Goal: Information Seeking & Learning: Learn about a topic

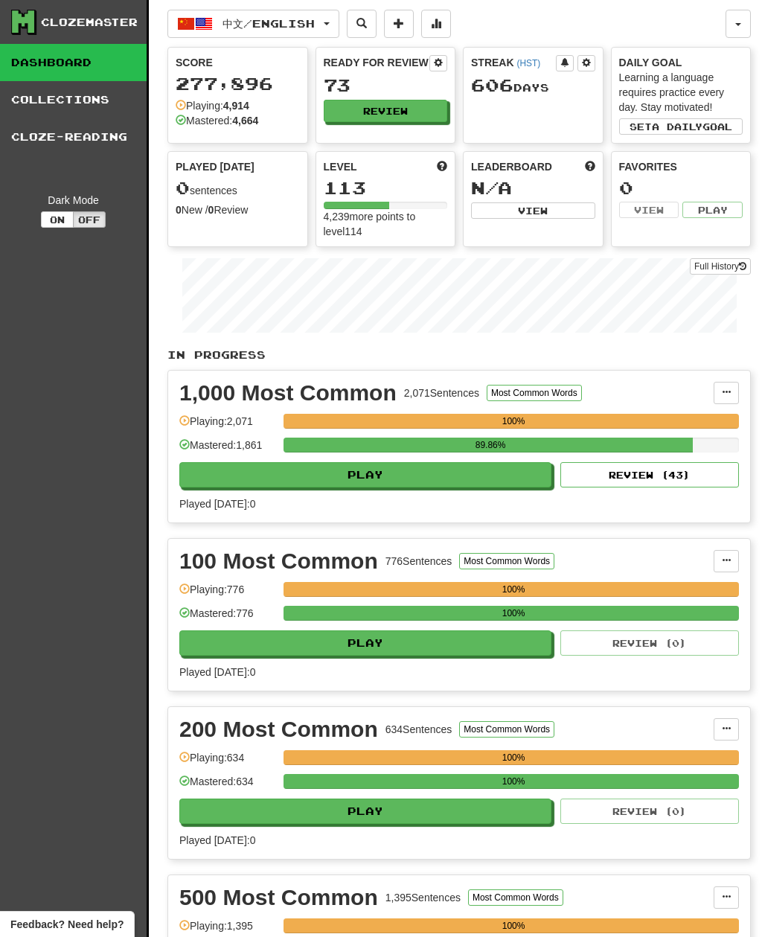
click at [236, 10] on button "中文 / English" at bounding box center [253, 24] width 172 height 28
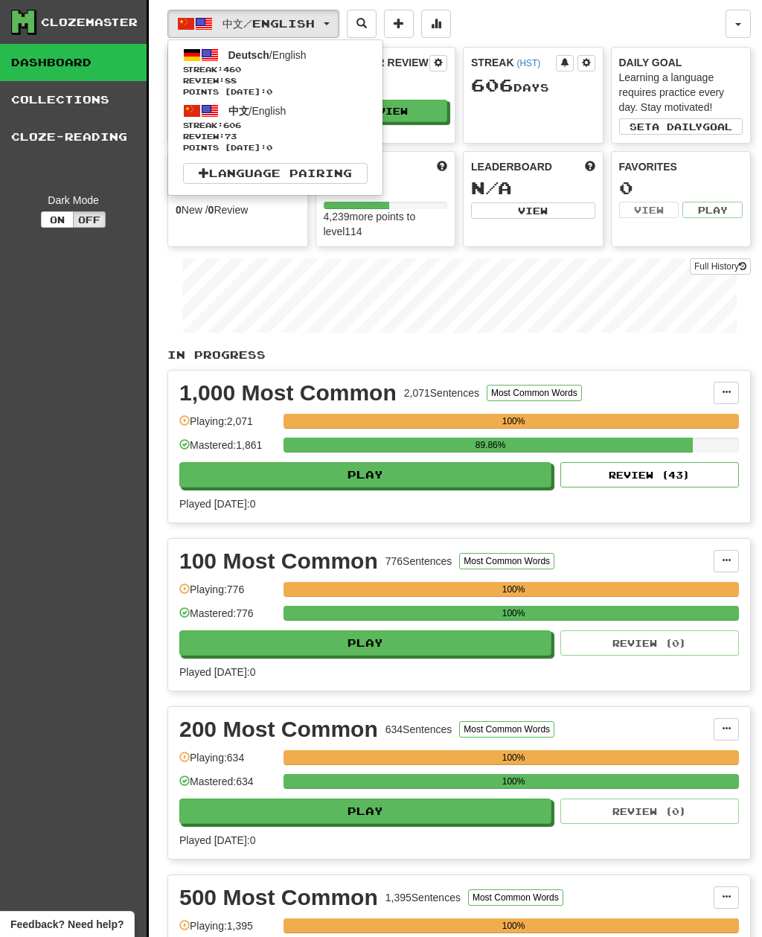
click at [210, 63] on span at bounding box center [210, 55] width 18 height 18
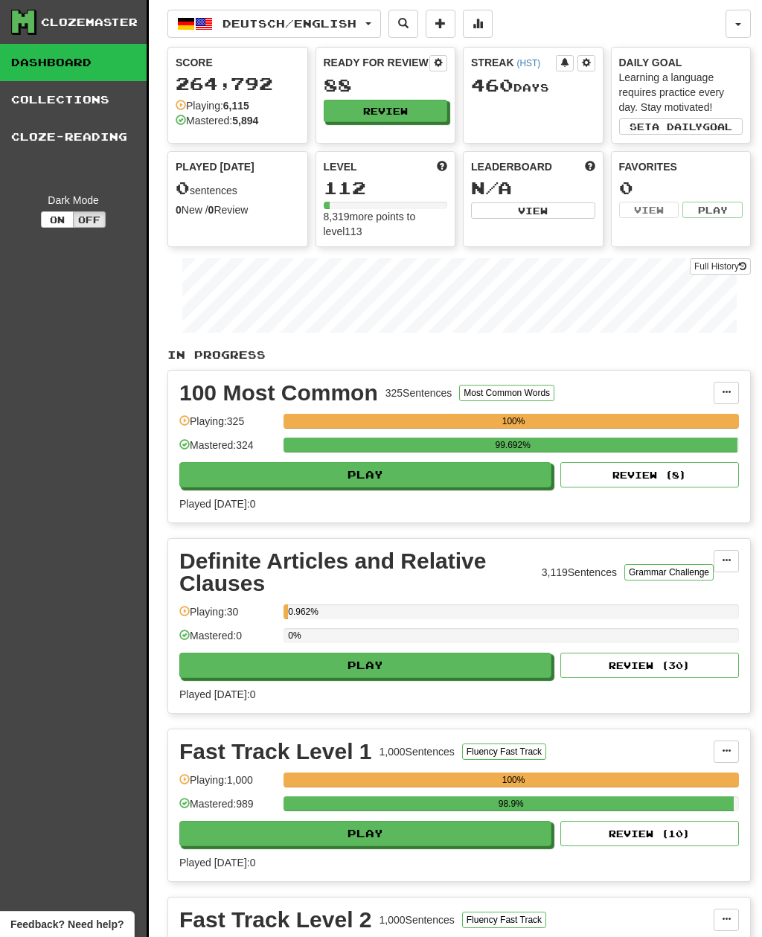
click at [425, 109] on button "Review" at bounding box center [386, 111] width 124 height 22
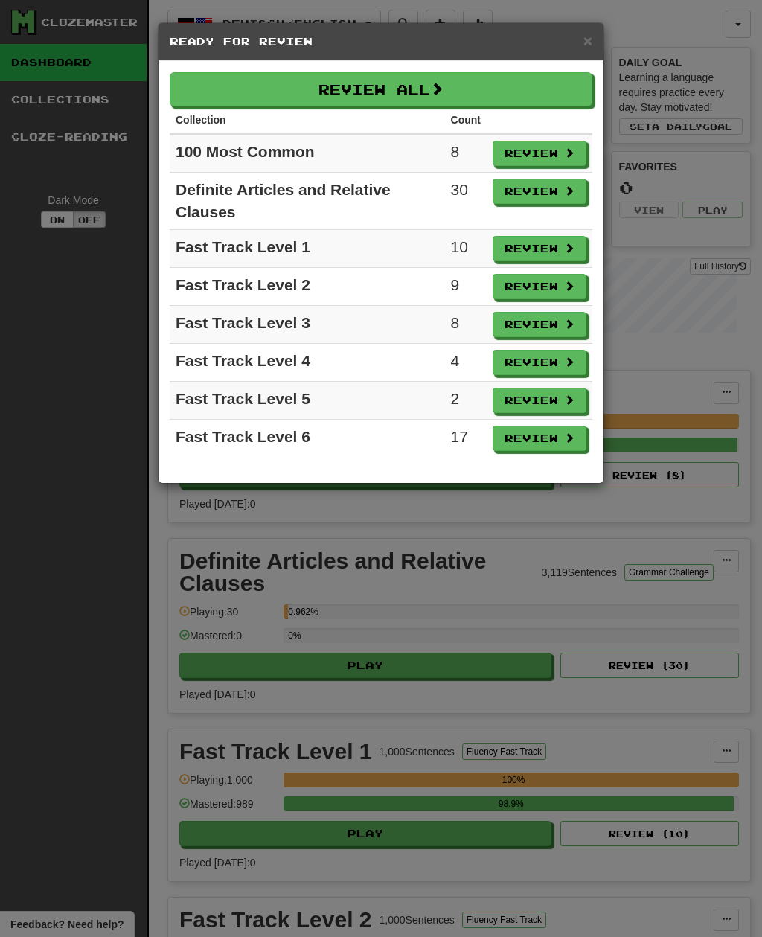
click at [435, 88] on span at bounding box center [436, 88] width 13 height 13
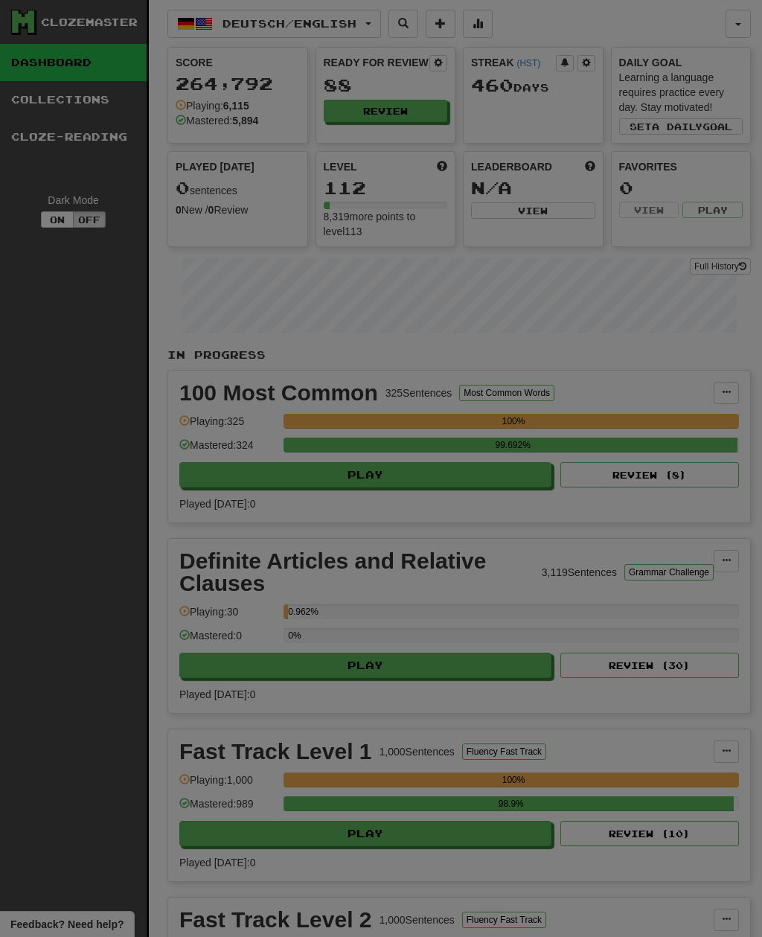
select select "**"
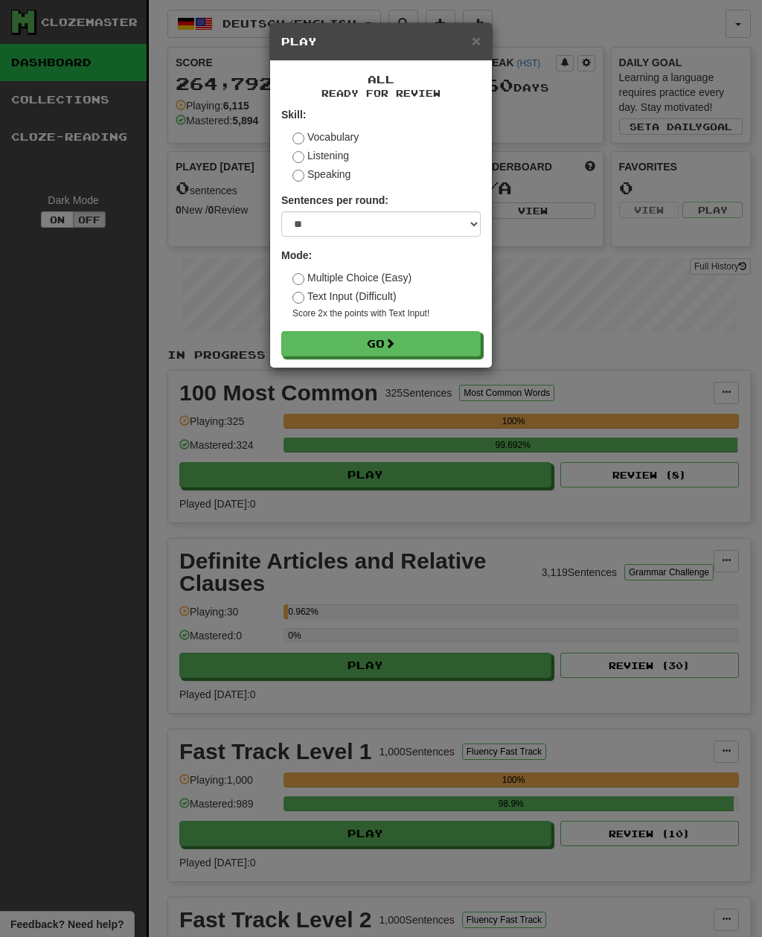
click at [452, 347] on button "Go" at bounding box center [380, 343] width 199 height 25
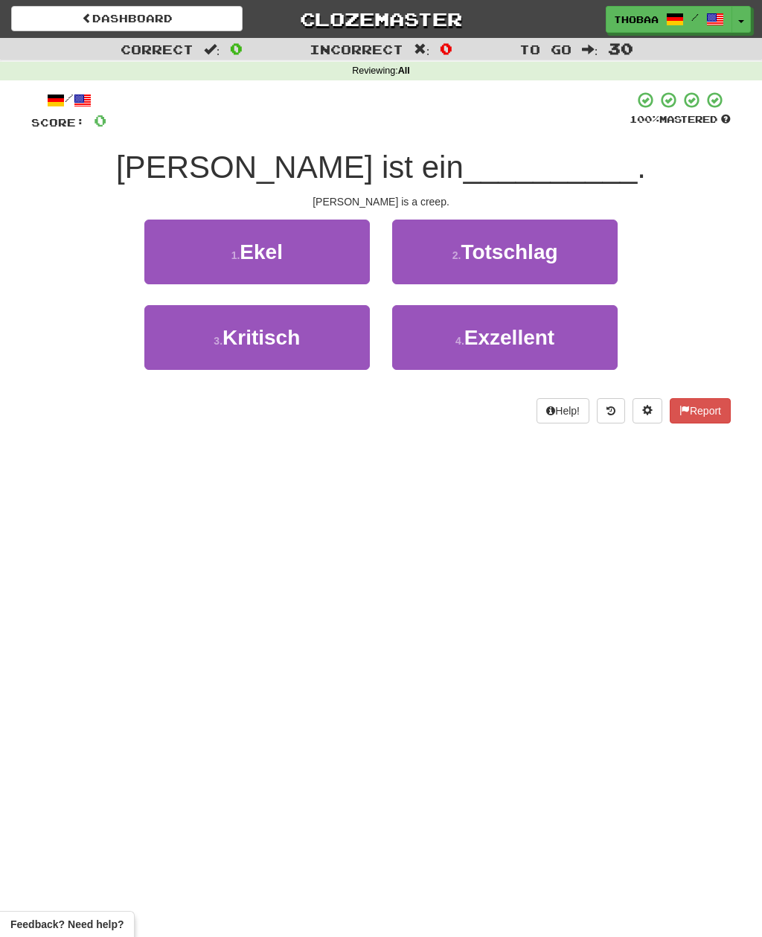
click at [185, 251] on button "1 . Ekel" at bounding box center [256, 251] width 225 height 65
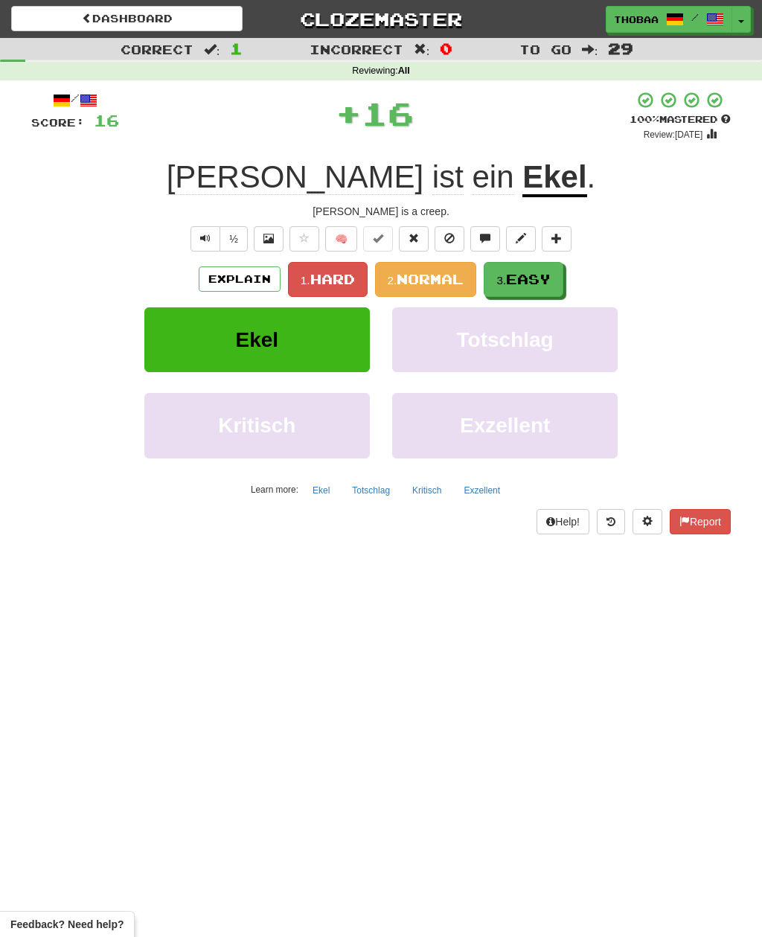
click at [544, 274] on span "Easy" at bounding box center [528, 279] width 45 height 16
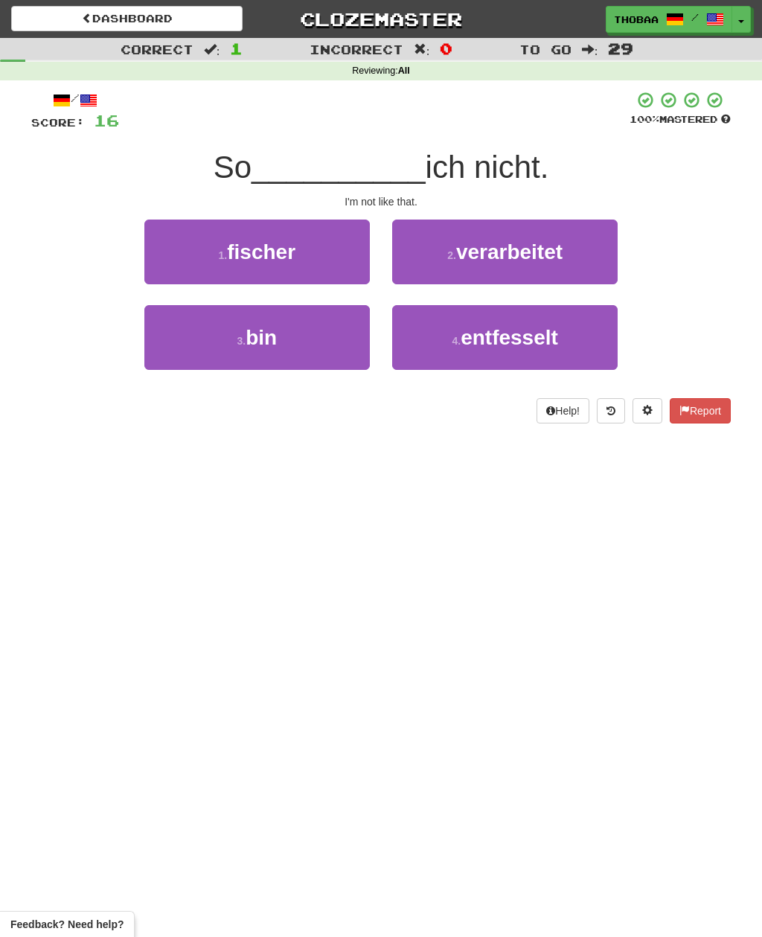
click at [191, 359] on button "3 . bin" at bounding box center [256, 337] width 225 height 65
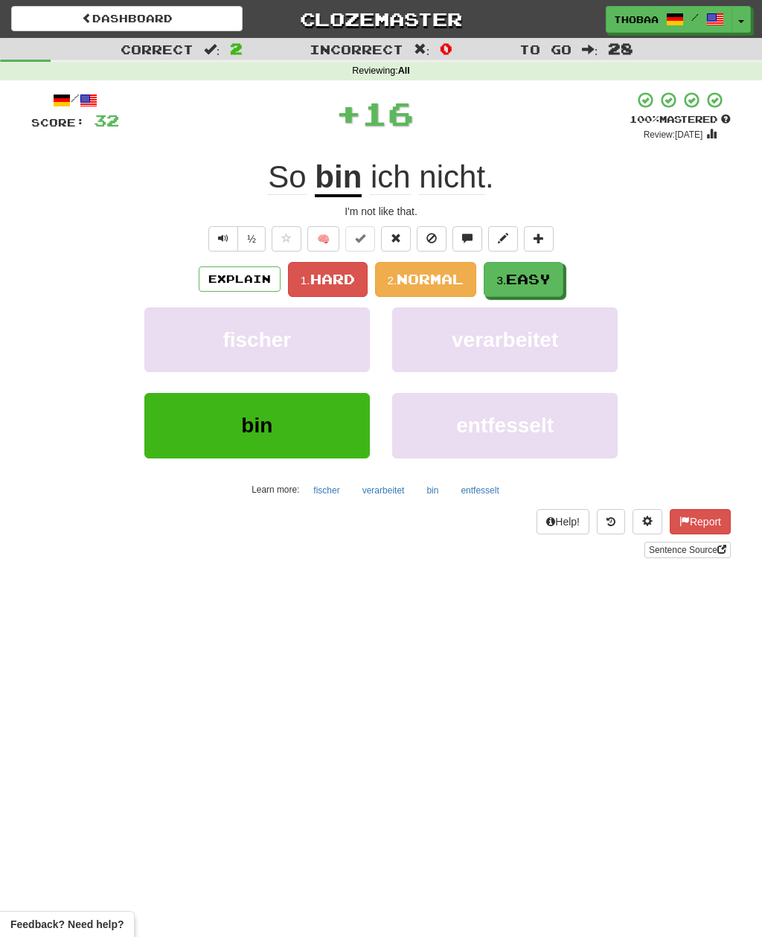
click at [550, 276] on span "Easy" at bounding box center [528, 279] width 45 height 16
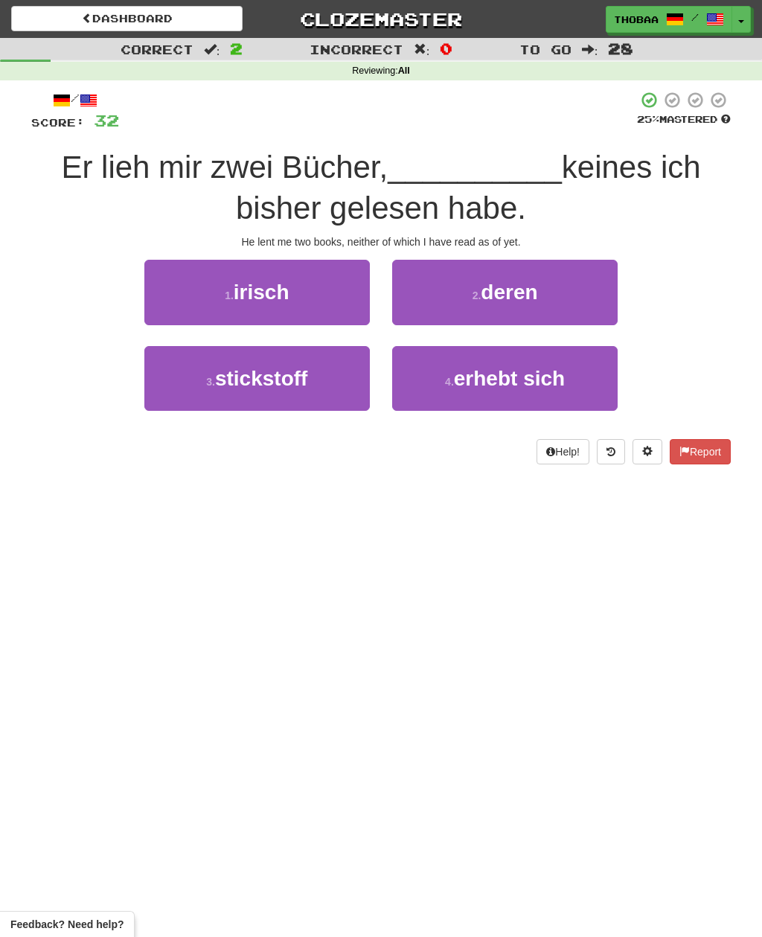
click at [583, 287] on button "2 . deren" at bounding box center [504, 292] width 225 height 65
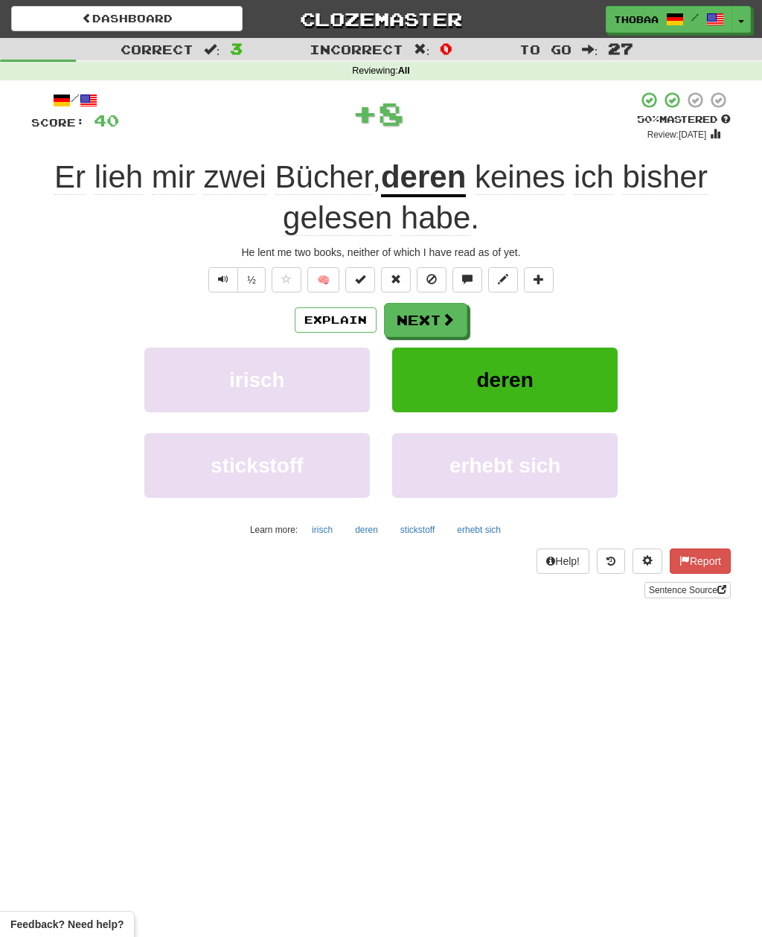
click at [582, 382] on button "deren" at bounding box center [504, 379] width 225 height 65
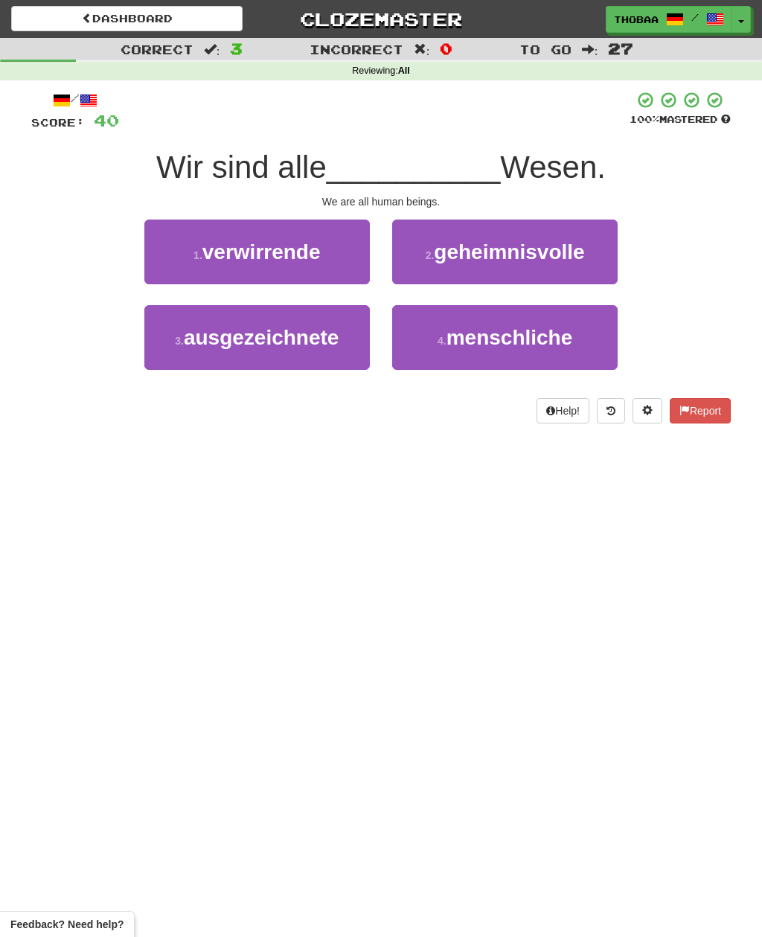
click at [587, 338] on button "4 . menschliche" at bounding box center [504, 337] width 225 height 65
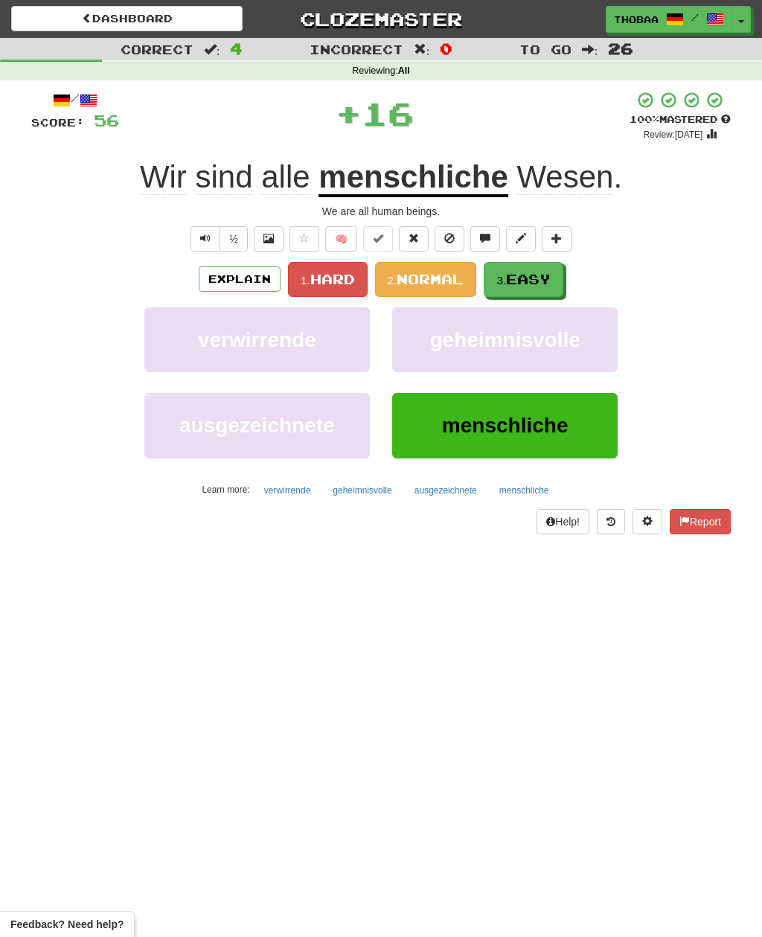
click at [554, 283] on button "3. Easy" at bounding box center [524, 279] width 80 height 35
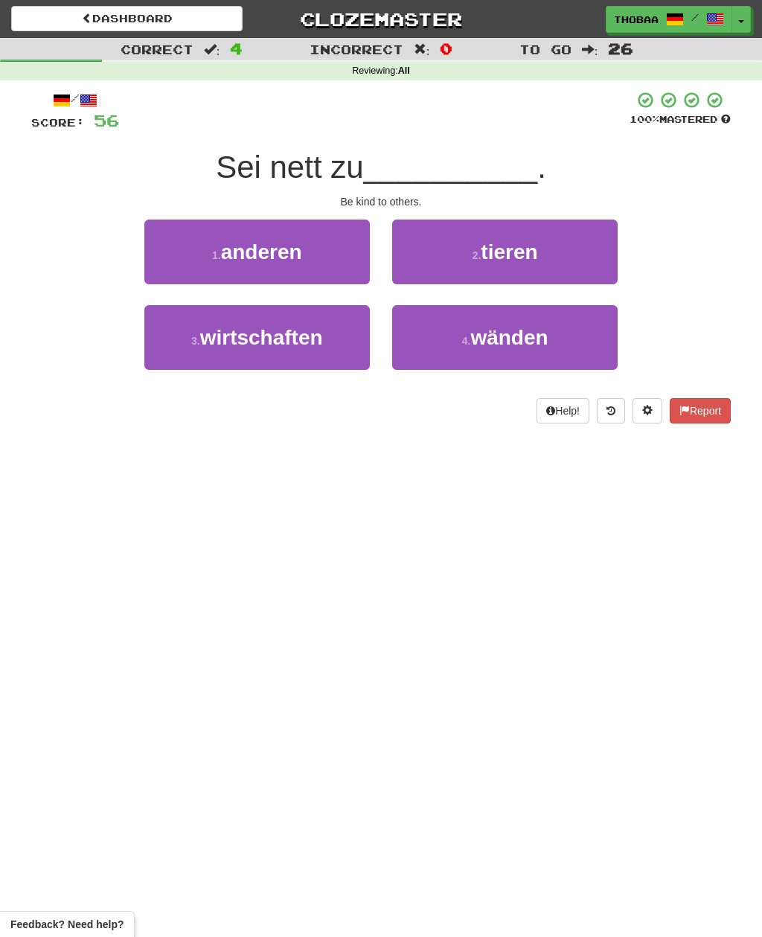
click at [161, 244] on button "1 . anderen" at bounding box center [256, 251] width 225 height 65
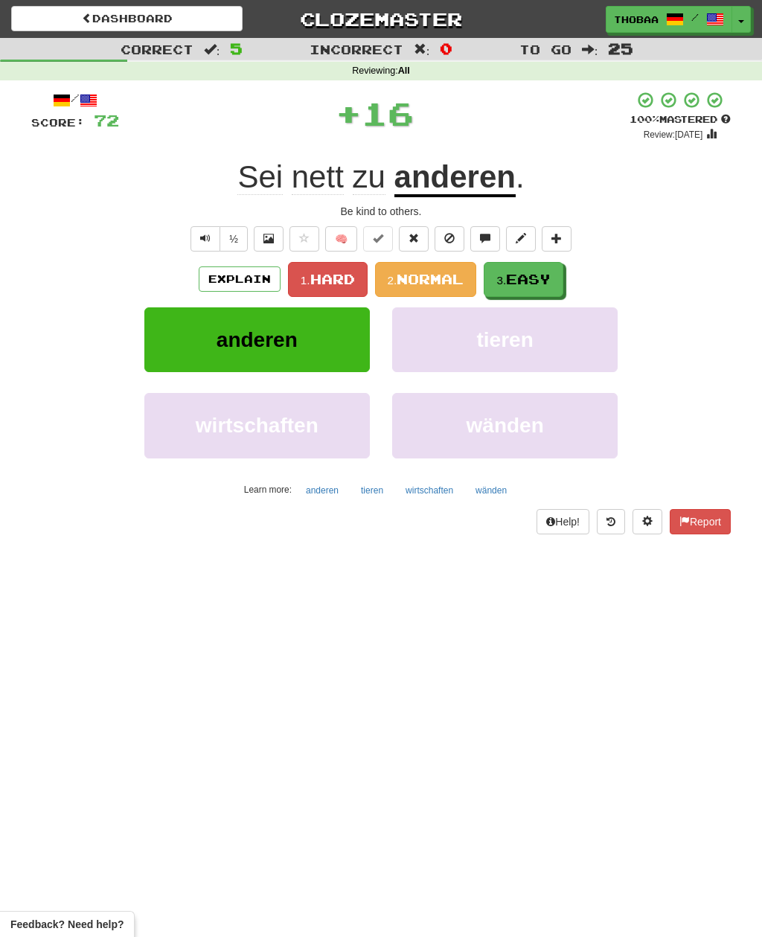
click at [550, 280] on span "Easy" at bounding box center [528, 279] width 45 height 16
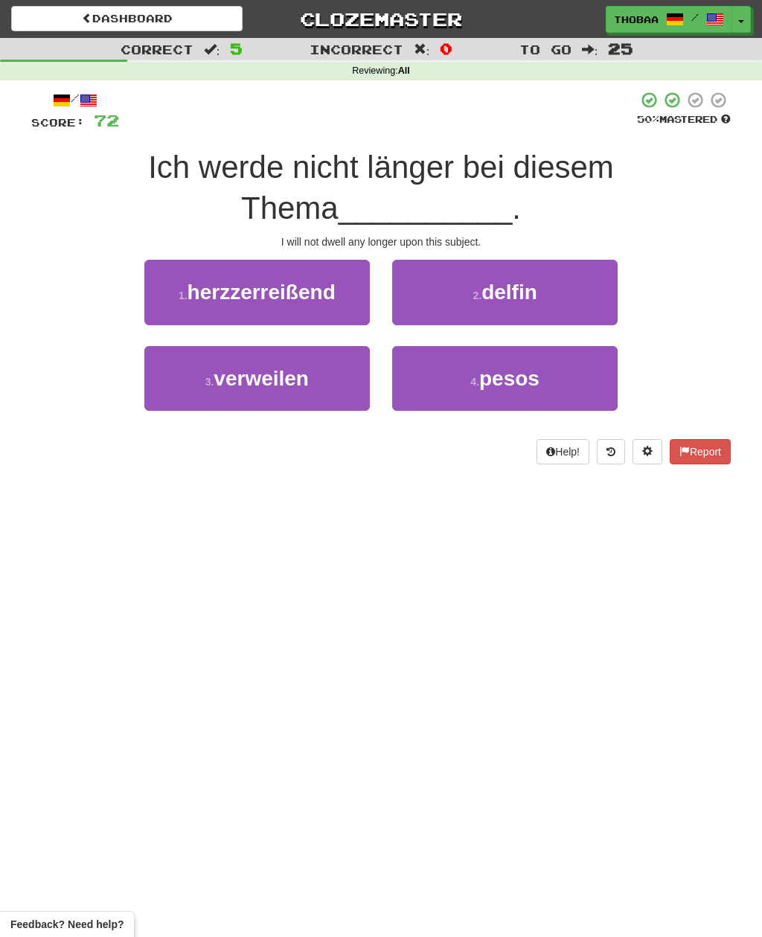
click at [184, 385] on button "3 . verweilen" at bounding box center [256, 378] width 225 height 65
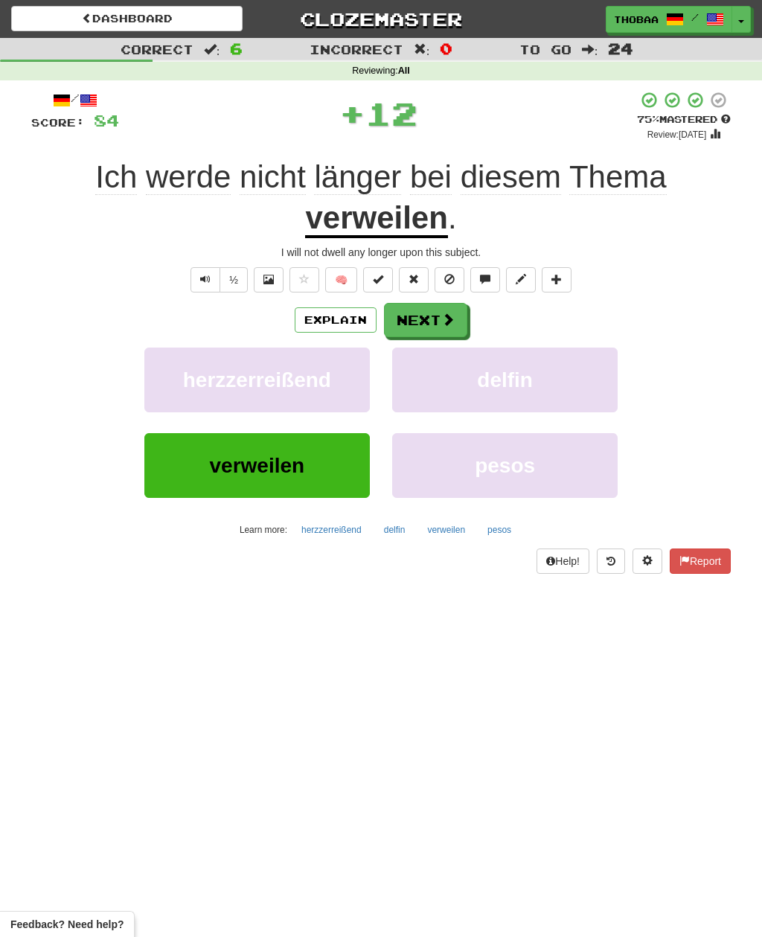
click at [572, 369] on button "delfin" at bounding box center [504, 379] width 225 height 65
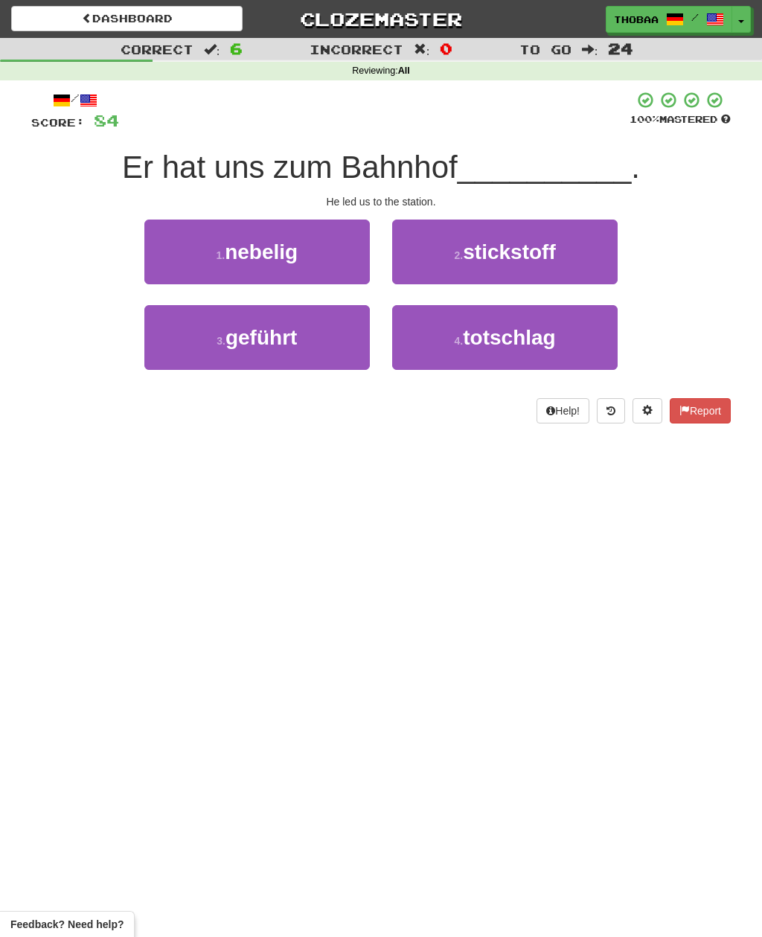
click at [171, 354] on button "3 . geführt" at bounding box center [256, 337] width 225 height 65
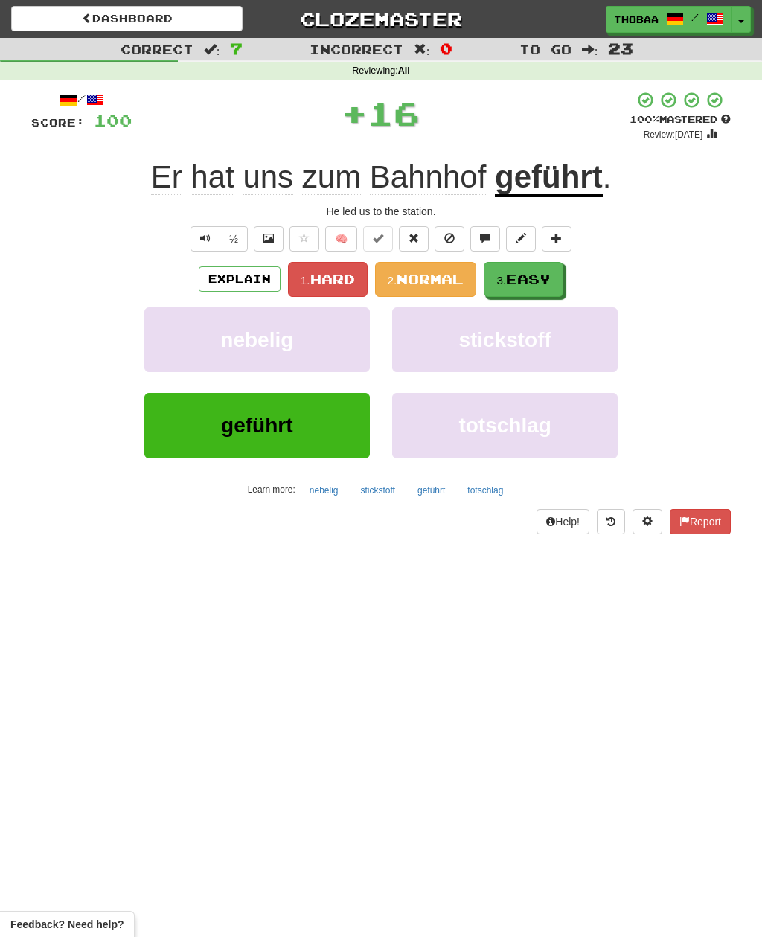
click at [562, 280] on button "3. Easy" at bounding box center [524, 279] width 80 height 35
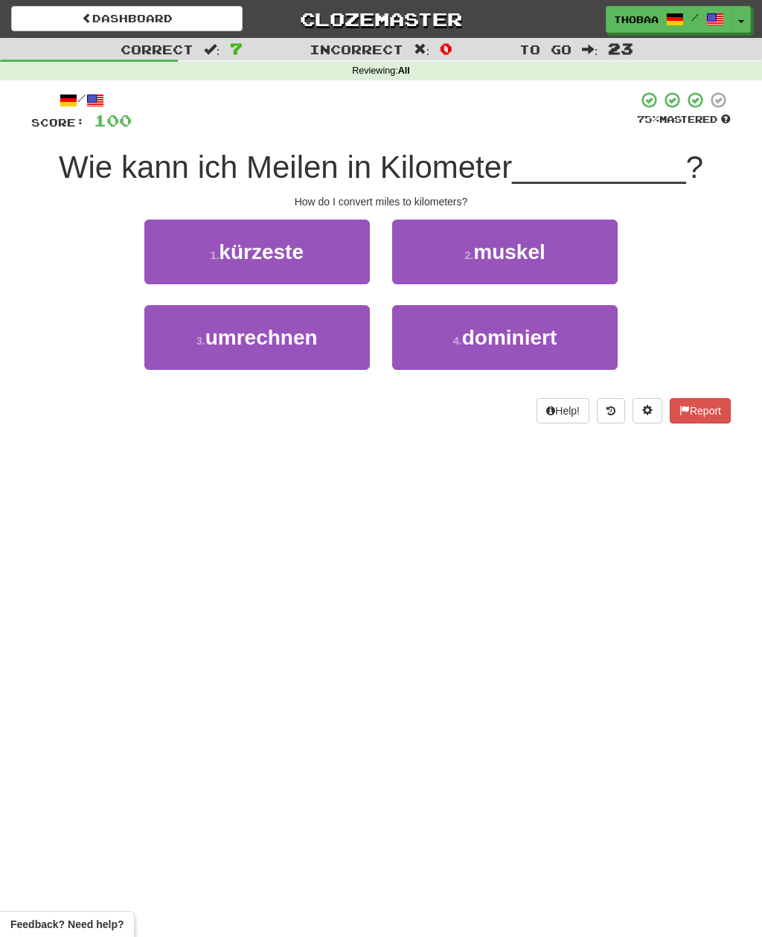
click at [162, 343] on button "3 . umrechnen" at bounding box center [256, 337] width 225 height 65
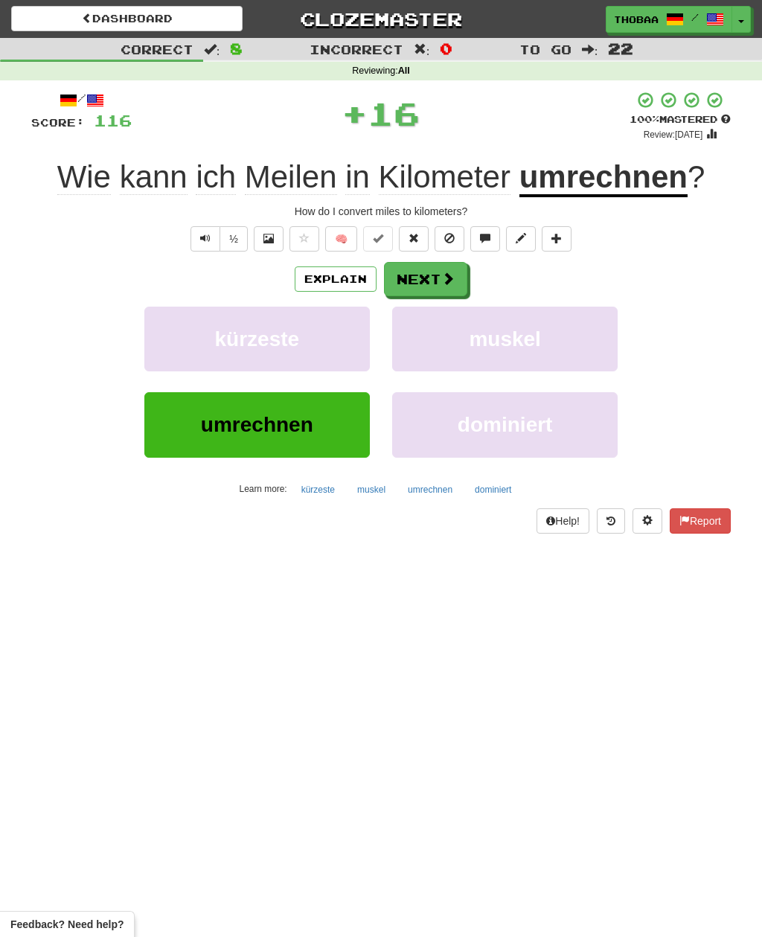
click at [576, 351] on button "muskel" at bounding box center [504, 338] width 225 height 65
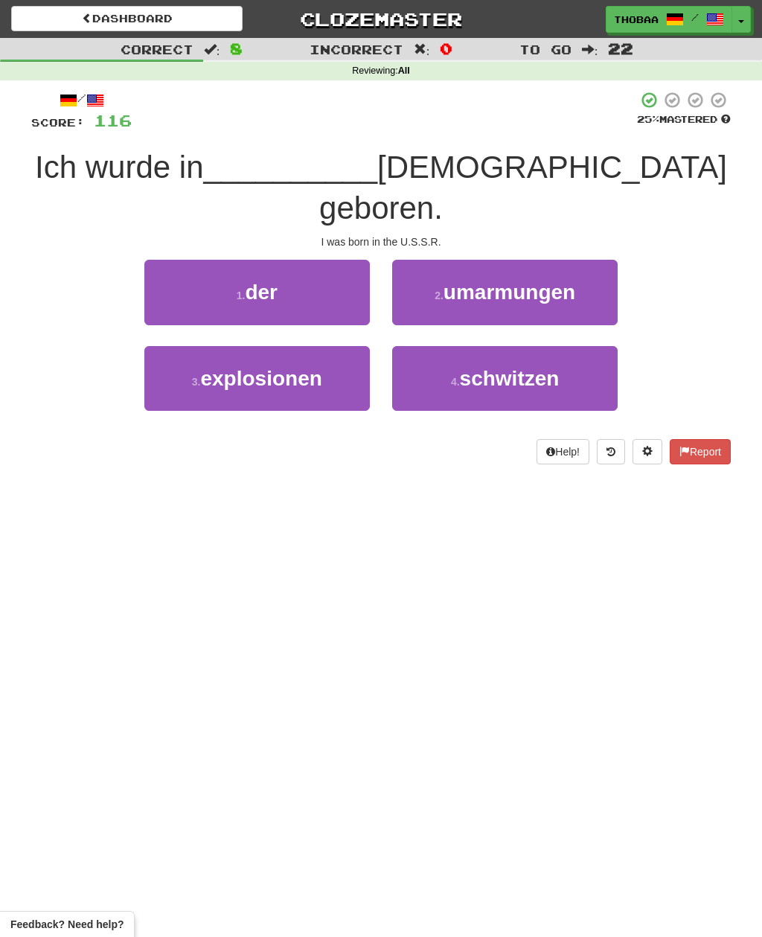
click at [164, 260] on button "1 . der" at bounding box center [256, 292] width 225 height 65
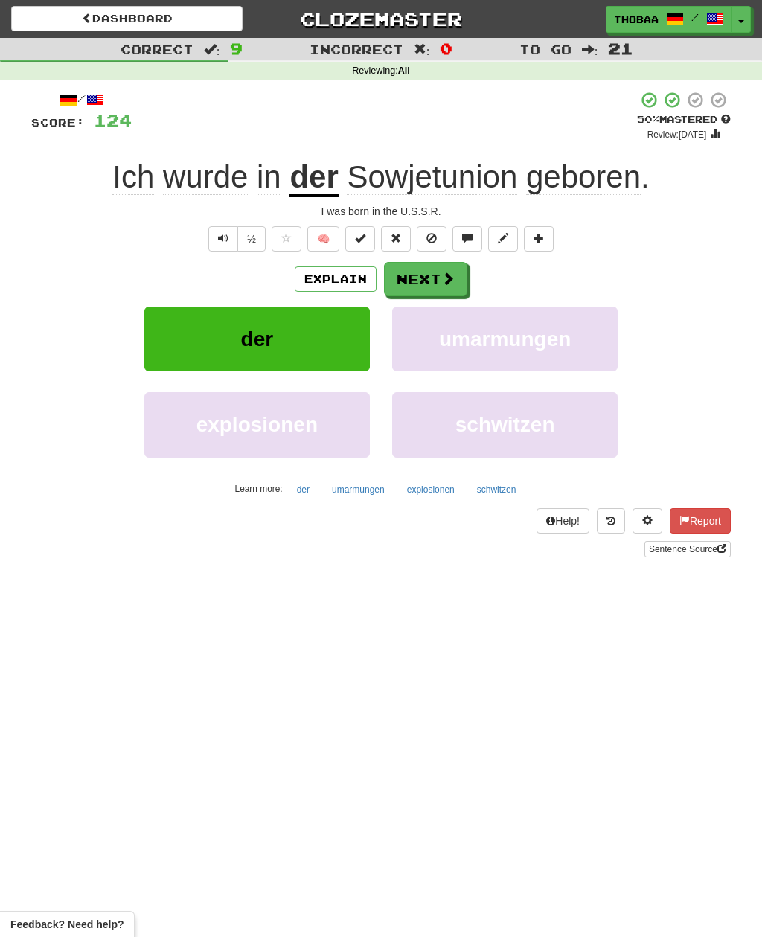
click at [607, 526] on button at bounding box center [611, 520] width 28 height 25
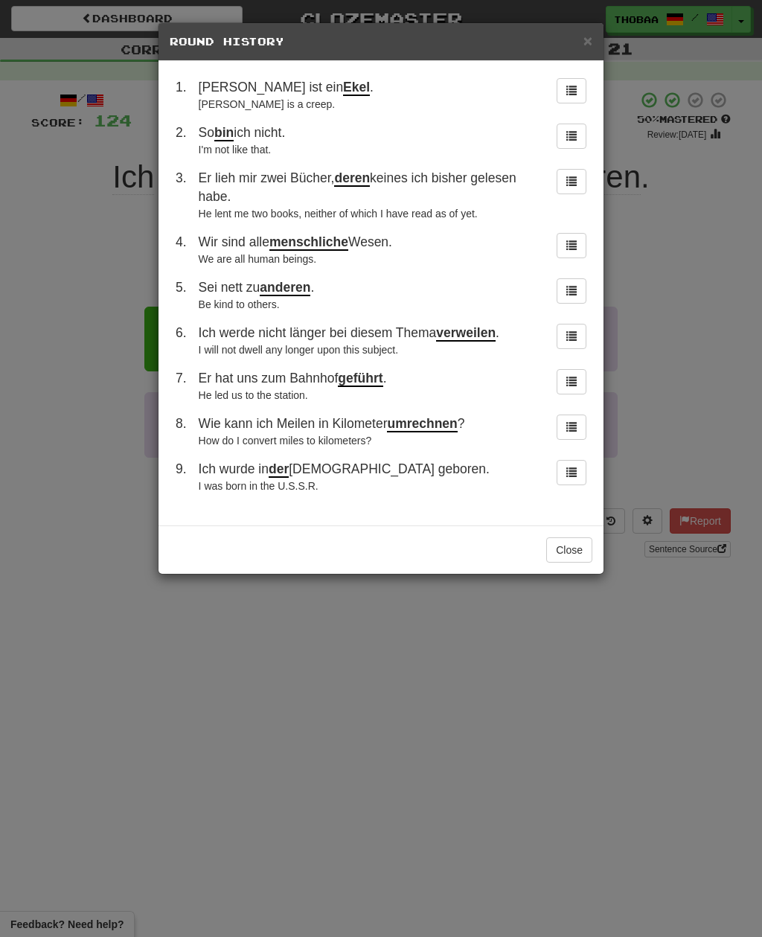
click at [36, 305] on div "× Round History 1 . Tom ist ein Ekel . [PERSON_NAME] is a creep. 2 . So bin ich…" at bounding box center [381, 468] width 762 height 937
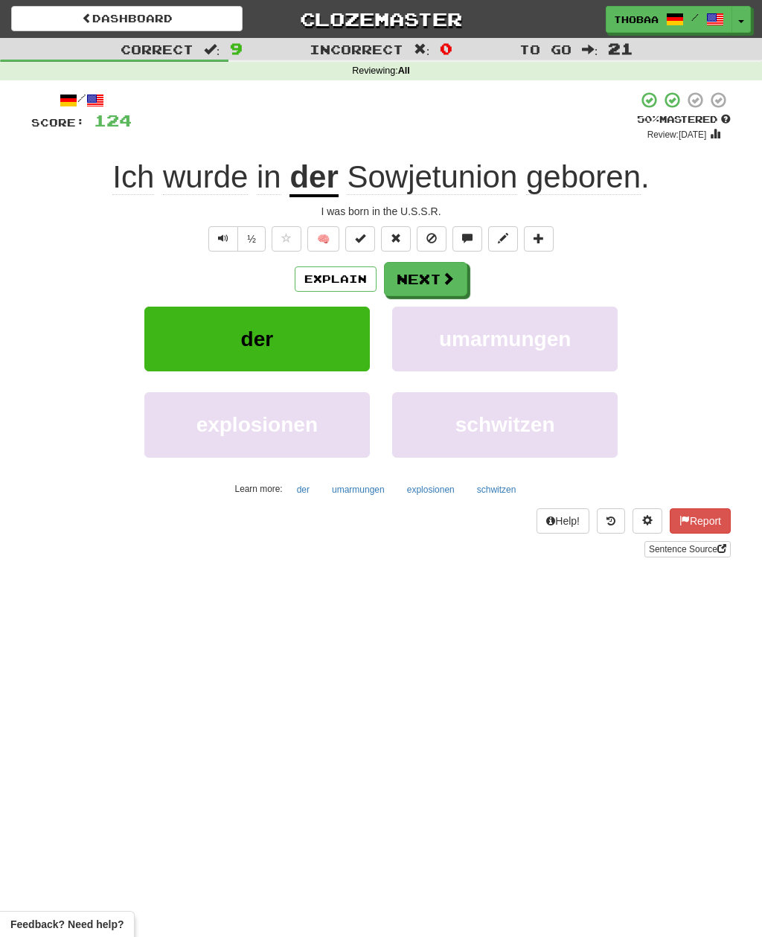
click at [467, 233] on span at bounding box center [467, 238] width 10 height 10
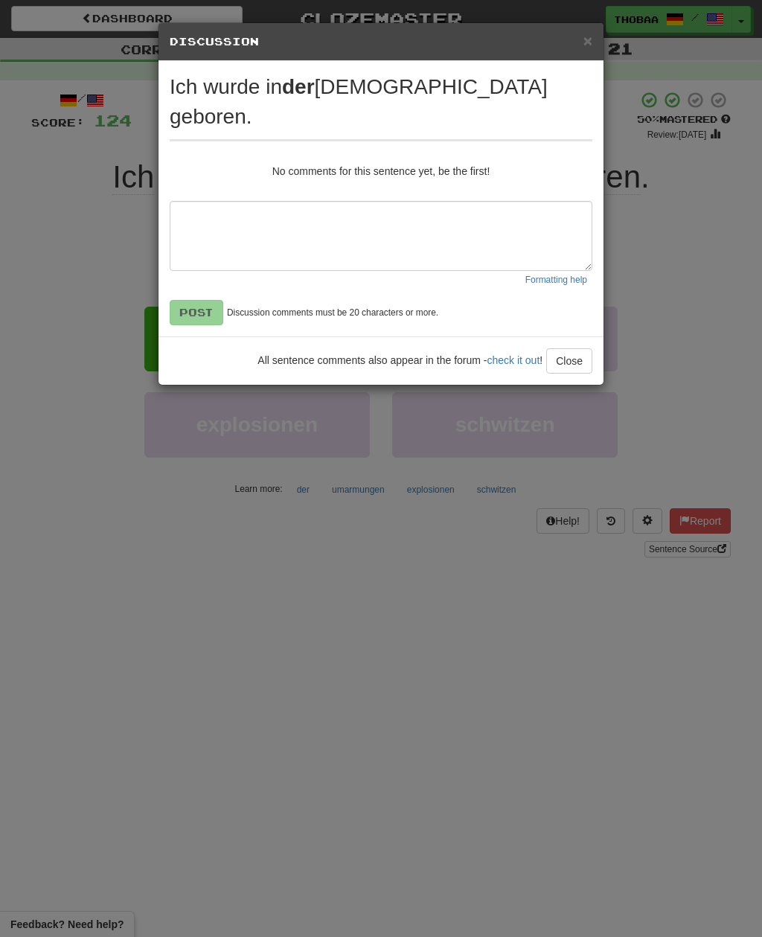
click at [724, 379] on div "× Discussion View in the forum Ich wurde in der [DEMOGRAPHIC_DATA] geboren. No …" at bounding box center [381, 468] width 762 height 937
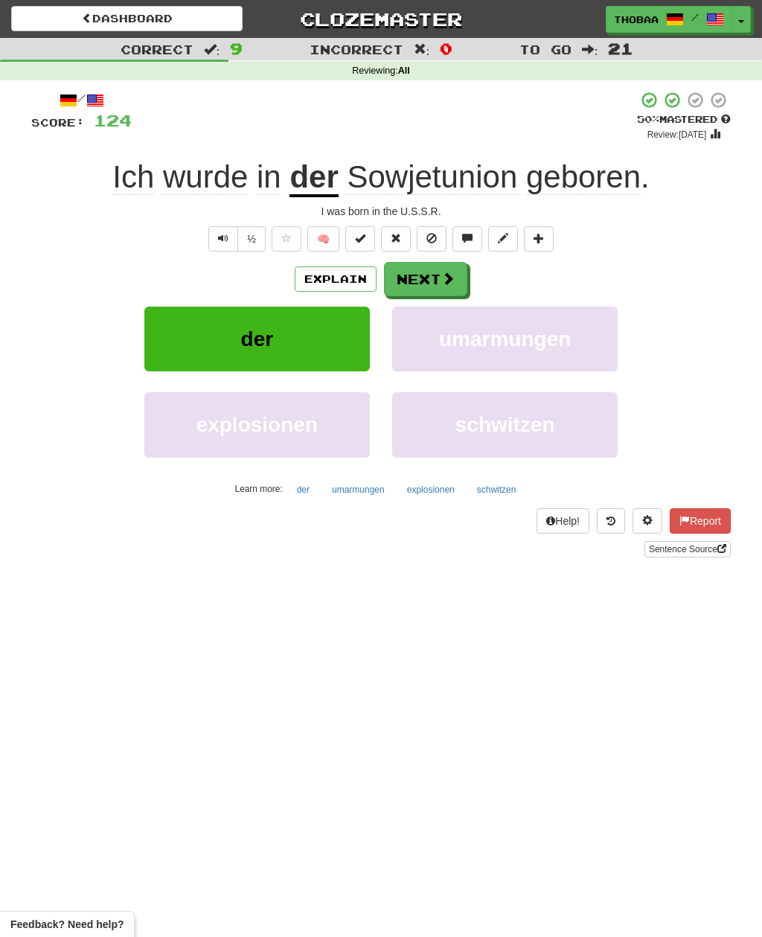
click at [642, 510] on button at bounding box center [647, 520] width 30 height 25
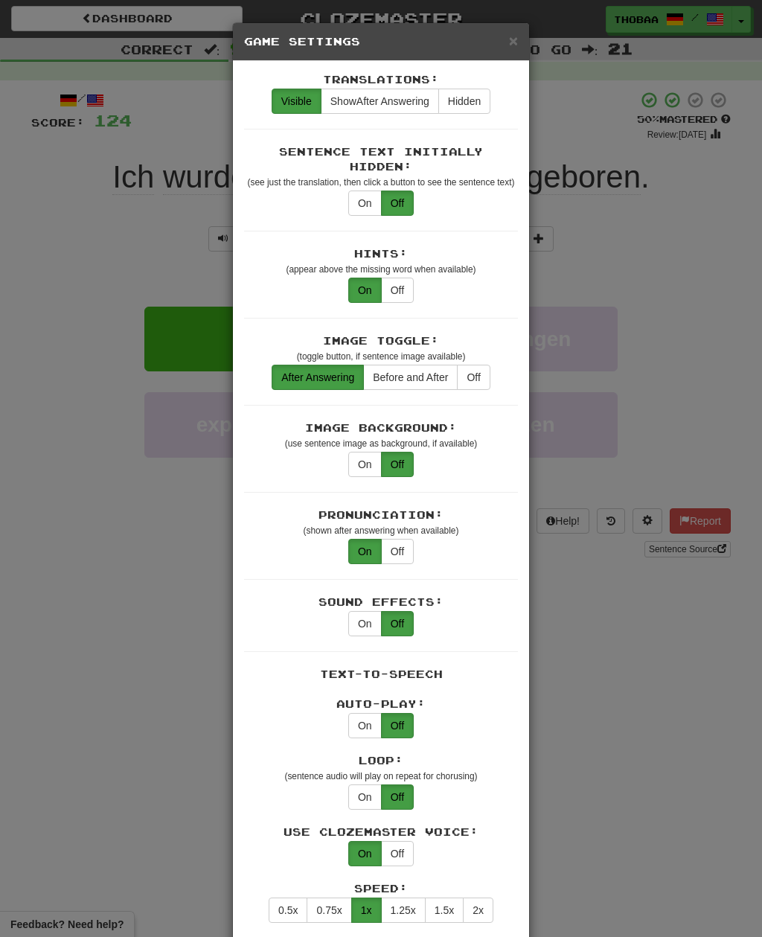
click at [37, 309] on div "× Game Settings Translations: Visible Show After Answering Hidden Sentence Text…" at bounding box center [381, 468] width 762 height 937
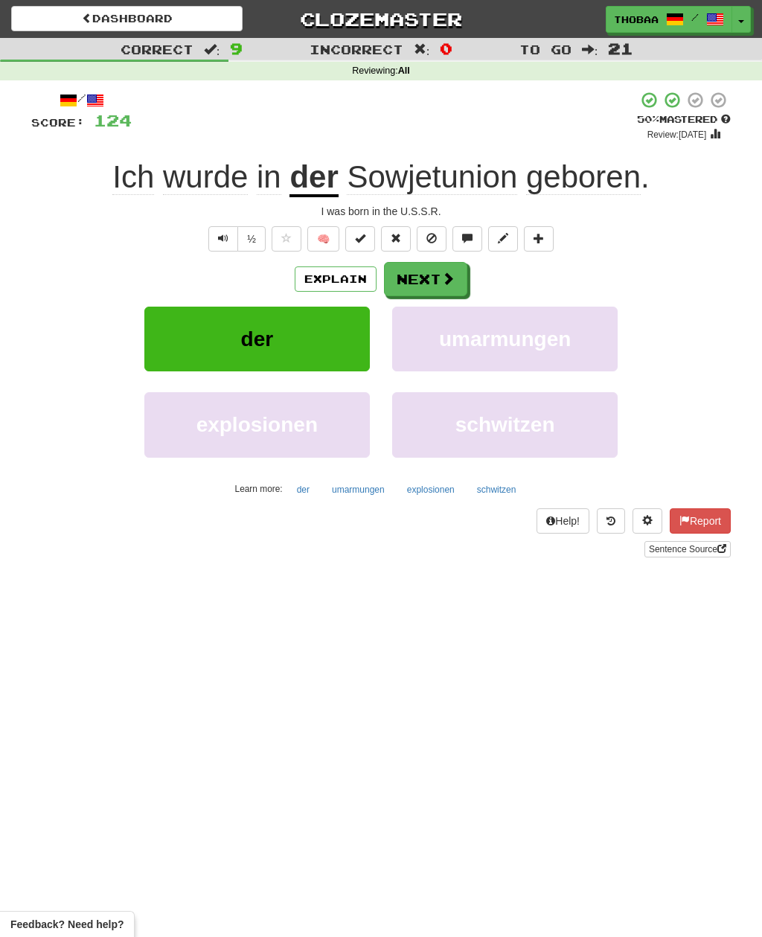
click at [608, 516] on icon at bounding box center [610, 521] width 9 height 10
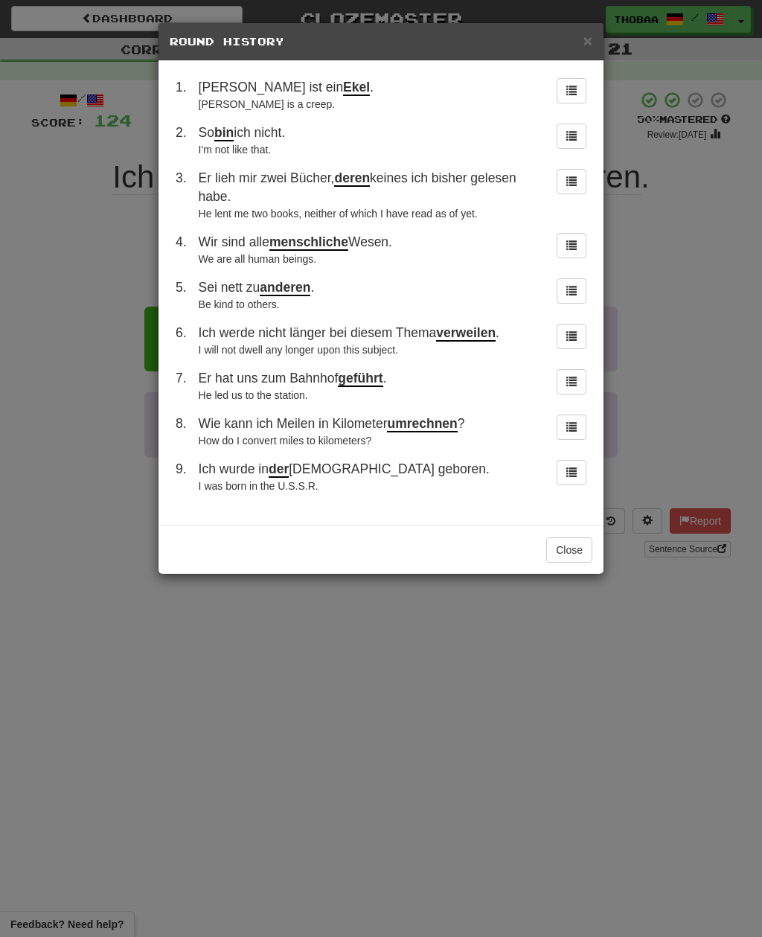
click at [37, 303] on div "× Round History 1 . Tom ist ein Ekel . [PERSON_NAME] is a creep. 2 . So bin ich…" at bounding box center [381, 468] width 762 height 937
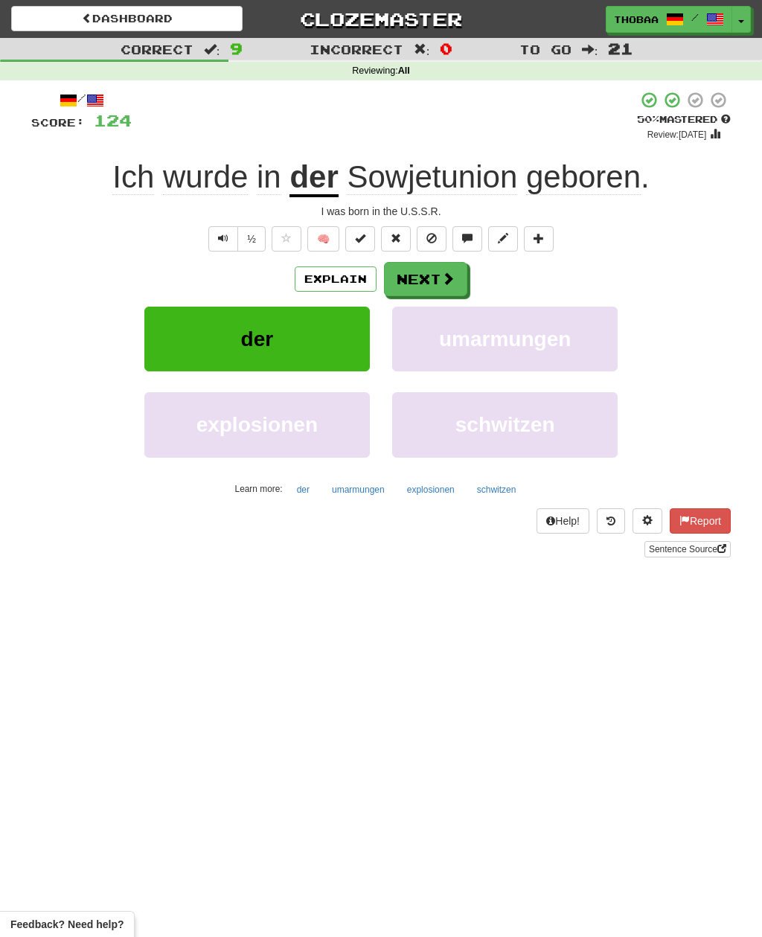
click at [608, 516] on icon at bounding box center [610, 521] width 9 height 10
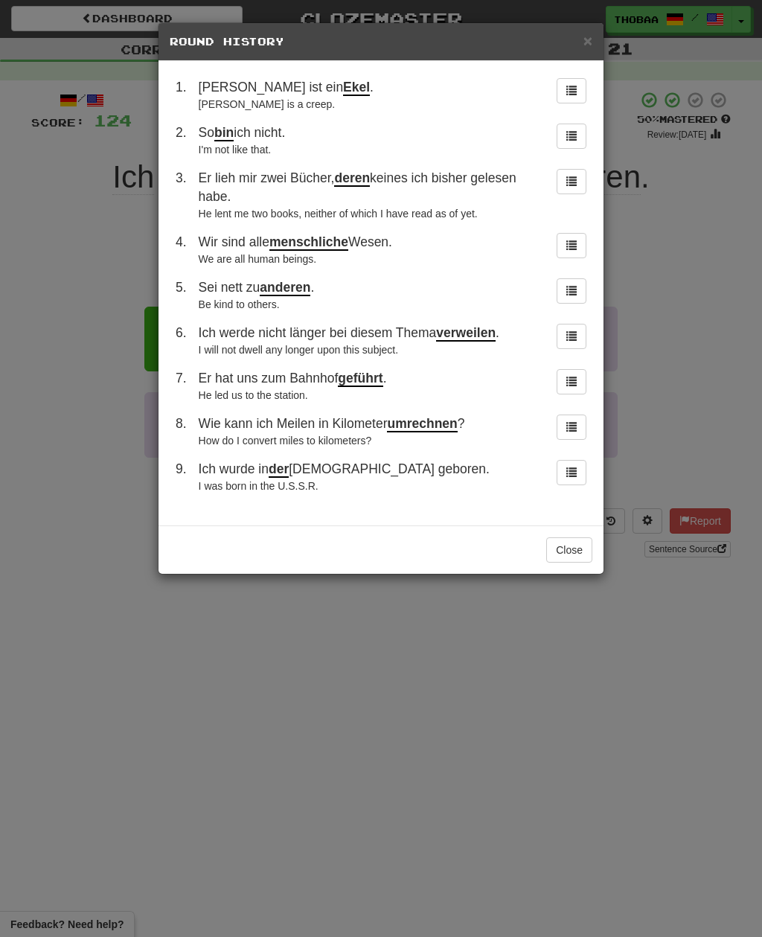
click at [570, 469] on span at bounding box center [571, 471] width 10 height 10
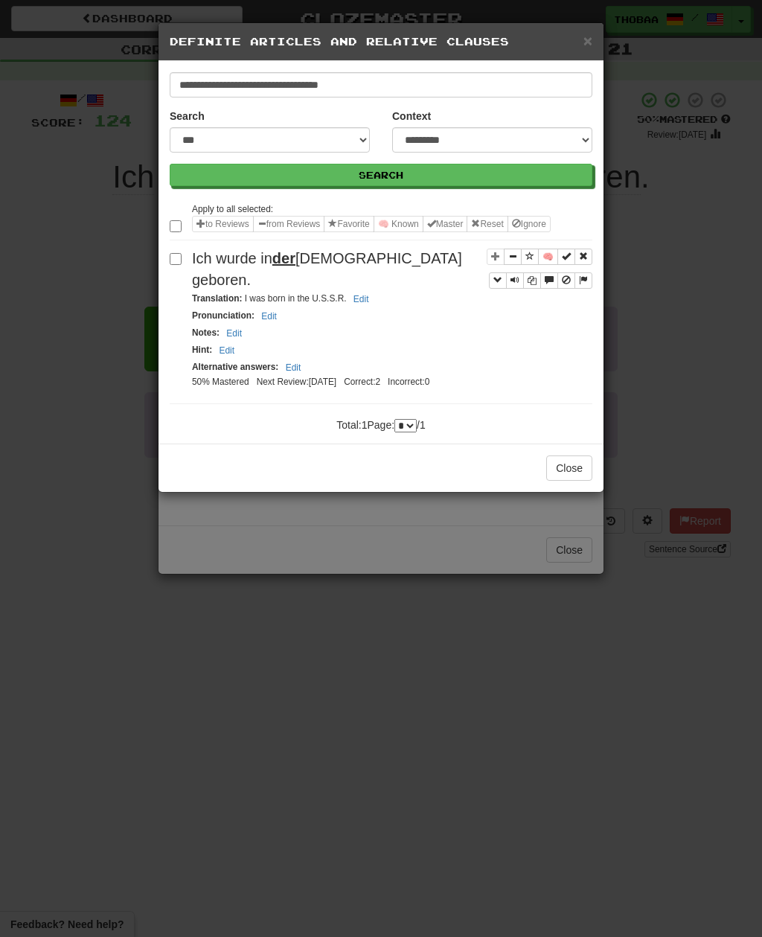
click at [561, 455] on button "Close" at bounding box center [569, 467] width 46 height 25
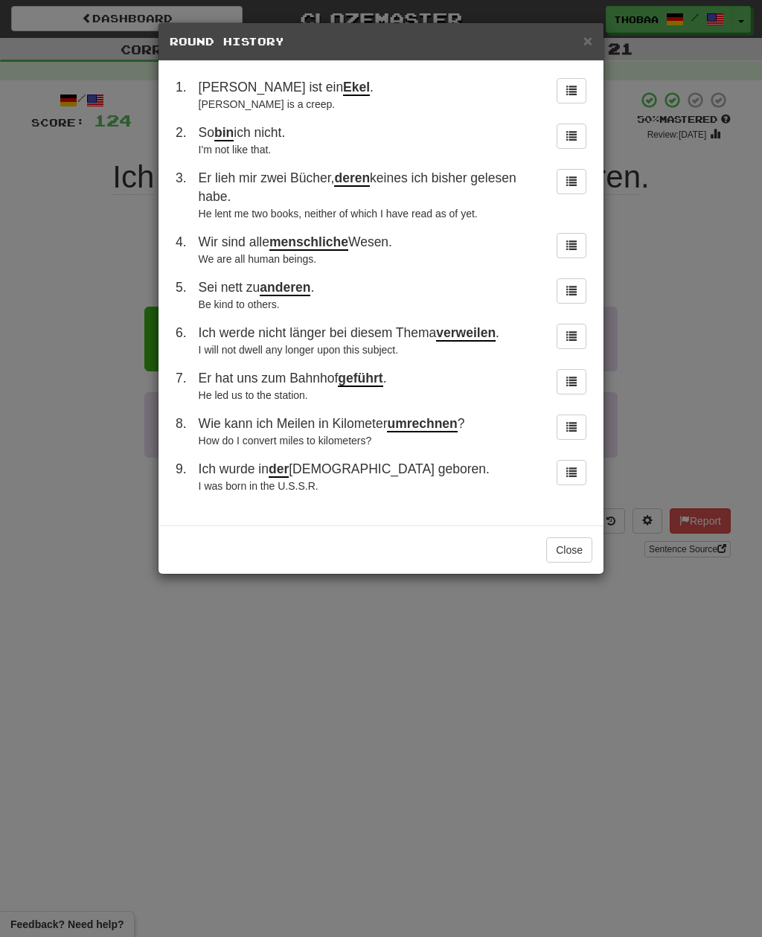
click at [575, 542] on button "Close" at bounding box center [569, 549] width 46 height 25
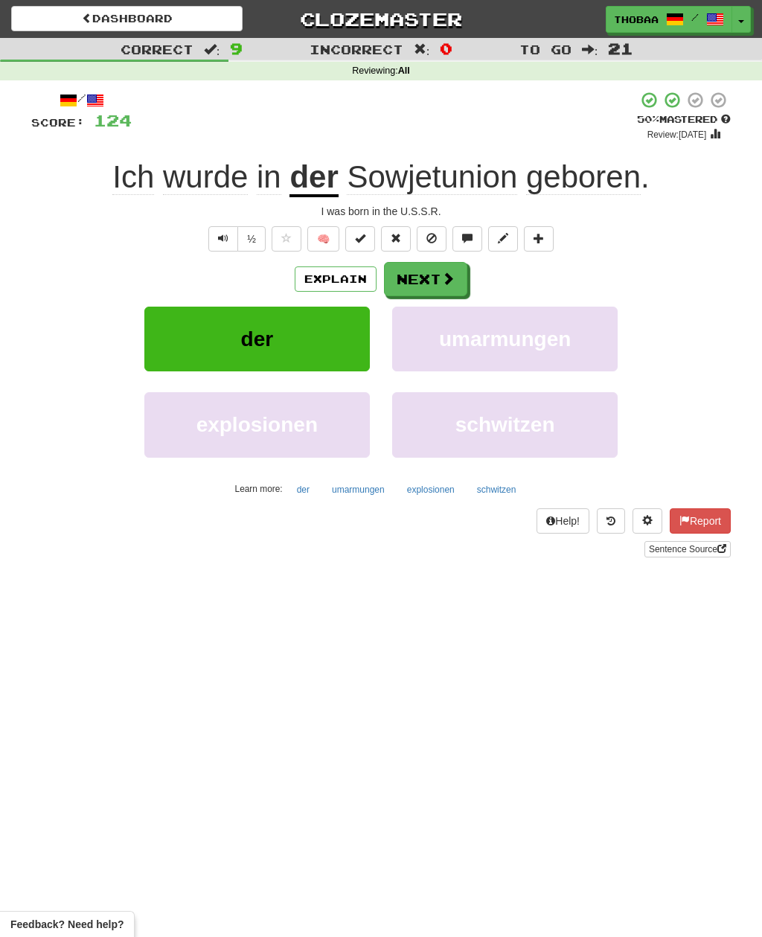
click at [559, 349] on span "umarmungen" at bounding box center [505, 338] width 132 height 23
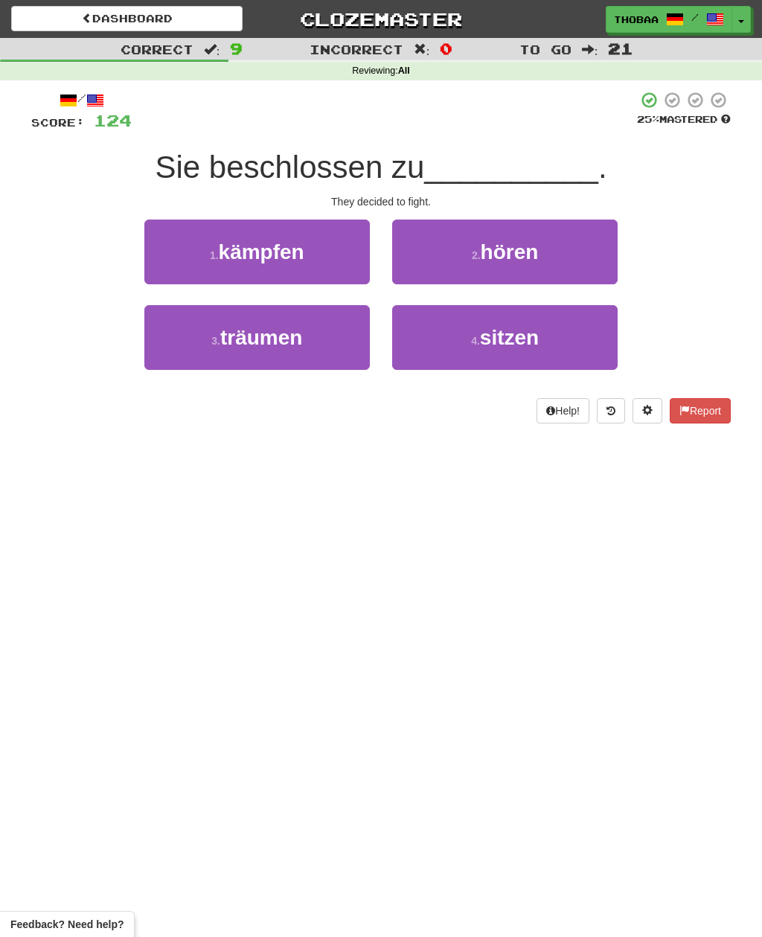
click at [185, 258] on button "1 . kämpfen" at bounding box center [256, 251] width 225 height 65
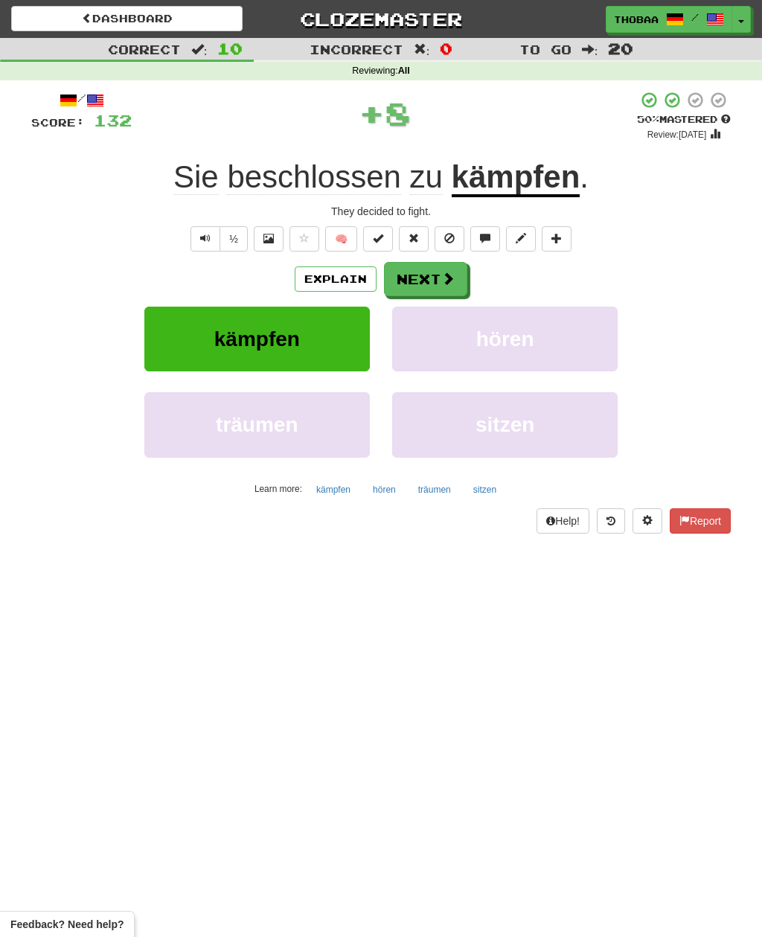
click at [583, 347] on button "hören" at bounding box center [504, 338] width 225 height 65
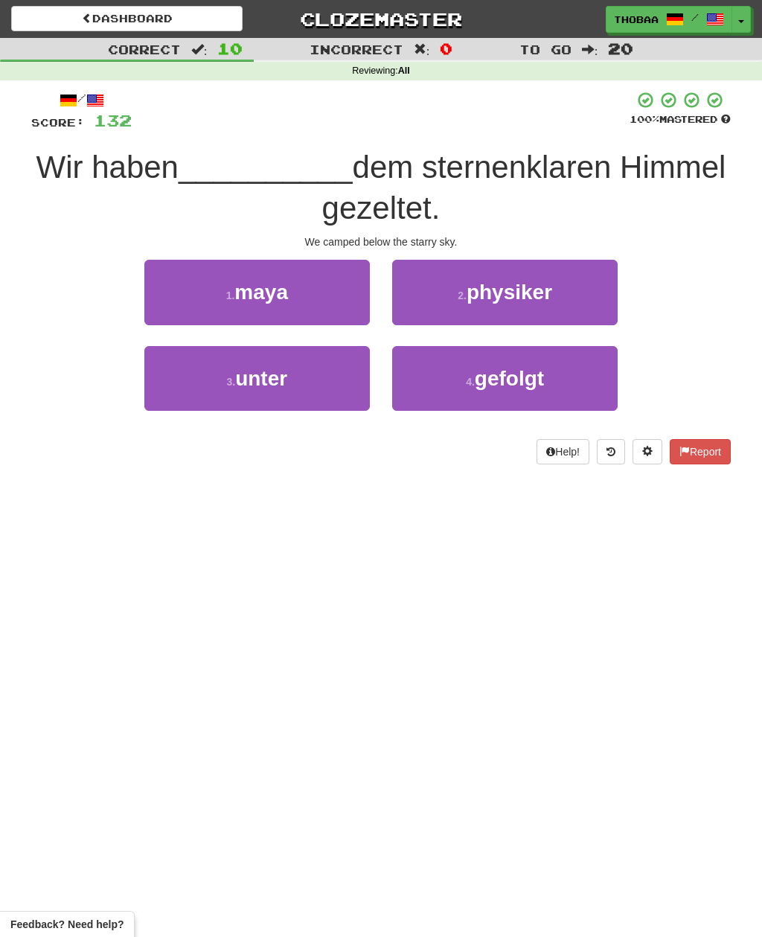
click at [197, 392] on button "3 . unter" at bounding box center [256, 378] width 225 height 65
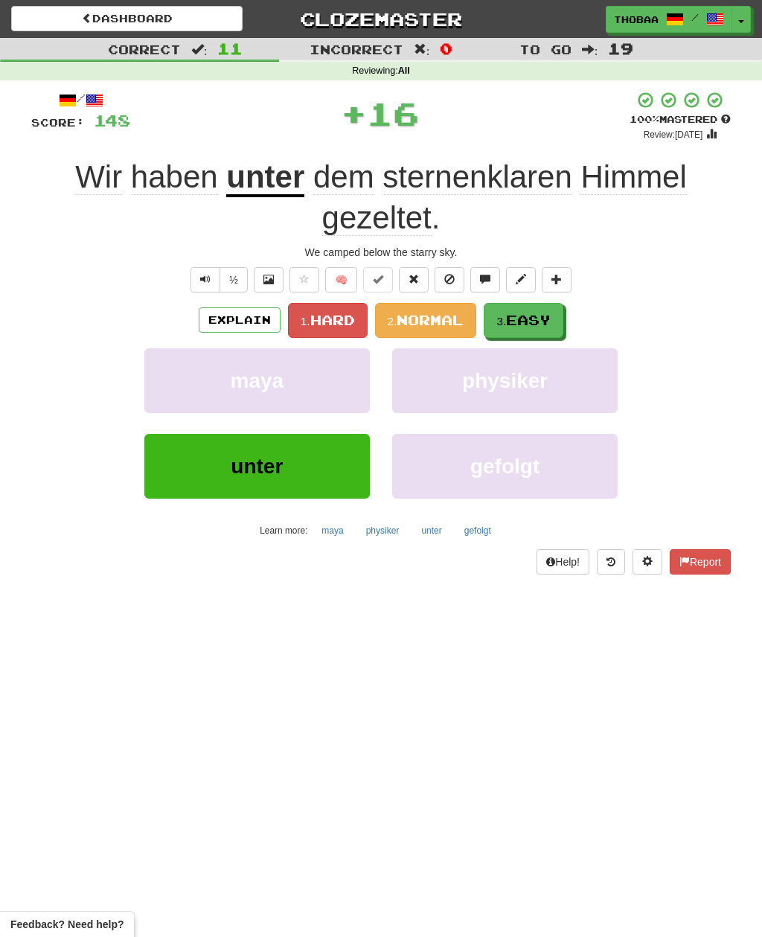
click at [547, 326] on button "3. Easy" at bounding box center [524, 320] width 80 height 35
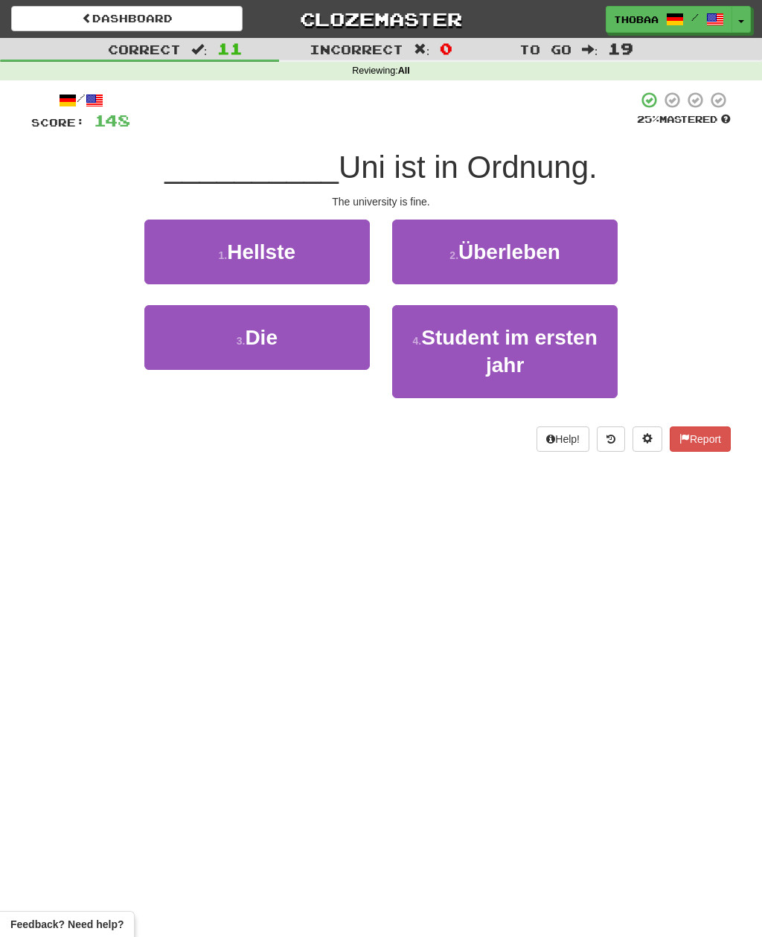
click at [152, 341] on button "3 . Die" at bounding box center [256, 337] width 225 height 65
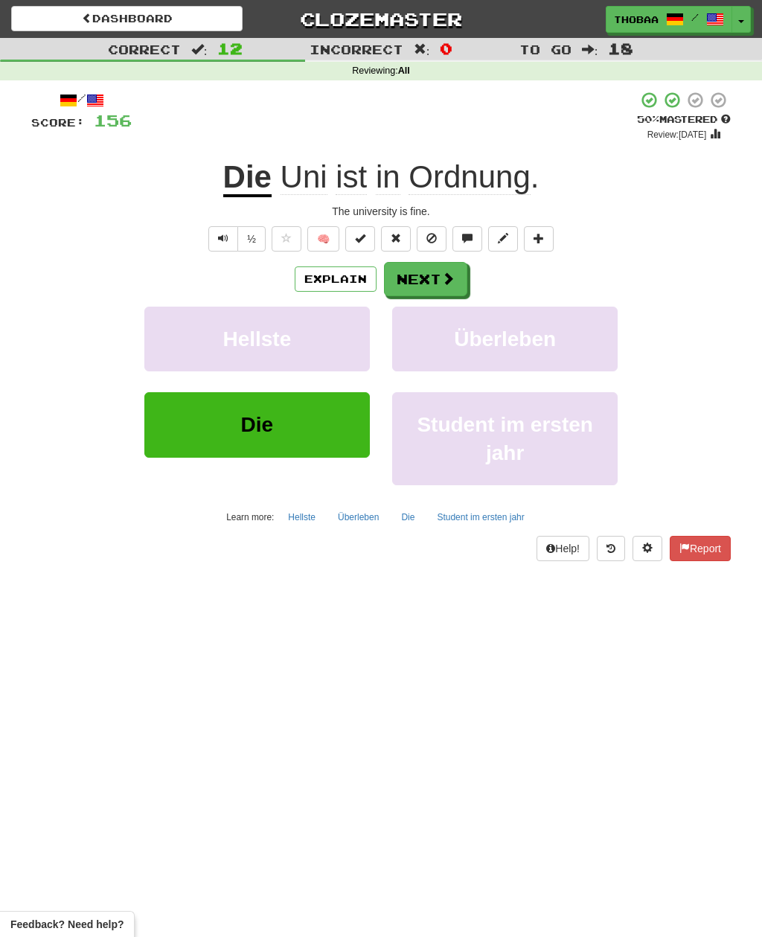
click at [600, 347] on button "Überleben" at bounding box center [504, 338] width 225 height 65
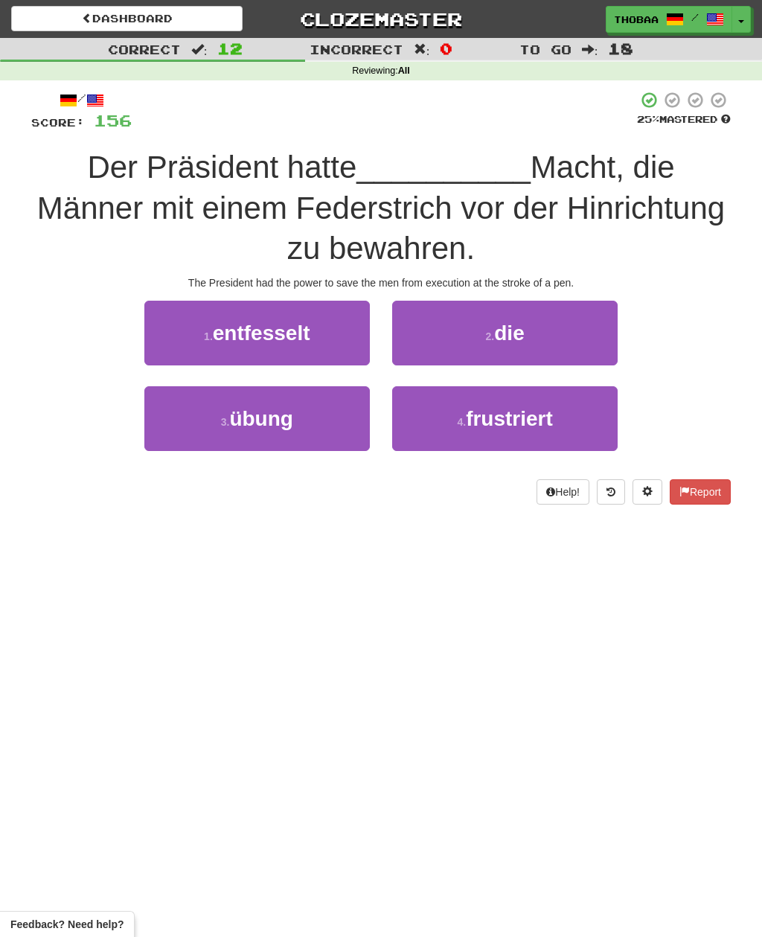
click at [585, 330] on button "2 . die" at bounding box center [504, 333] width 225 height 65
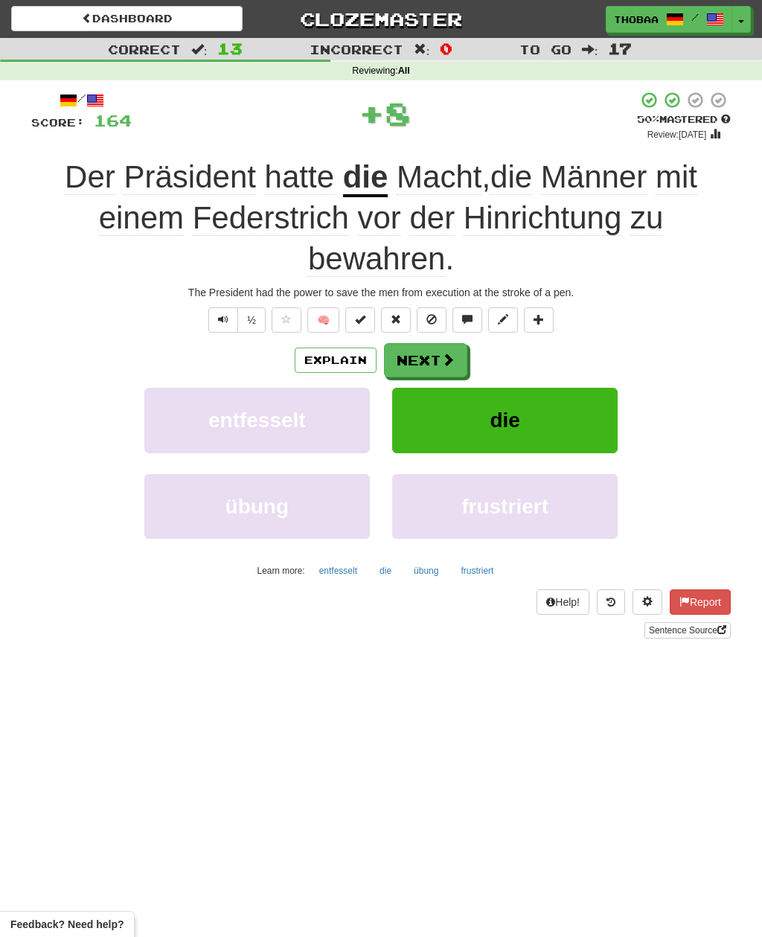
click at [603, 421] on button "die" at bounding box center [504, 420] width 225 height 65
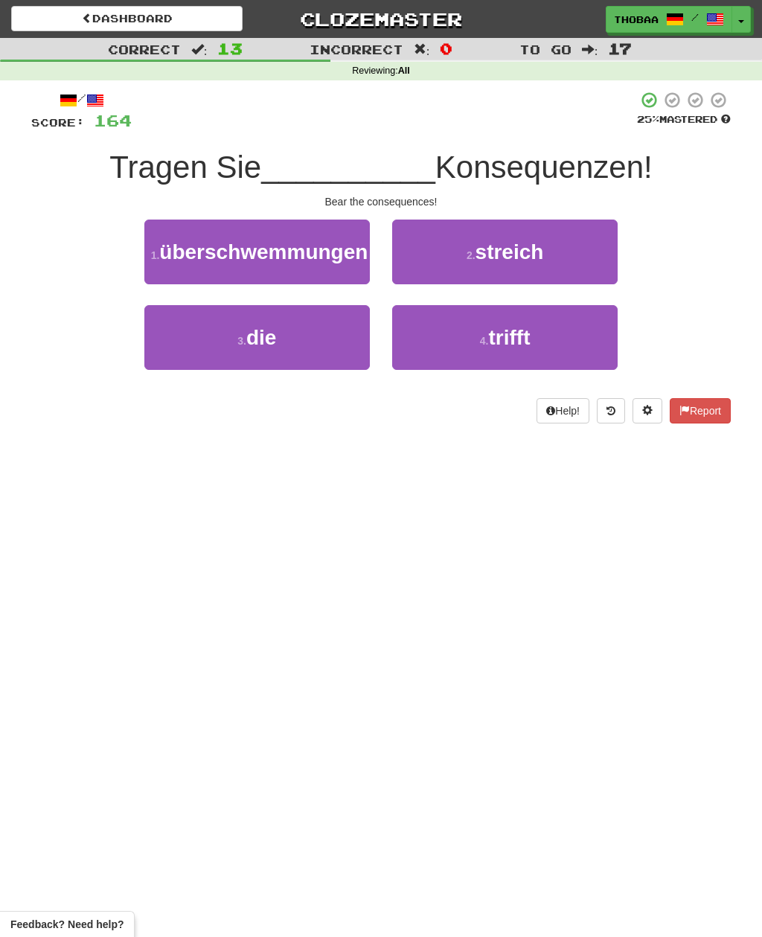
click at [190, 370] on button "3 . die" at bounding box center [256, 337] width 225 height 65
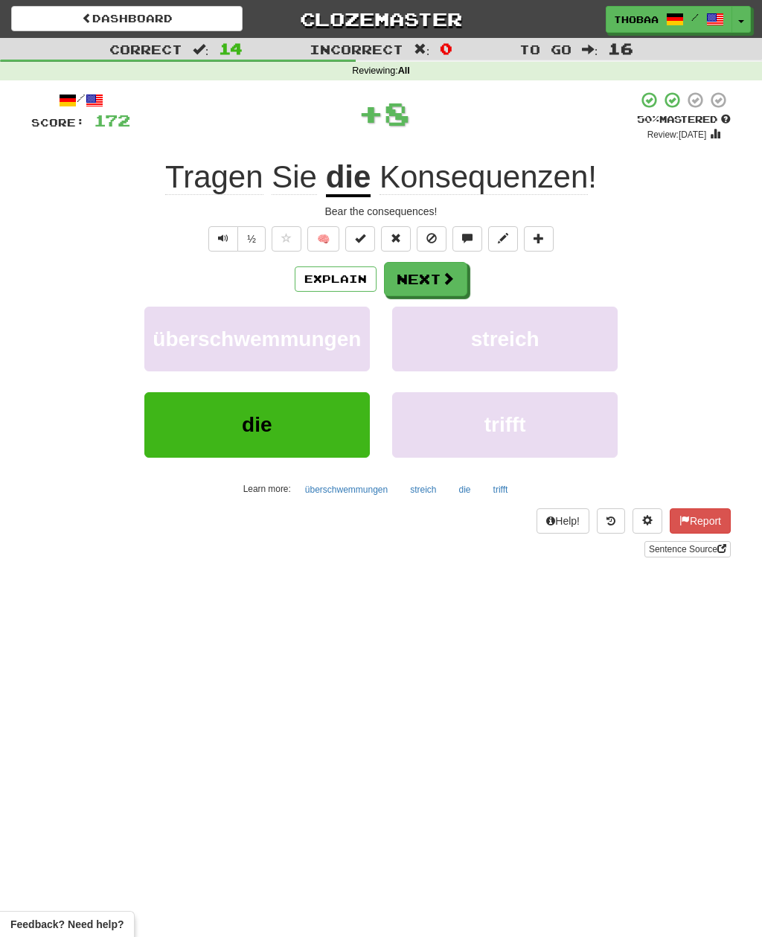
click at [583, 351] on button "streich" at bounding box center [504, 338] width 225 height 65
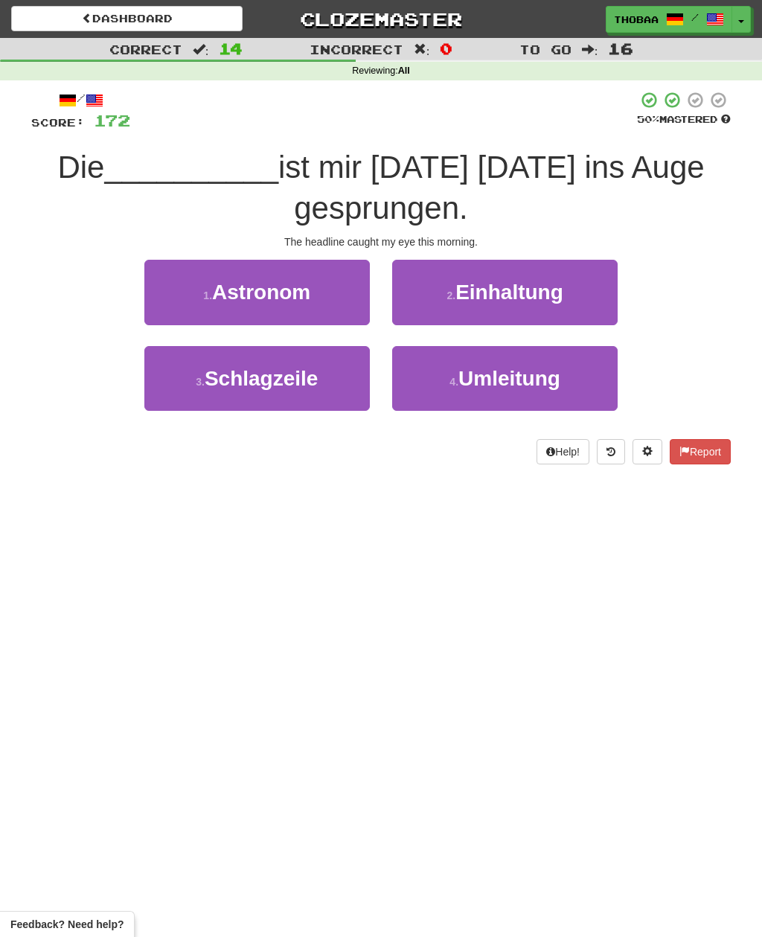
click at [201, 390] on button "3 . Schlagzeile" at bounding box center [256, 378] width 225 height 65
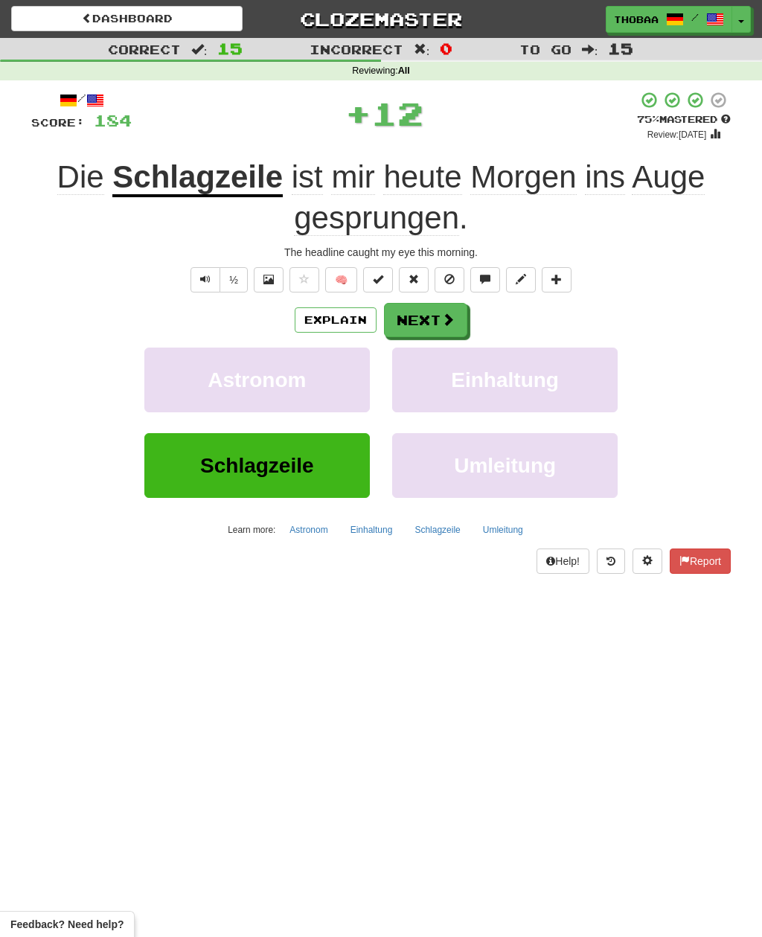
click at [578, 380] on button "Einhaltung" at bounding box center [504, 379] width 225 height 65
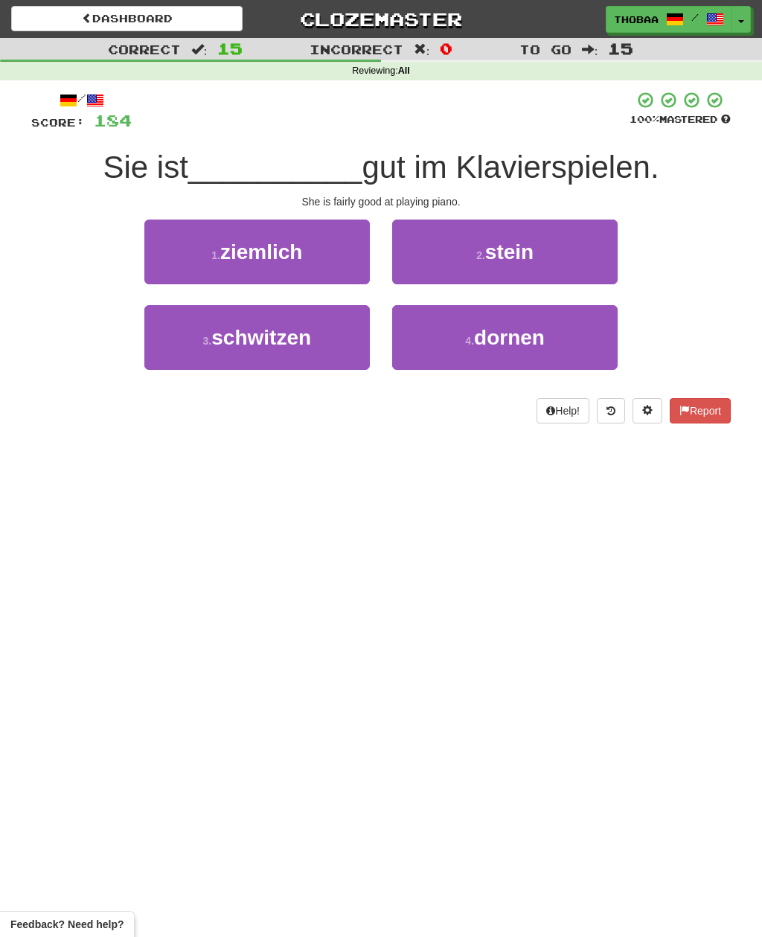
click at [177, 248] on button "1 . ziemlich" at bounding box center [256, 251] width 225 height 65
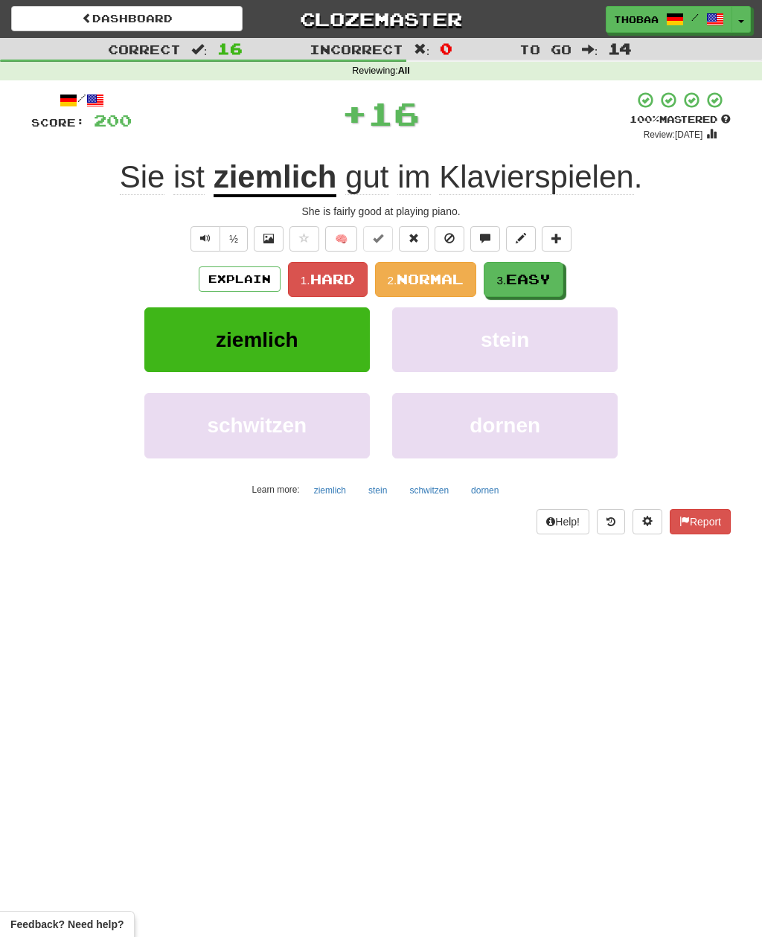
click at [541, 280] on span "Easy" at bounding box center [528, 279] width 45 height 16
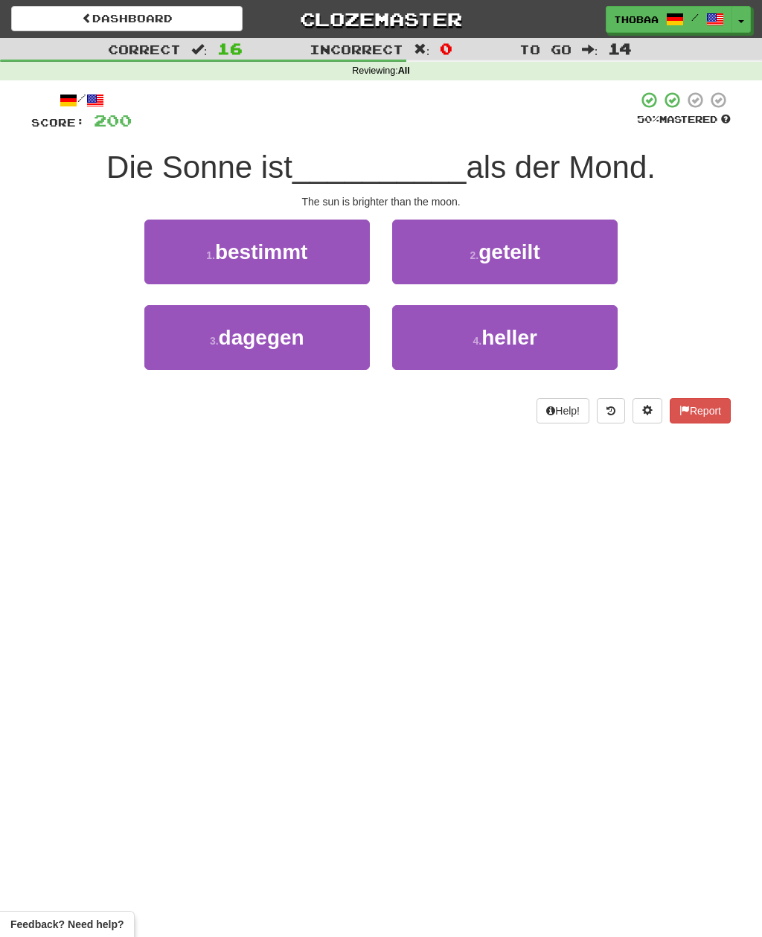
click at [570, 332] on button "4 . heller" at bounding box center [504, 337] width 225 height 65
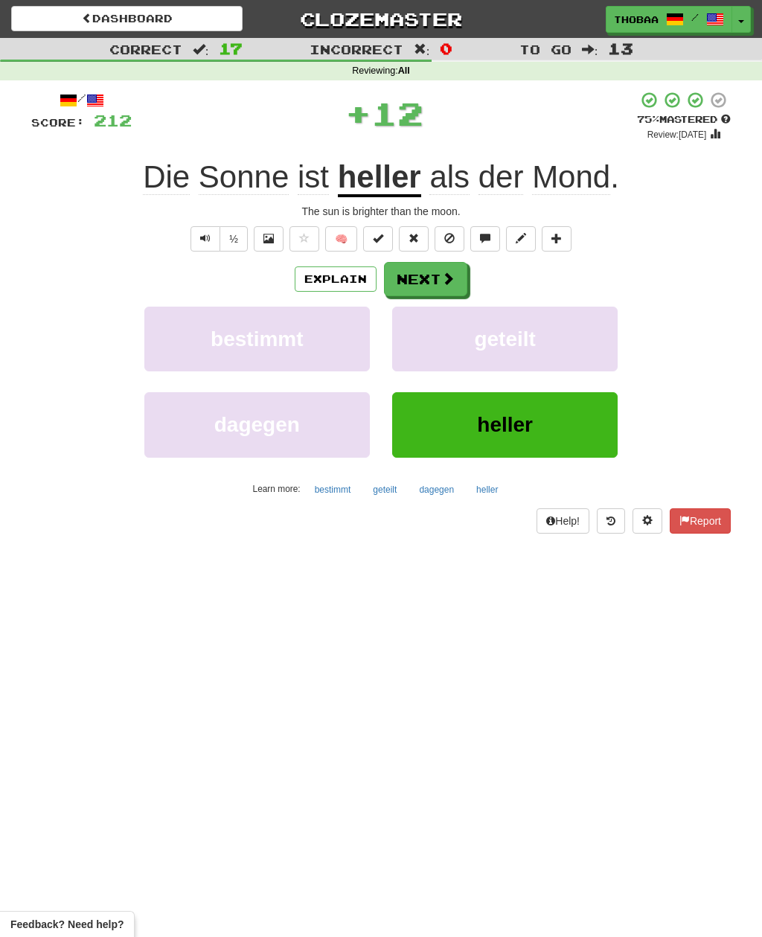
click at [555, 345] on button "geteilt" at bounding box center [504, 338] width 225 height 65
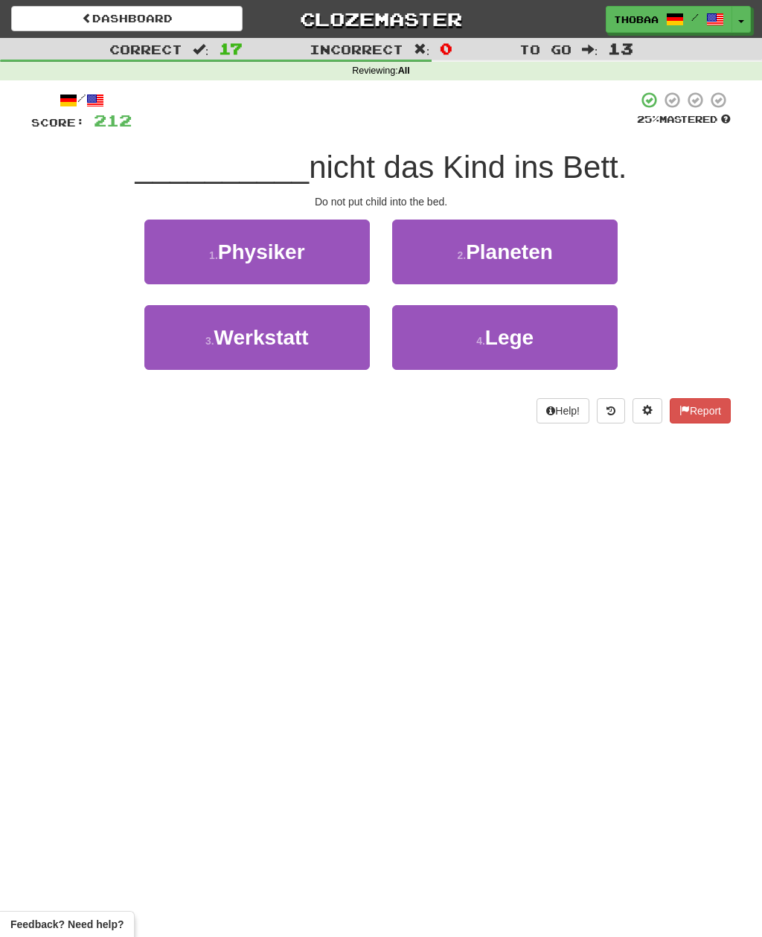
click at [577, 341] on button "4 . Lege" at bounding box center [504, 337] width 225 height 65
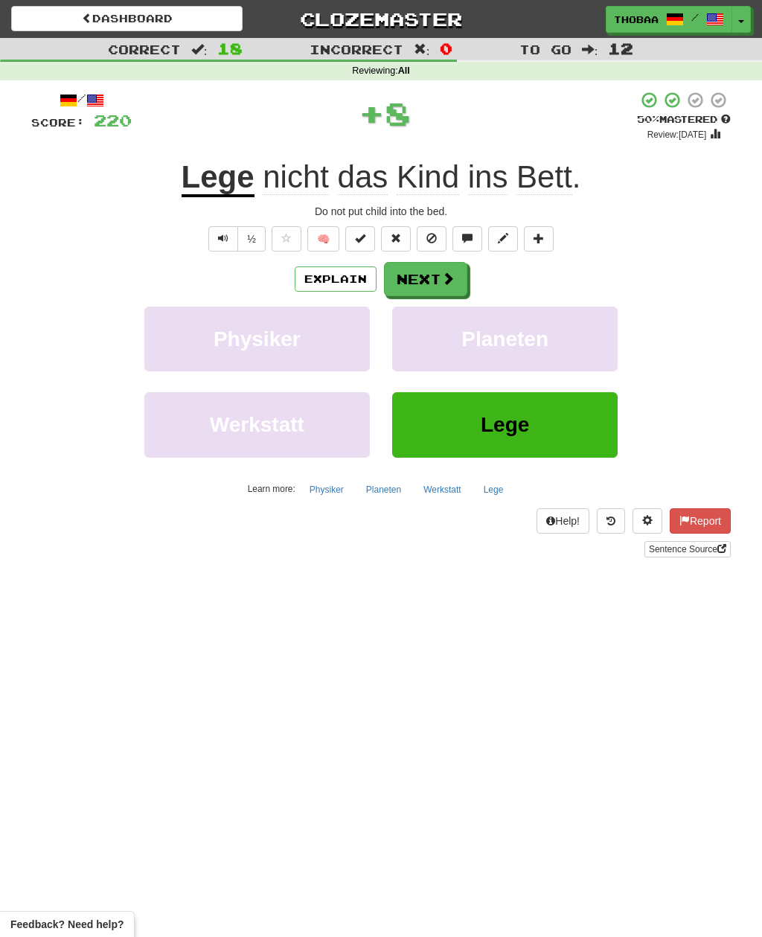
click at [582, 344] on button "Planeten" at bounding box center [504, 338] width 225 height 65
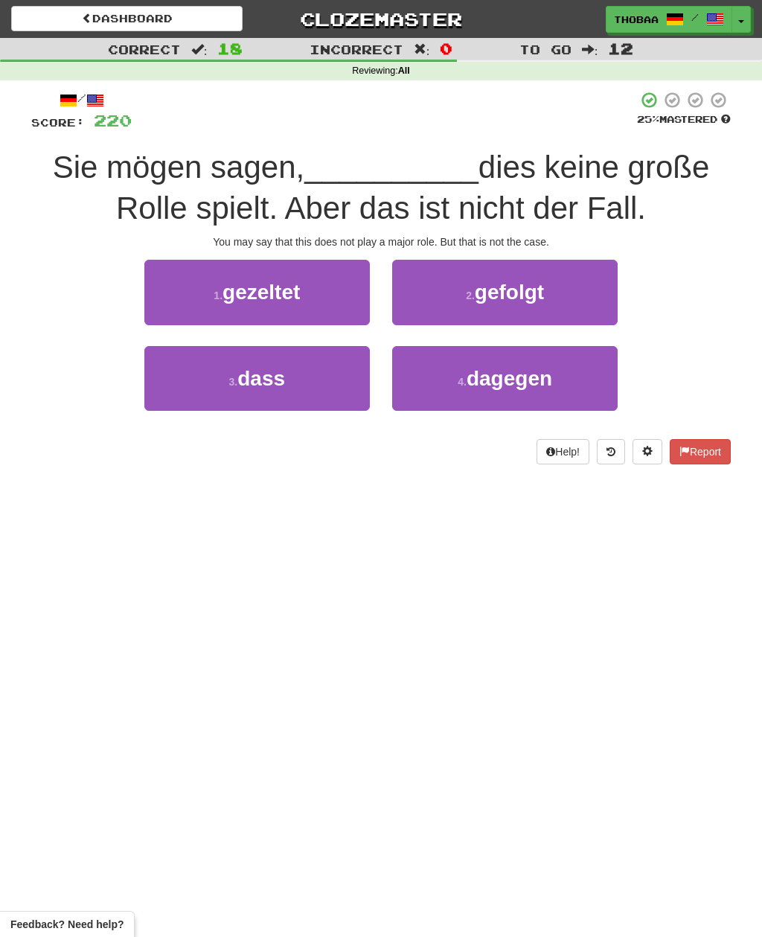
click at [200, 394] on button "3 . dass" at bounding box center [256, 378] width 225 height 65
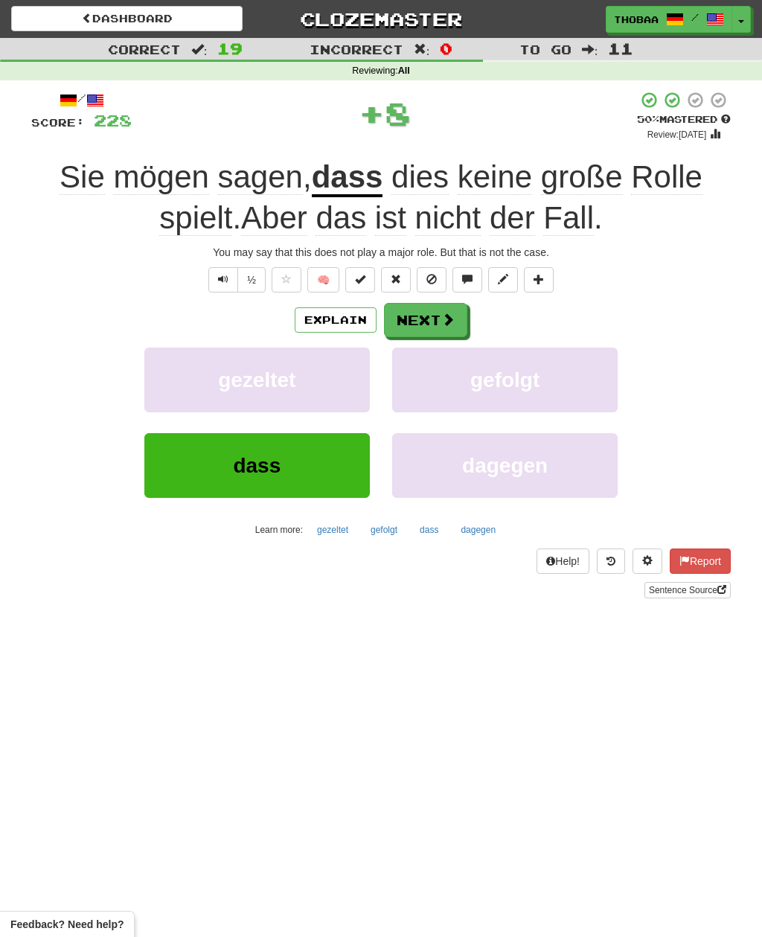
click at [584, 376] on button "gefolgt" at bounding box center [504, 379] width 225 height 65
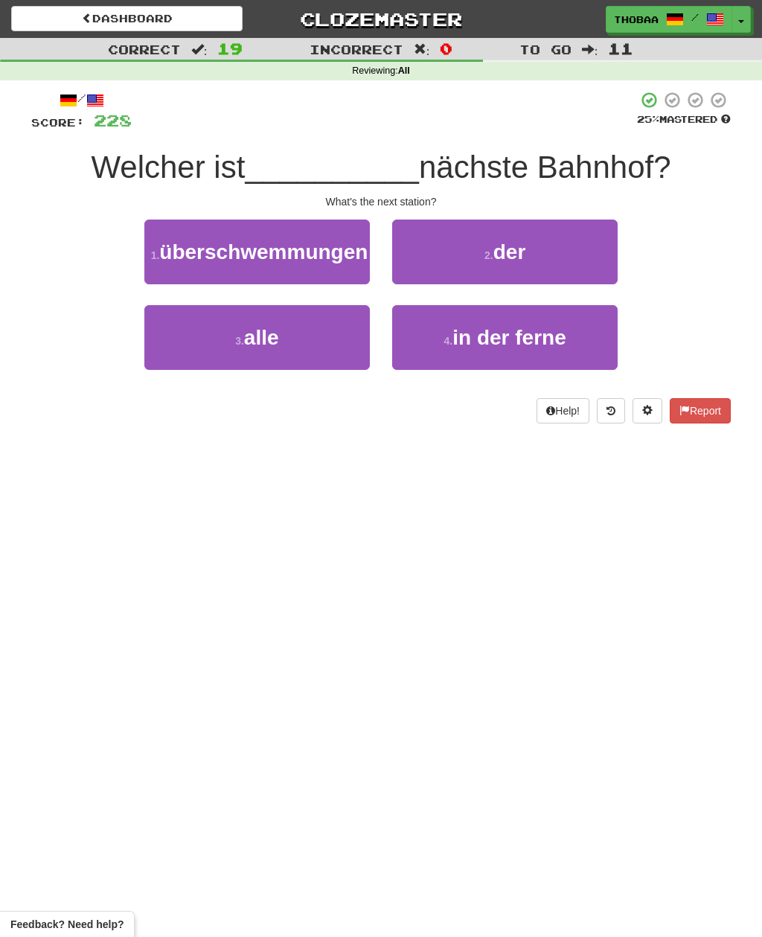
click at [583, 260] on button "2 . der" at bounding box center [504, 251] width 225 height 65
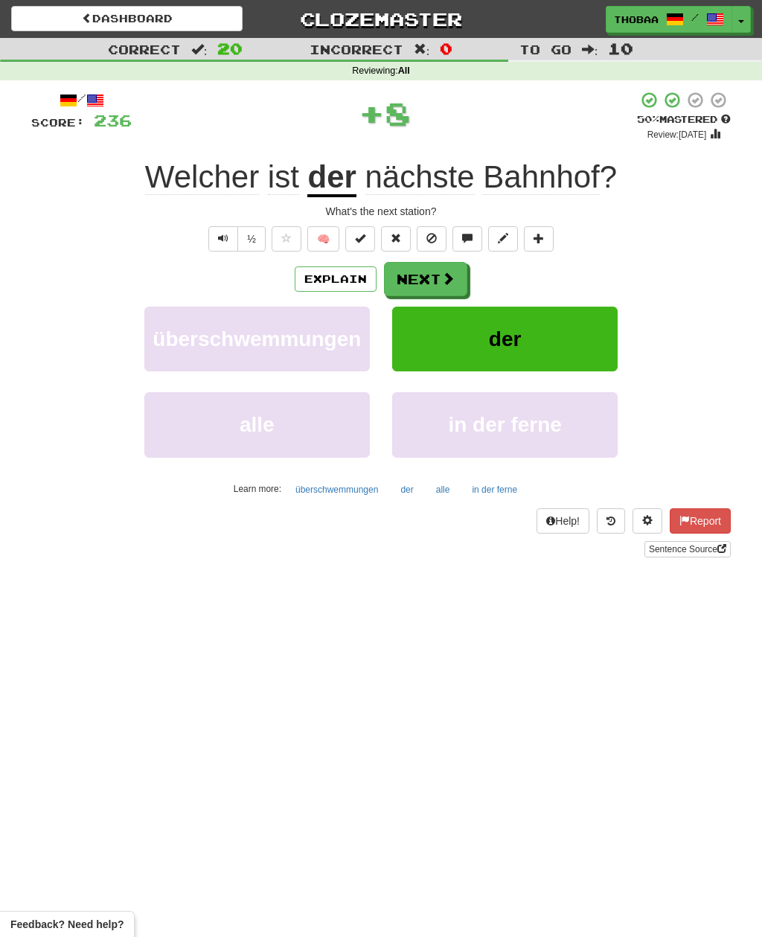
click at [582, 342] on button "der" at bounding box center [504, 338] width 225 height 65
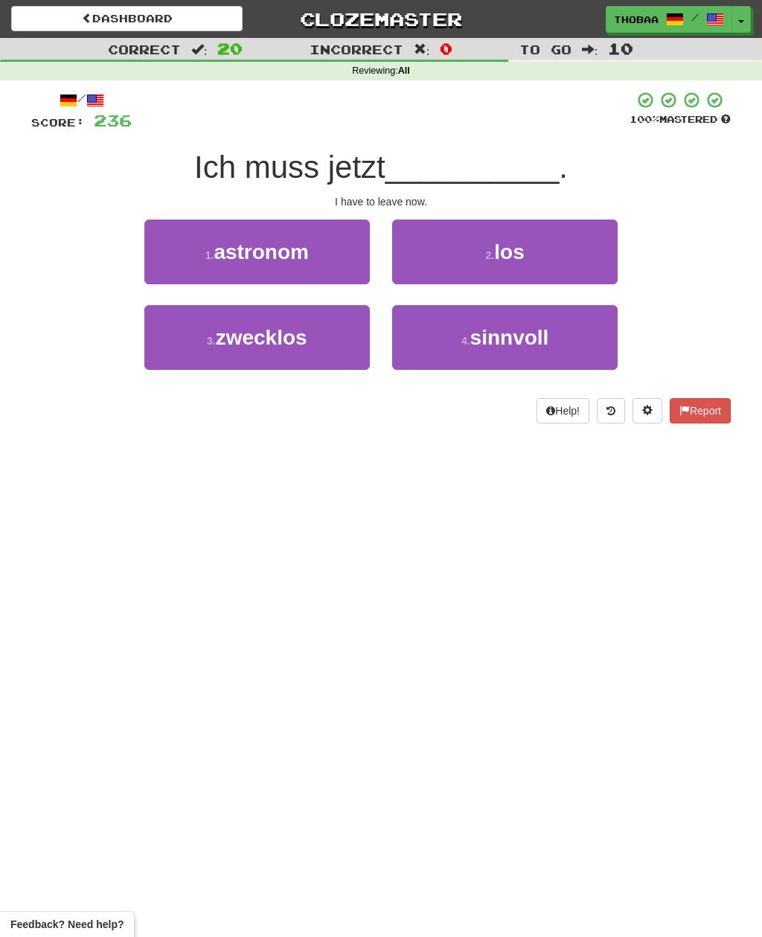
click at [591, 258] on button "2 . los" at bounding box center [504, 251] width 225 height 65
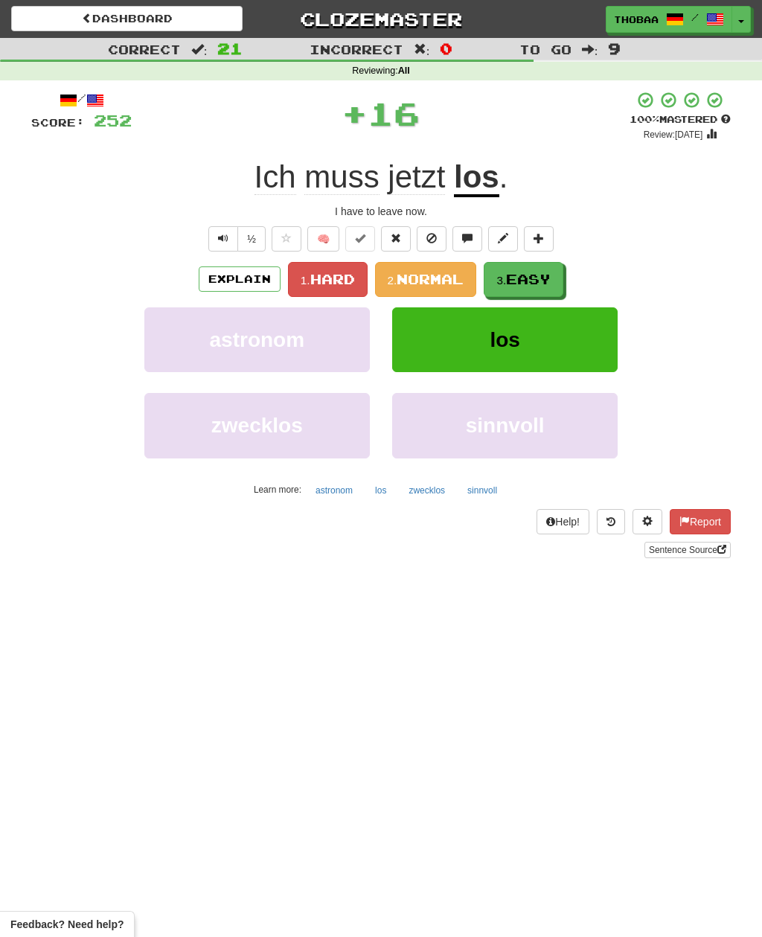
click at [550, 281] on span "Easy" at bounding box center [528, 279] width 45 height 16
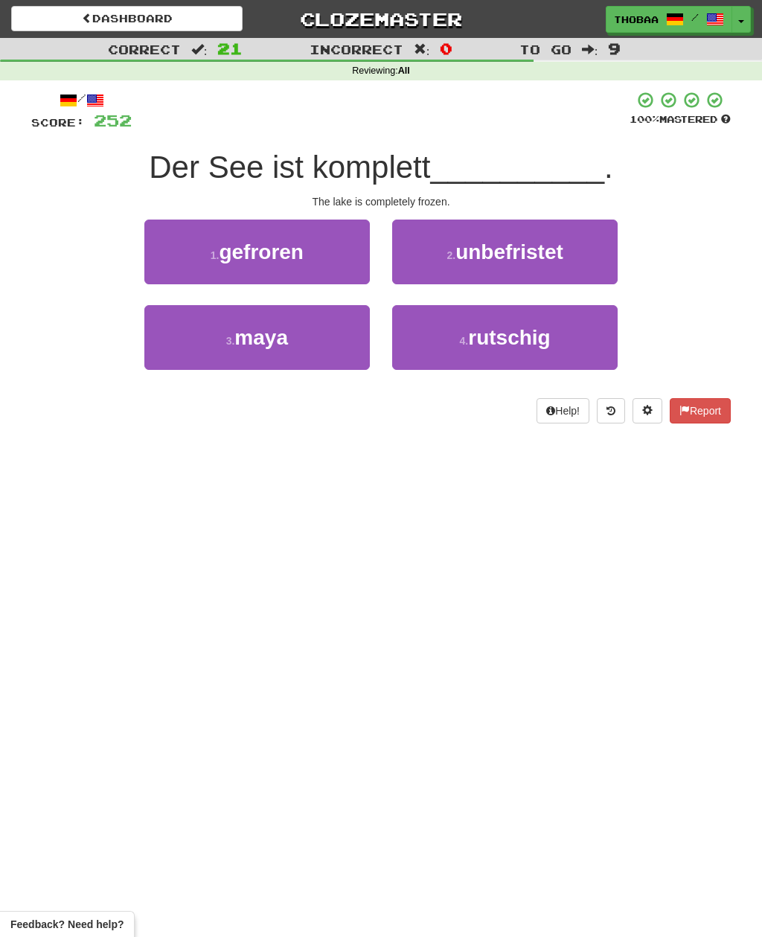
click at [153, 248] on button "1 . gefroren" at bounding box center [256, 251] width 225 height 65
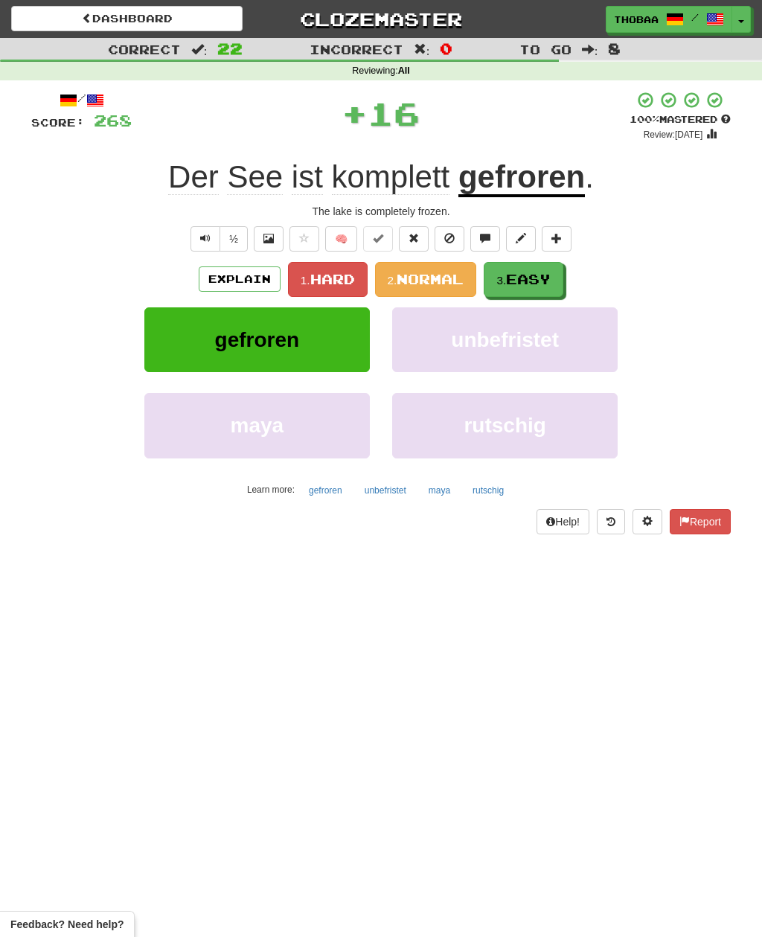
click at [558, 279] on button "3. Easy" at bounding box center [524, 279] width 80 height 35
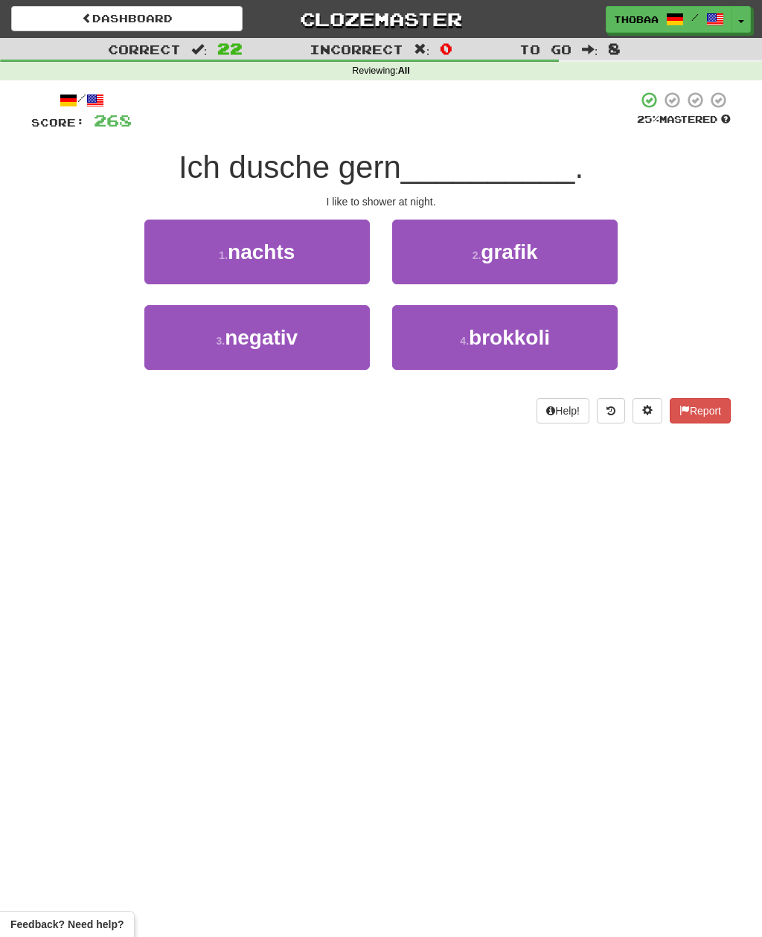
click at [167, 253] on button "1 . nachts" at bounding box center [256, 251] width 225 height 65
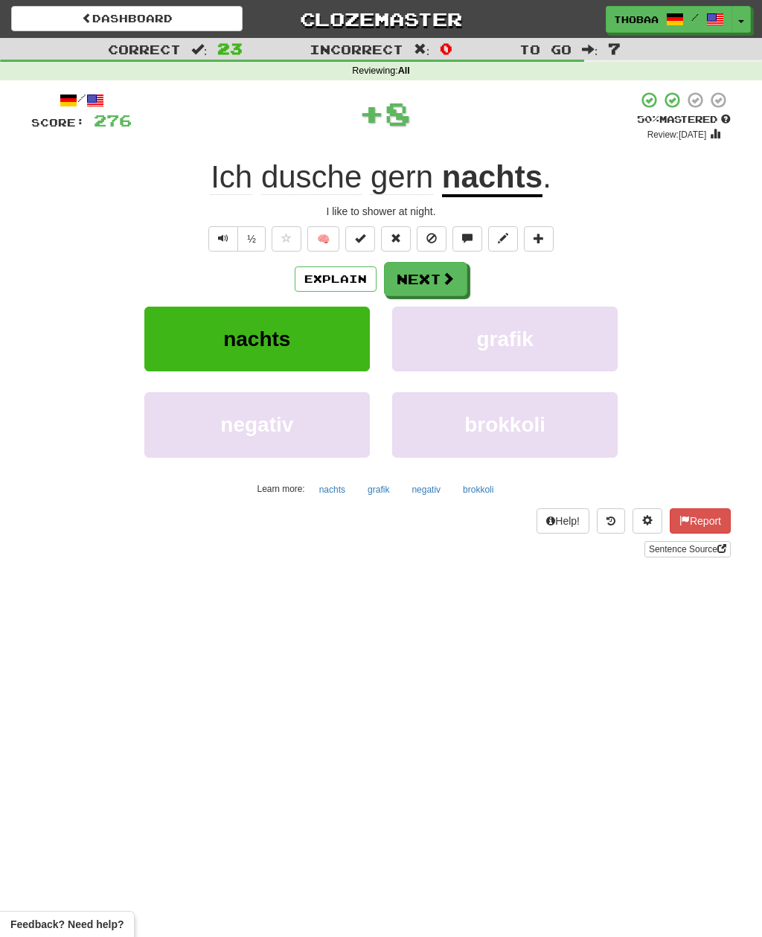
click at [585, 342] on button "grafik" at bounding box center [504, 338] width 225 height 65
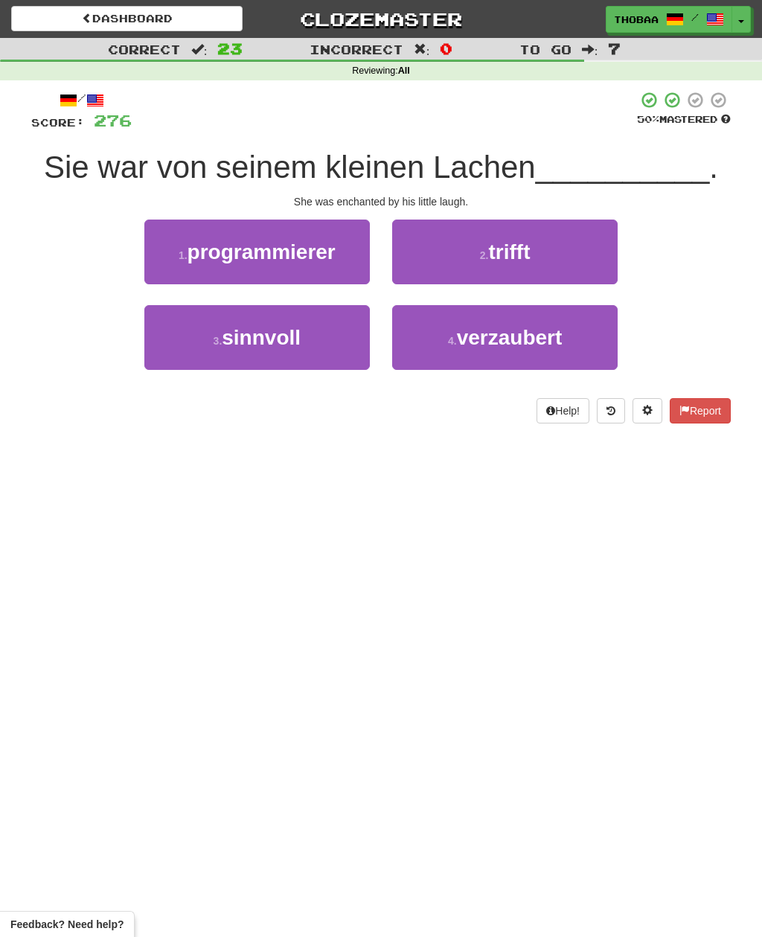
click at [572, 338] on button "4 . verzaubert" at bounding box center [504, 337] width 225 height 65
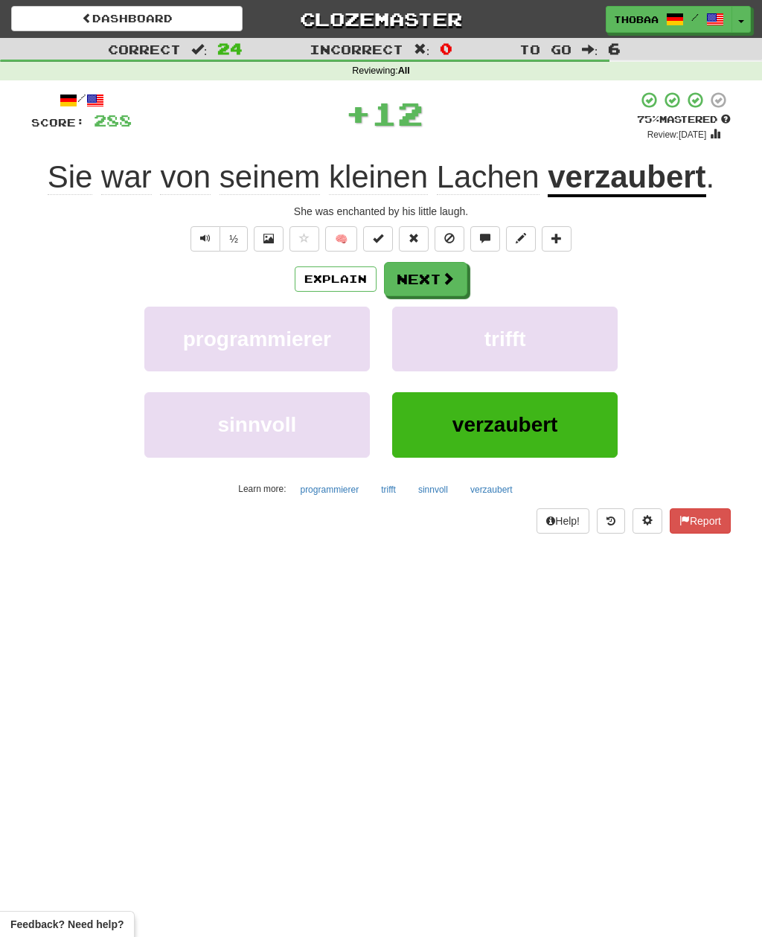
click at [586, 344] on button "trifft" at bounding box center [504, 338] width 225 height 65
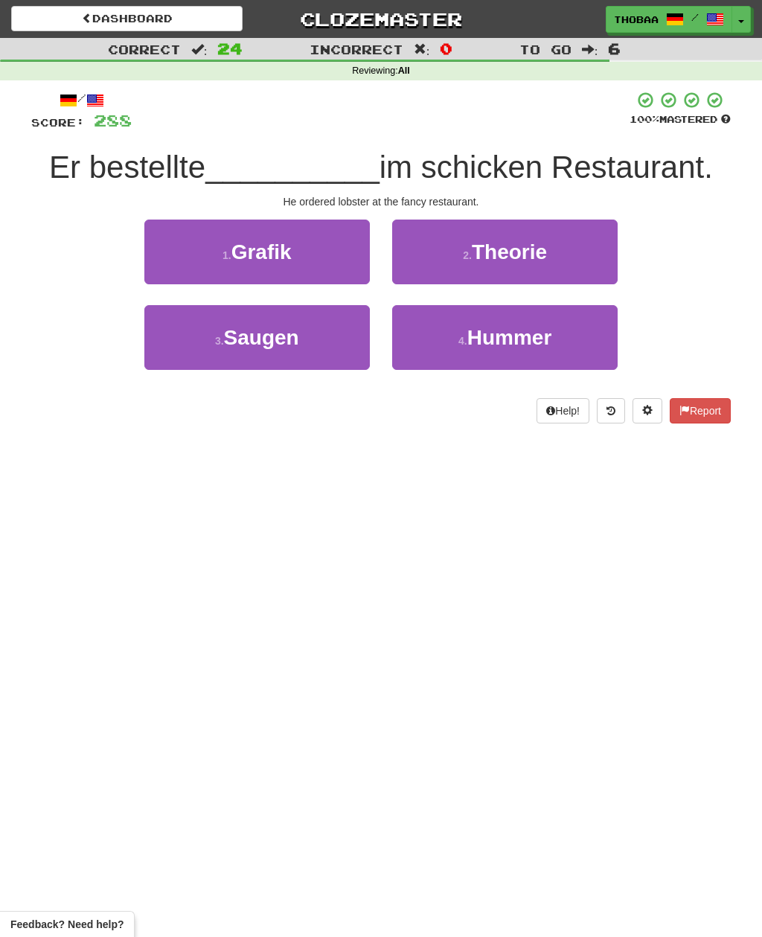
click at [567, 342] on button "4 . Hummer" at bounding box center [504, 337] width 225 height 65
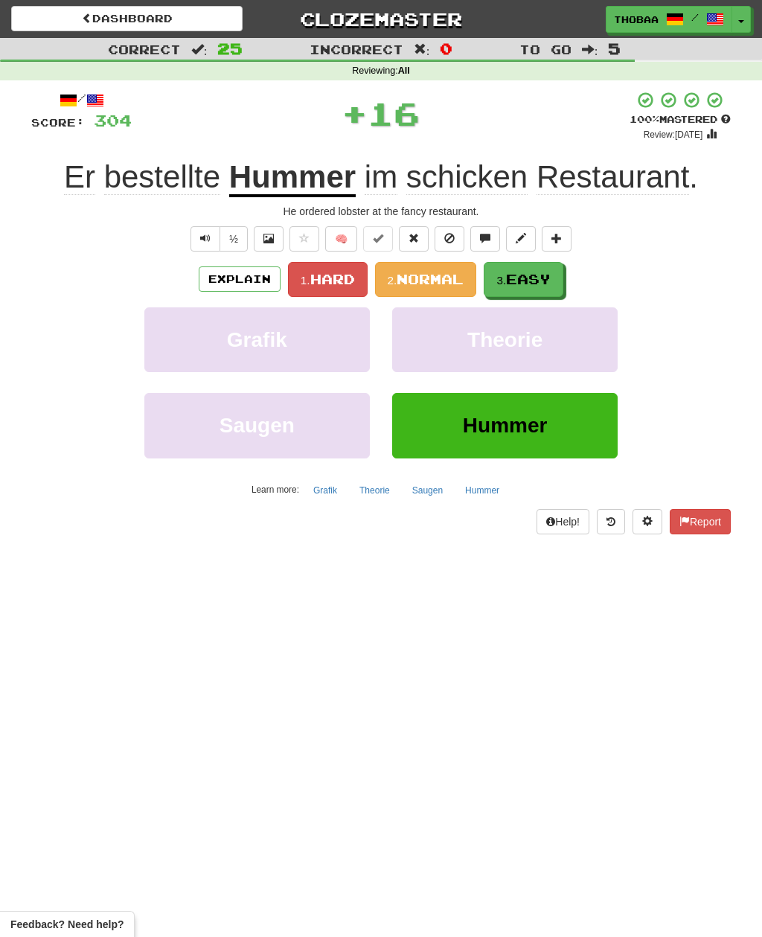
click at [598, 356] on button "Theorie" at bounding box center [504, 339] width 225 height 65
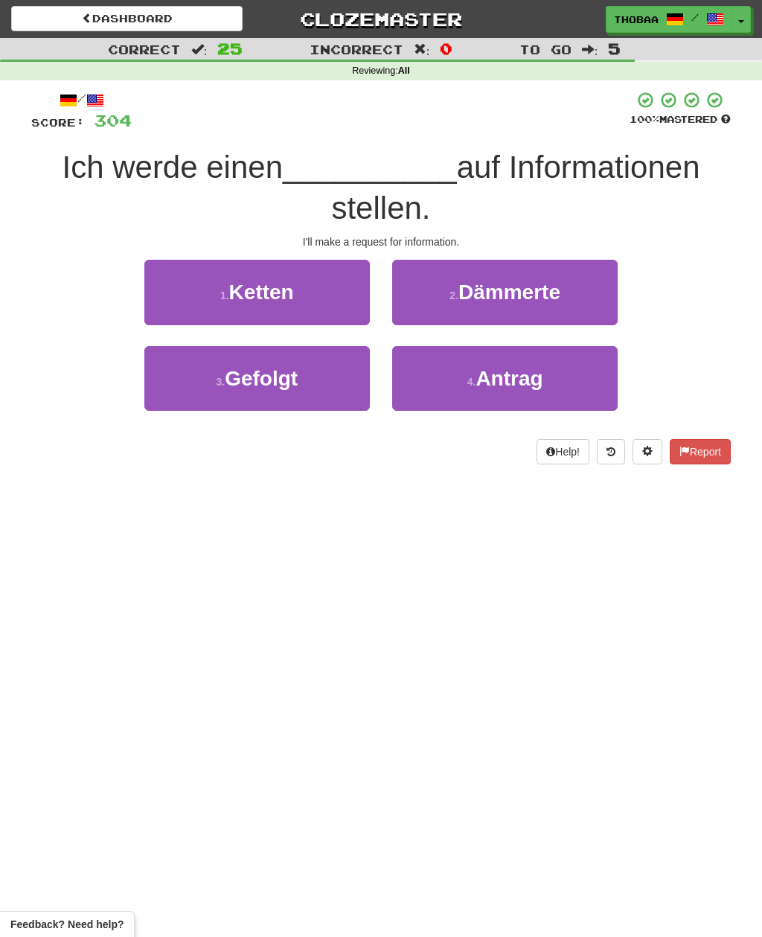
click at [587, 373] on button "4 . Antrag" at bounding box center [504, 378] width 225 height 65
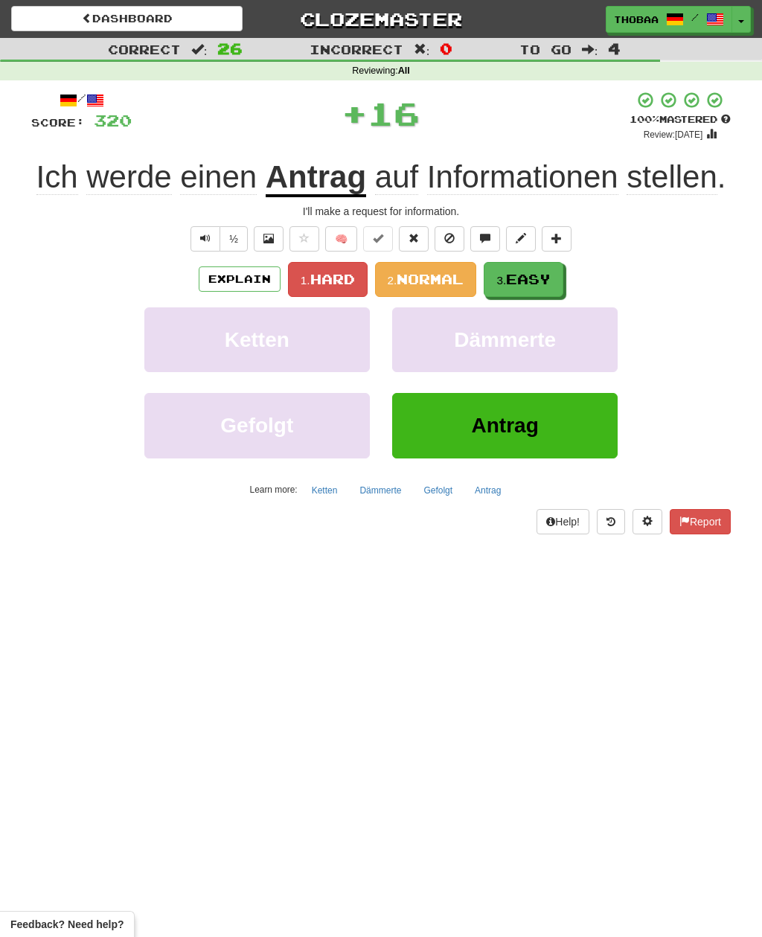
click at [550, 277] on span "Easy" at bounding box center [528, 279] width 45 height 16
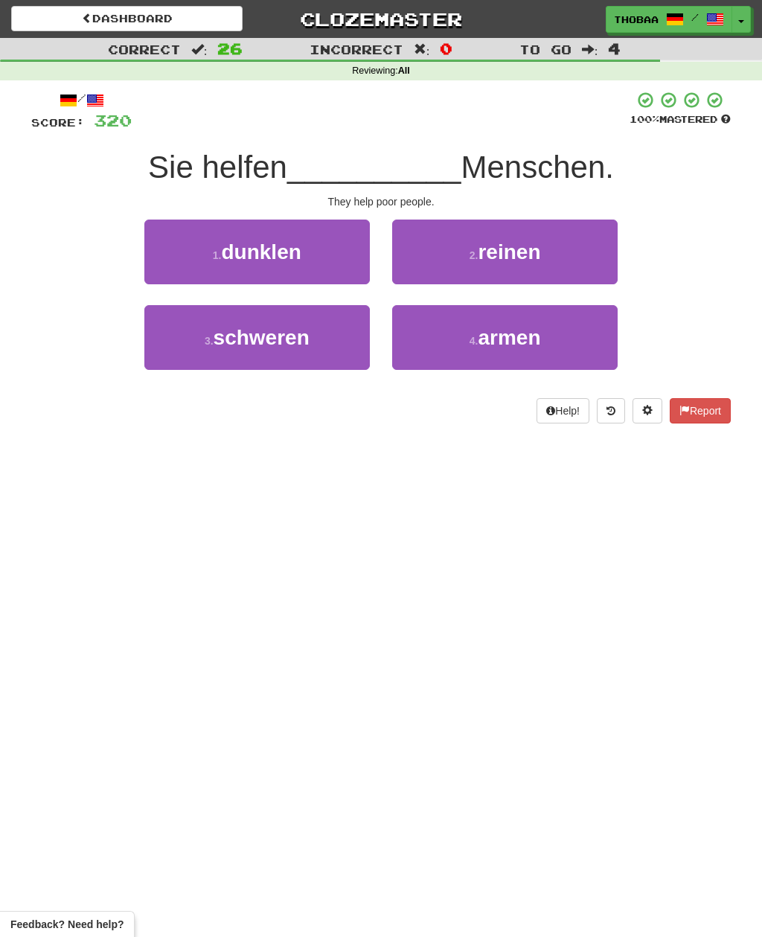
click at [593, 354] on button "4 . armen" at bounding box center [504, 337] width 225 height 65
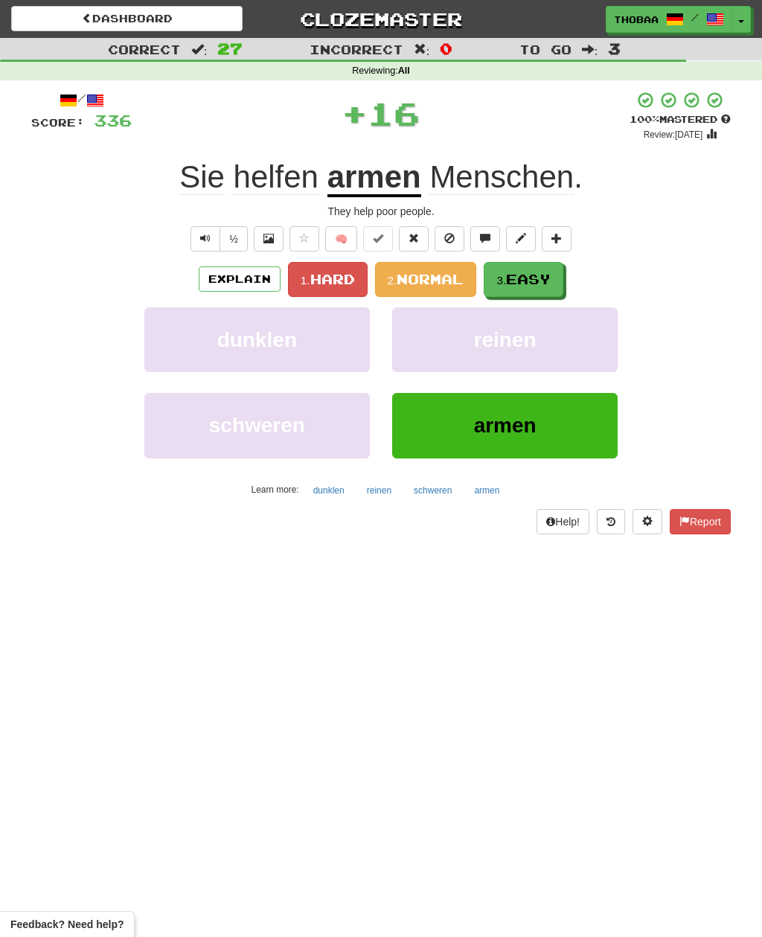
click at [556, 284] on button "3. Easy" at bounding box center [524, 279] width 80 height 35
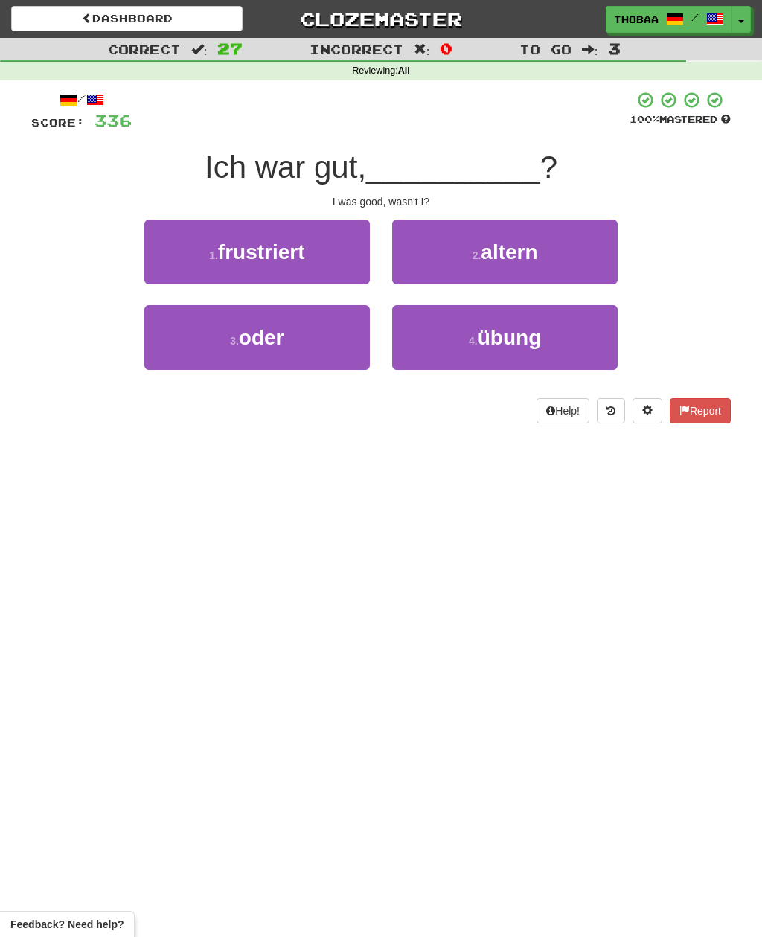
click at [194, 358] on button "3 . oder" at bounding box center [256, 337] width 225 height 65
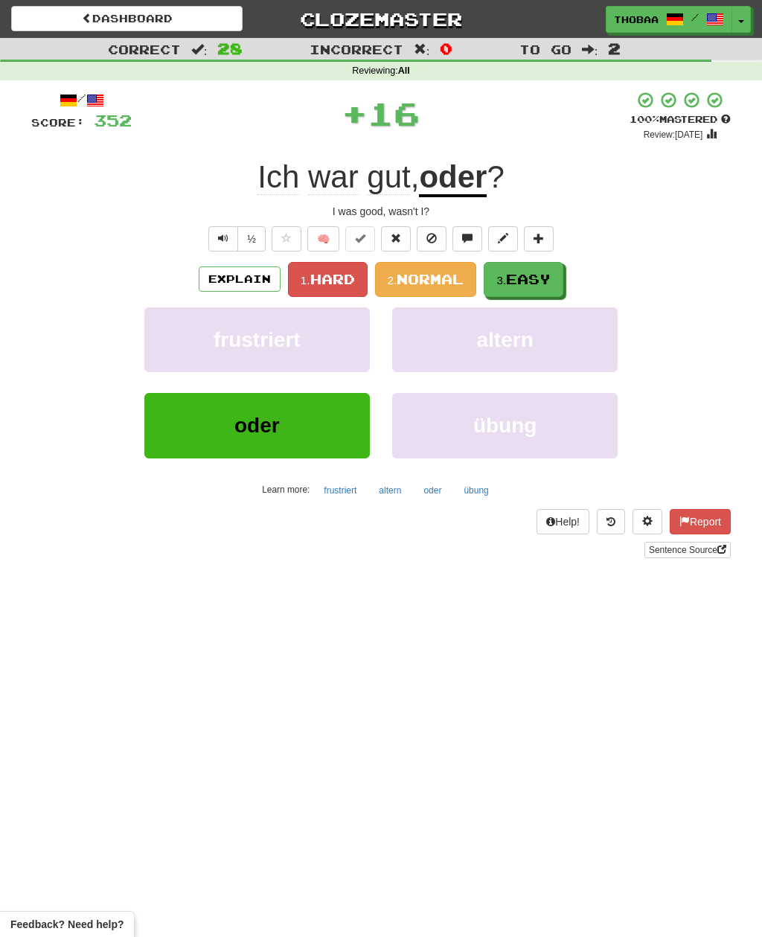
click at [547, 280] on span "Easy" at bounding box center [528, 279] width 45 height 16
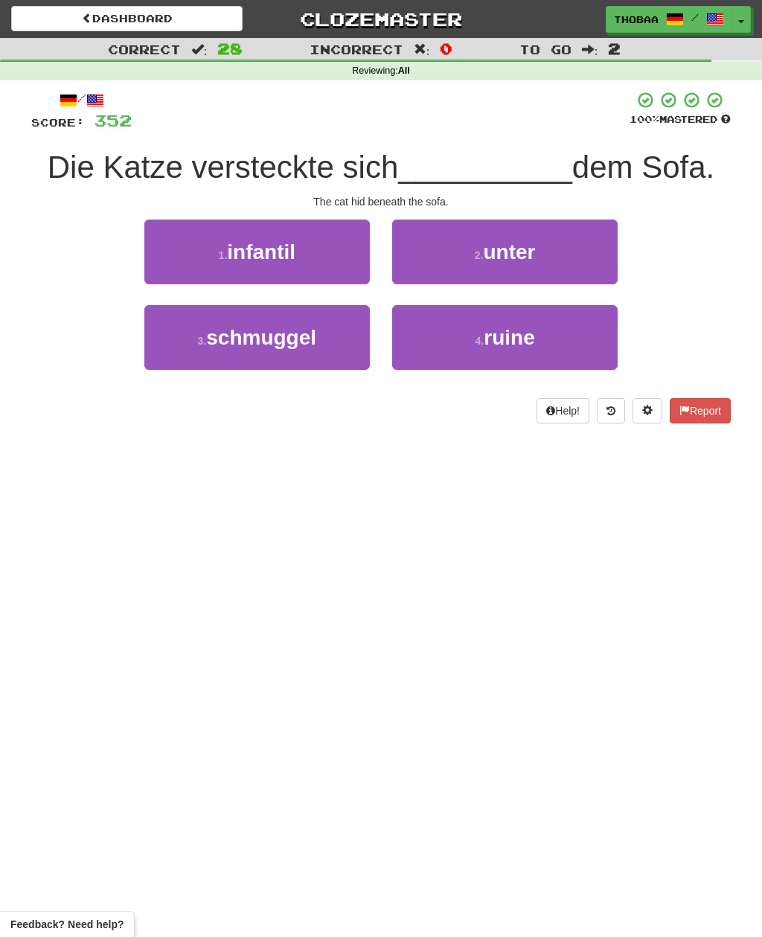
click at [579, 260] on button "2 . unter" at bounding box center [504, 251] width 225 height 65
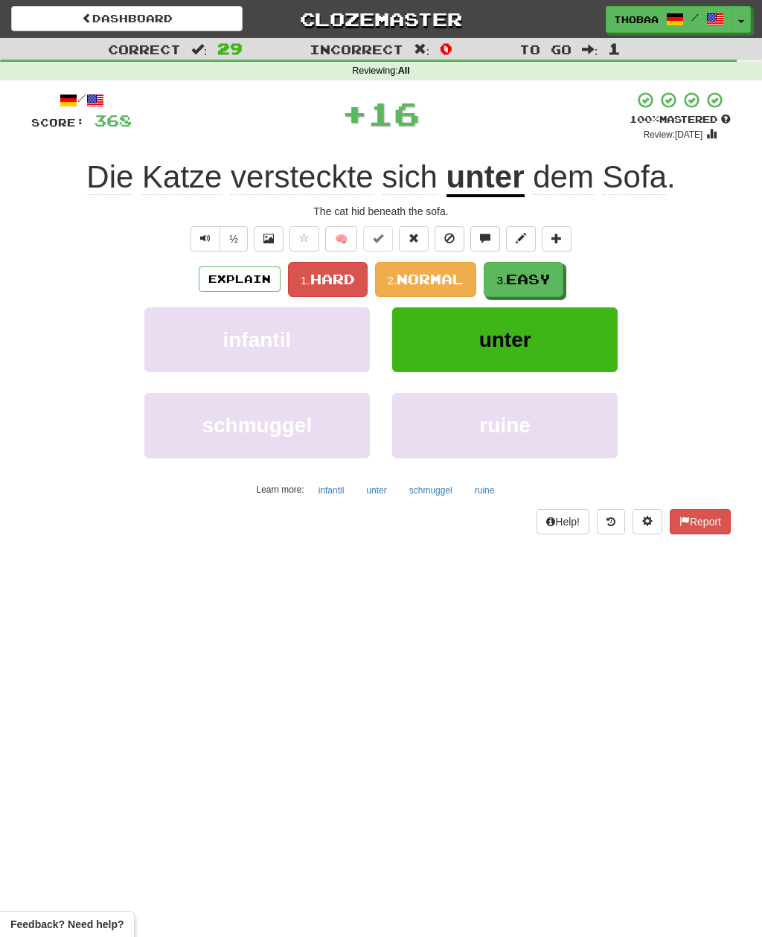
click at [548, 278] on span "Easy" at bounding box center [528, 279] width 45 height 16
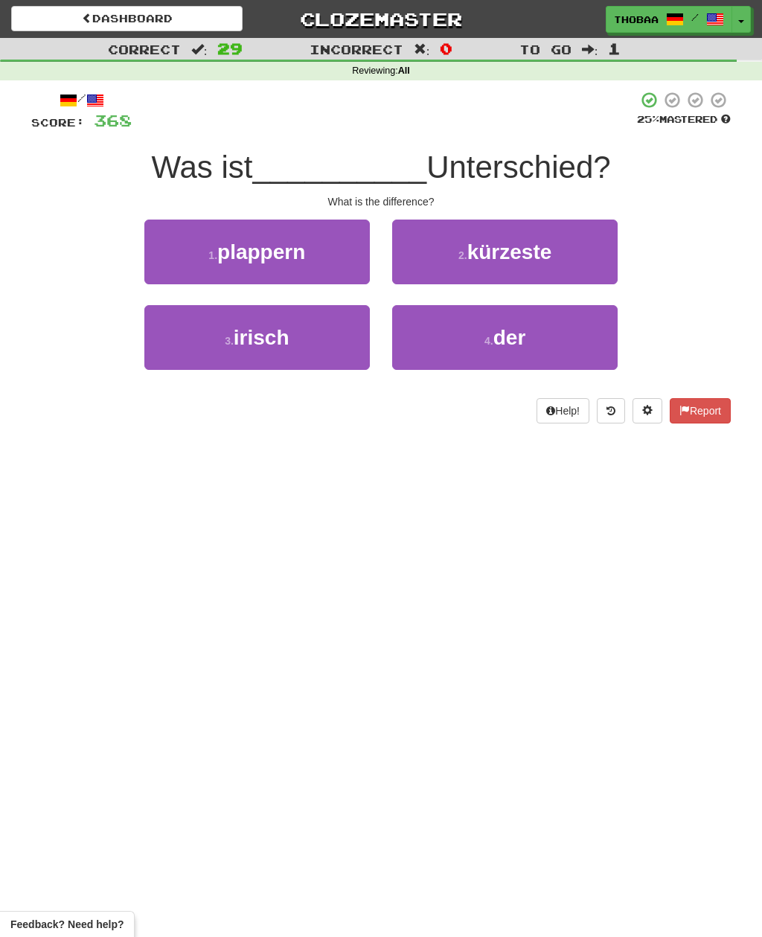
click at [582, 344] on button "4 . der" at bounding box center [504, 337] width 225 height 65
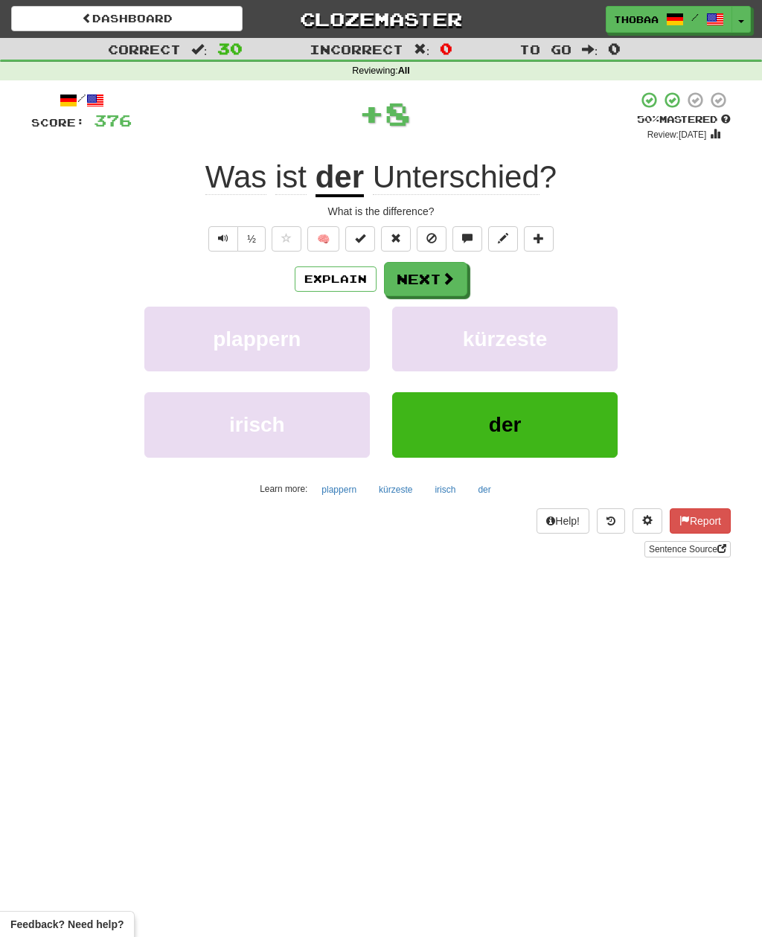
click at [580, 344] on button "kürzeste" at bounding box center [504, 338] width 225 height 65
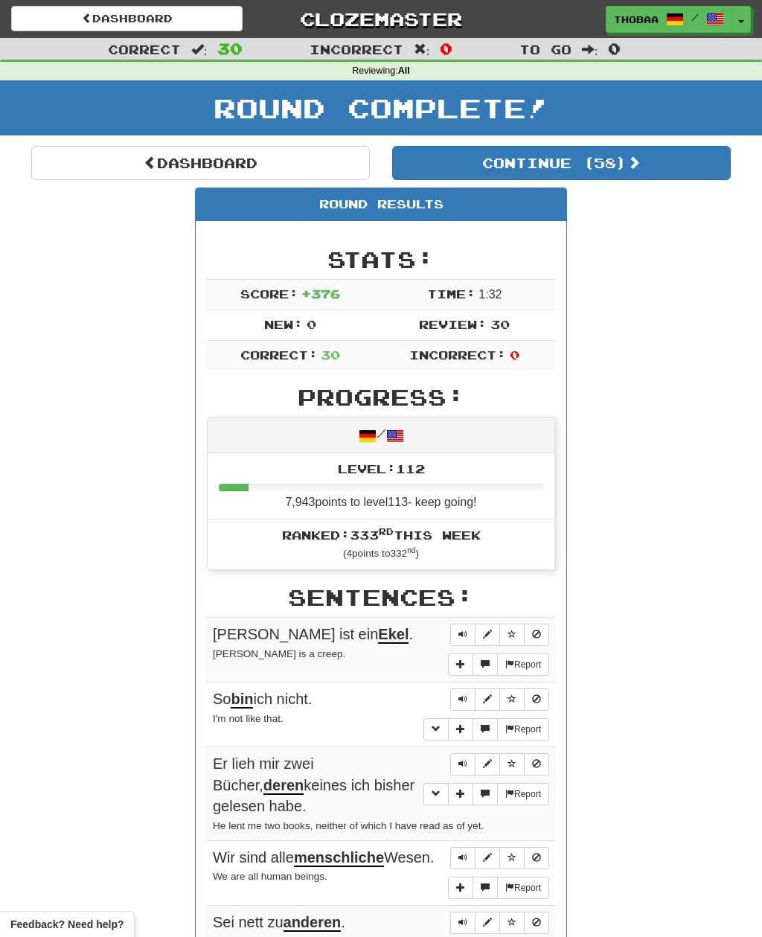
click at [75, 164] on link "Dashboard" at bounding box center [200, 163] width 338 height 34
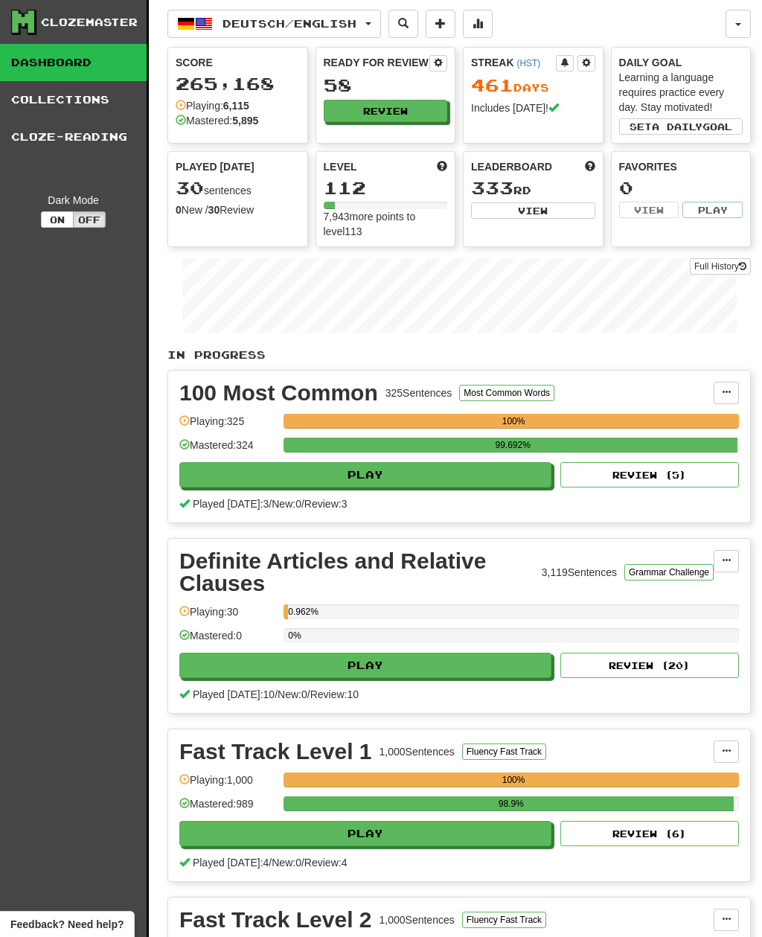
click at [417, 92] on div "58" at bounding box center [386, 85] width 124 height 19
click at [431, 113] on button "Review" at bounding box center [386, 111] width 124 height 22
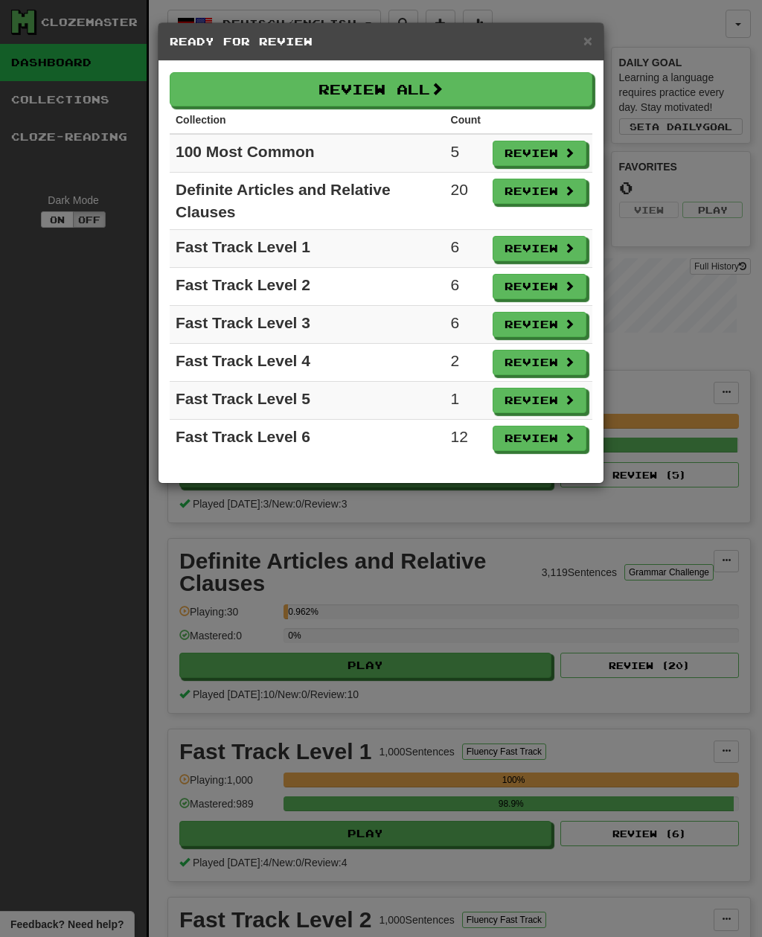
click at [452, 87] on button "Review All" at bounding box center [381, 89] width 423 height 34
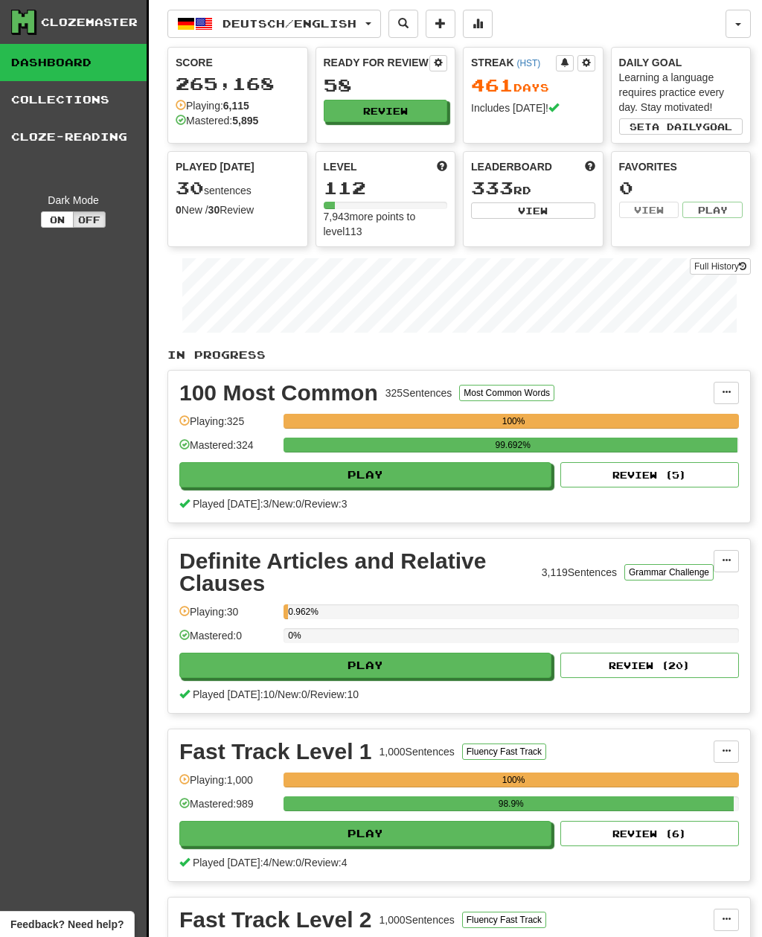
select select "**"
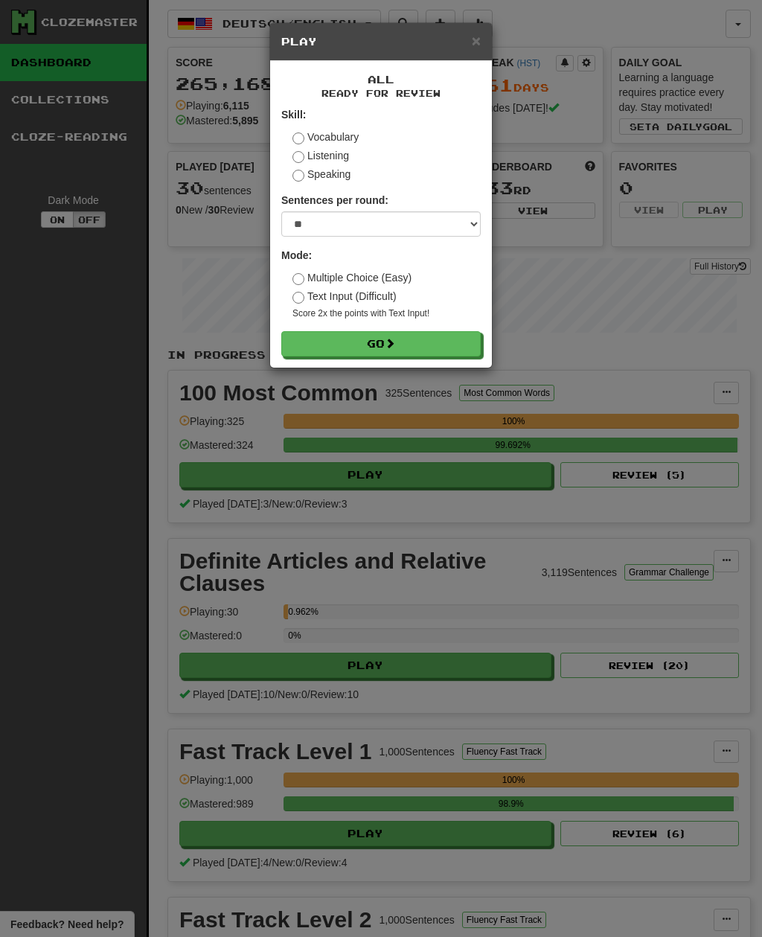
click at [448, 335] on button "Go" at bounding box center [380, 343] width 199 height 25
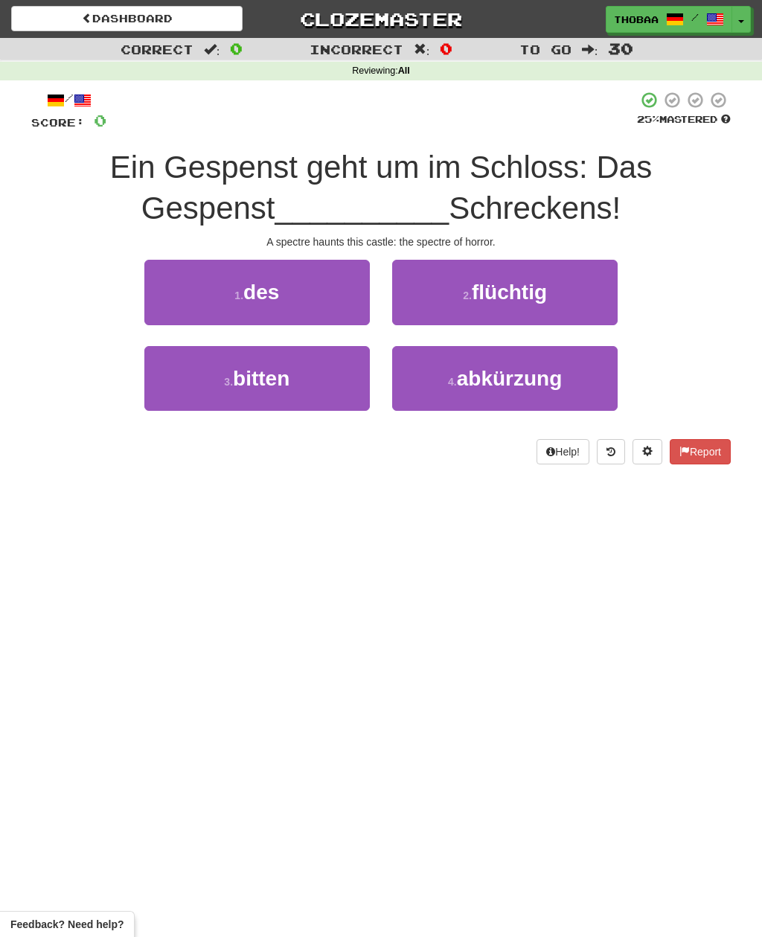
click at [190, 290] on button "1 . des" at bounding box center [256, 292] width 225 height 65
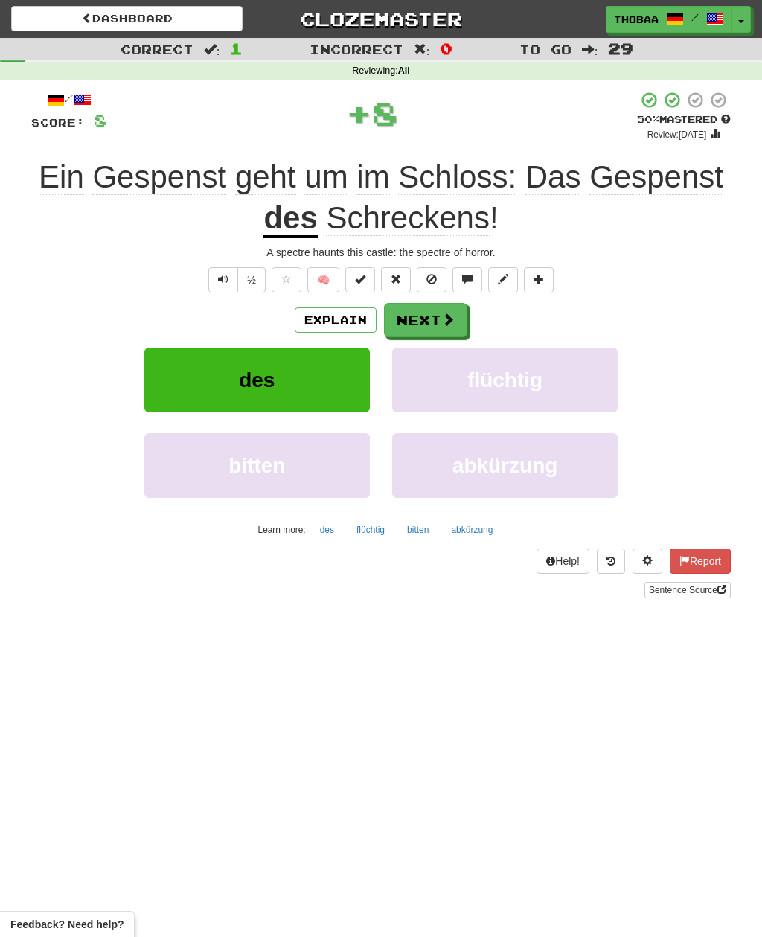
click at [578, 370] on button "flüchtig" at bounding box center [504, 379] width 225 height 65
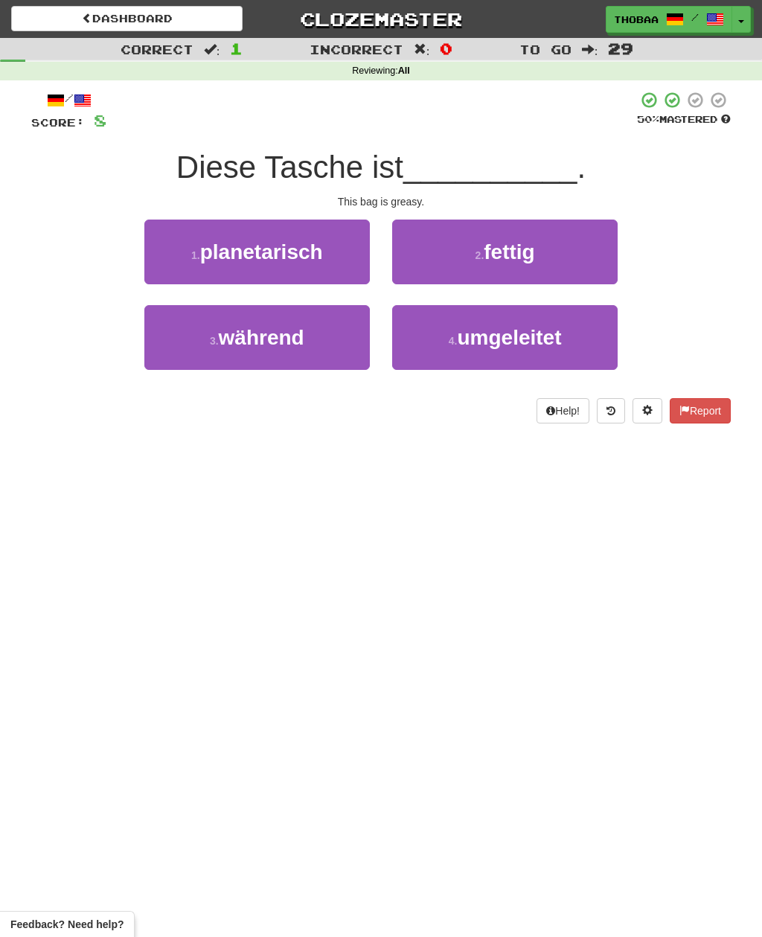
click at [597, 263] on button "2 . fettig" at bounding box center [504, 251] width 225 height 65
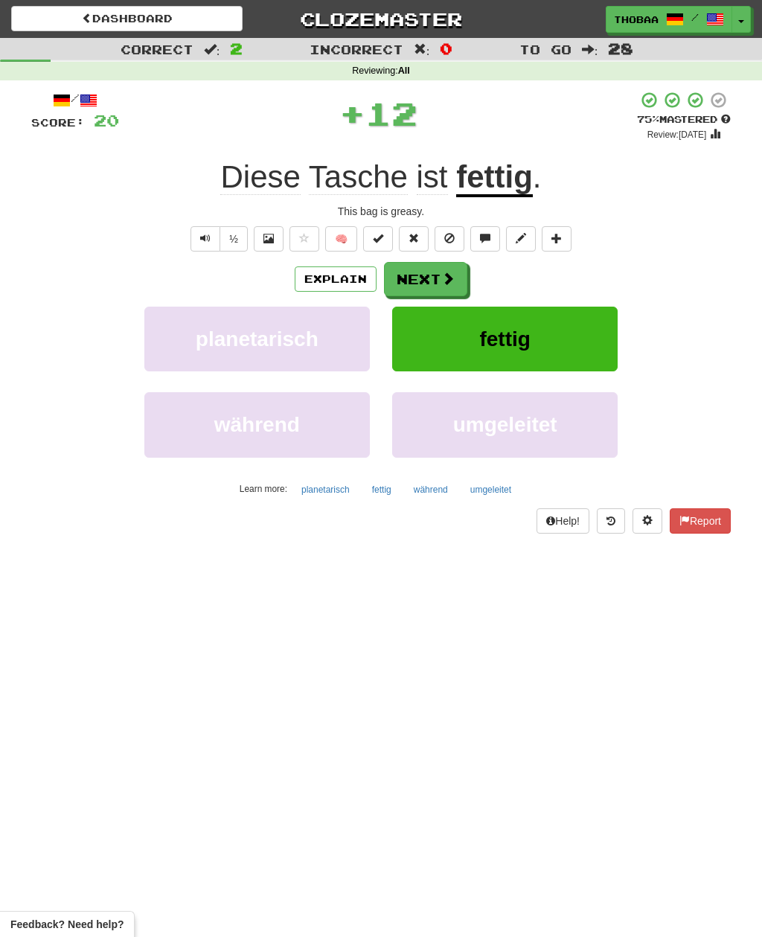
click at [604, 344] on button "fettig" at bounding box center [504, 338] width 225 height 65
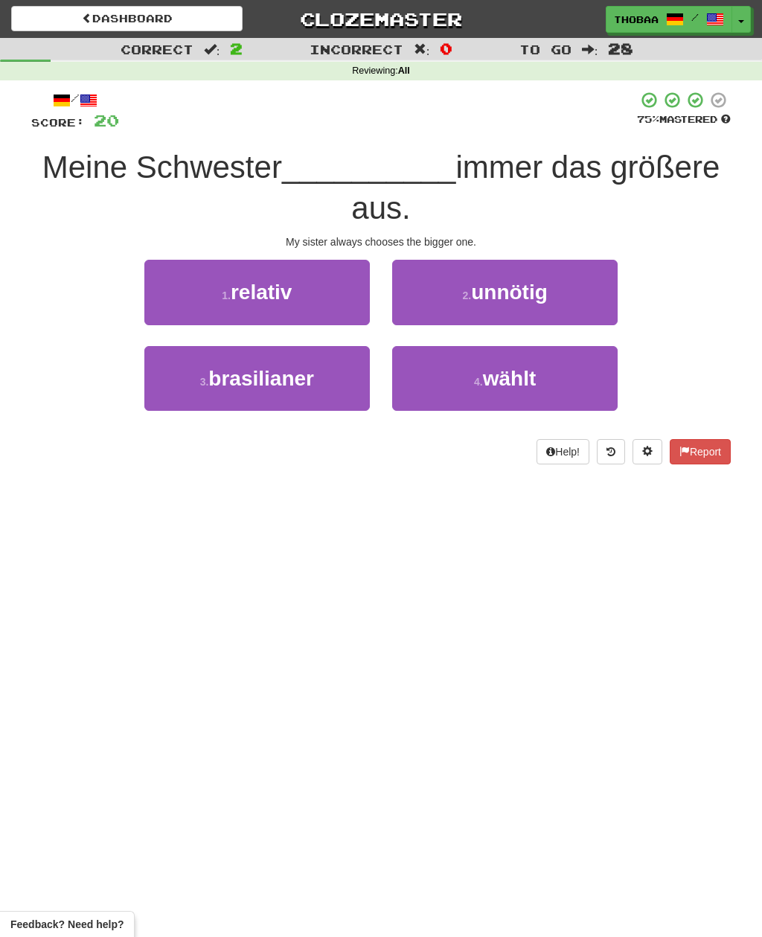
click at [571, 384] on button "4 . wählt" at bounding box center [504, 378] width 225 height 65
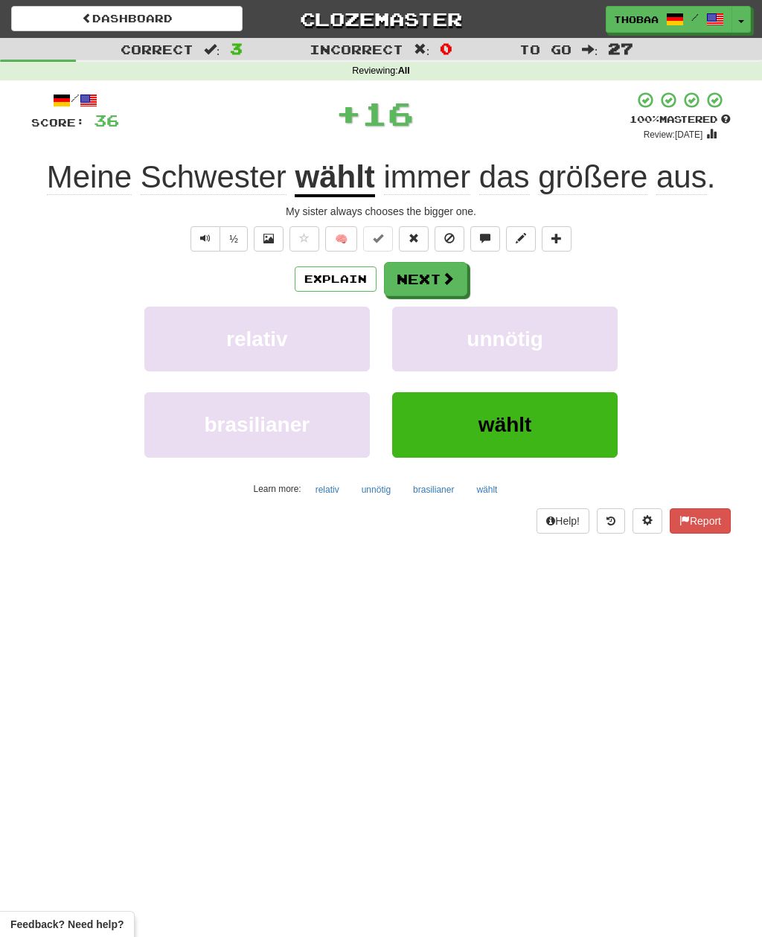
click at [587, 353] on button "unnötig" at bounding box center [504, 338] width 225 height 65
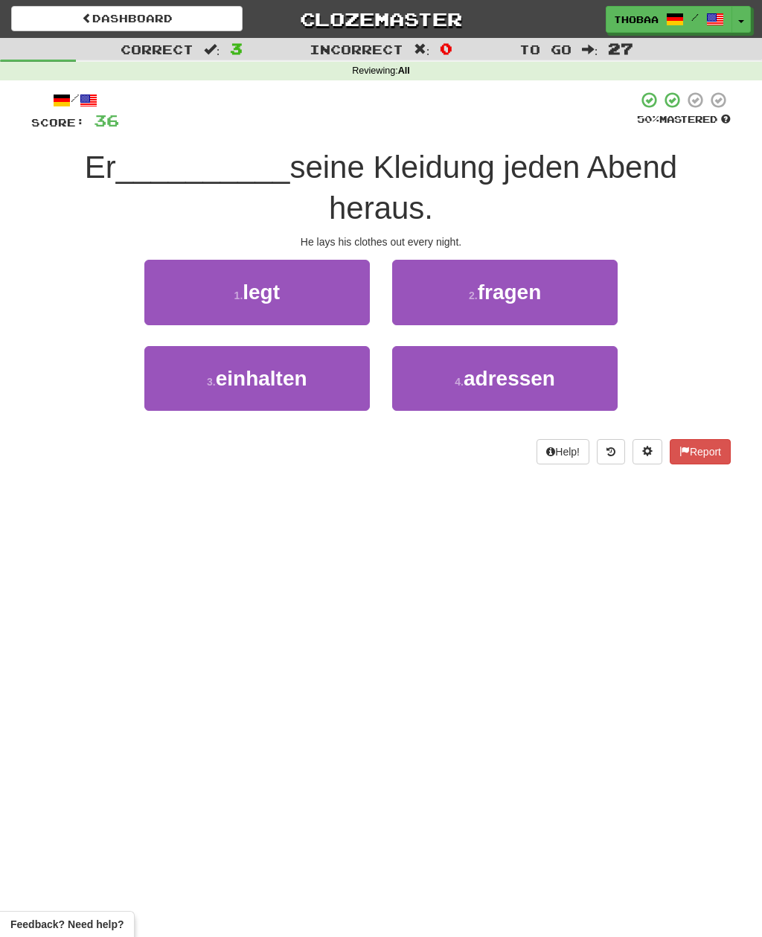
click at [173, 286] on button "1 . legt" at bounding box center [256, 292] width 225 height 65
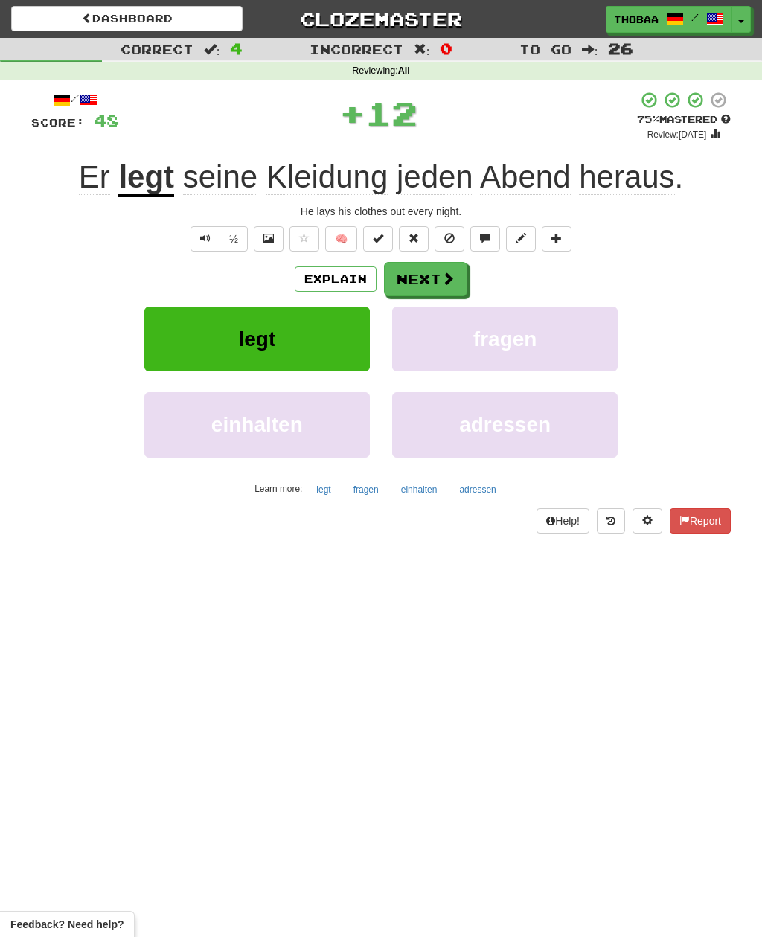
click at [579, 364] on button "fragen" at bounding box center [504, 338] width 225 height 65
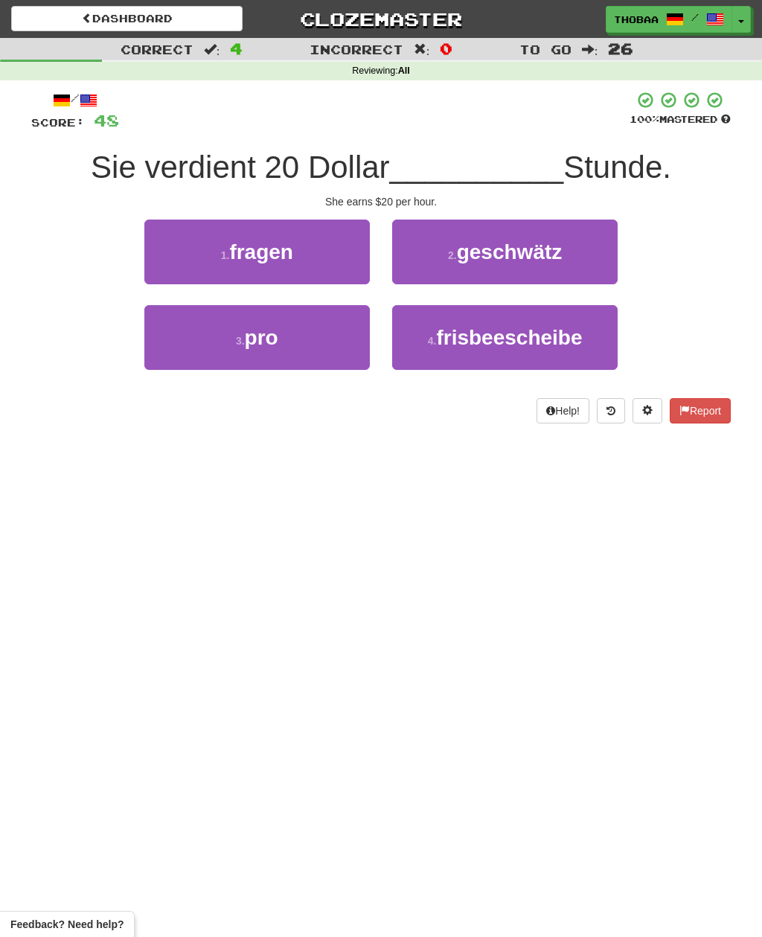
click at [176, 352] on button "3 . pro" at bounding box center [256, 337] width 225 height 65
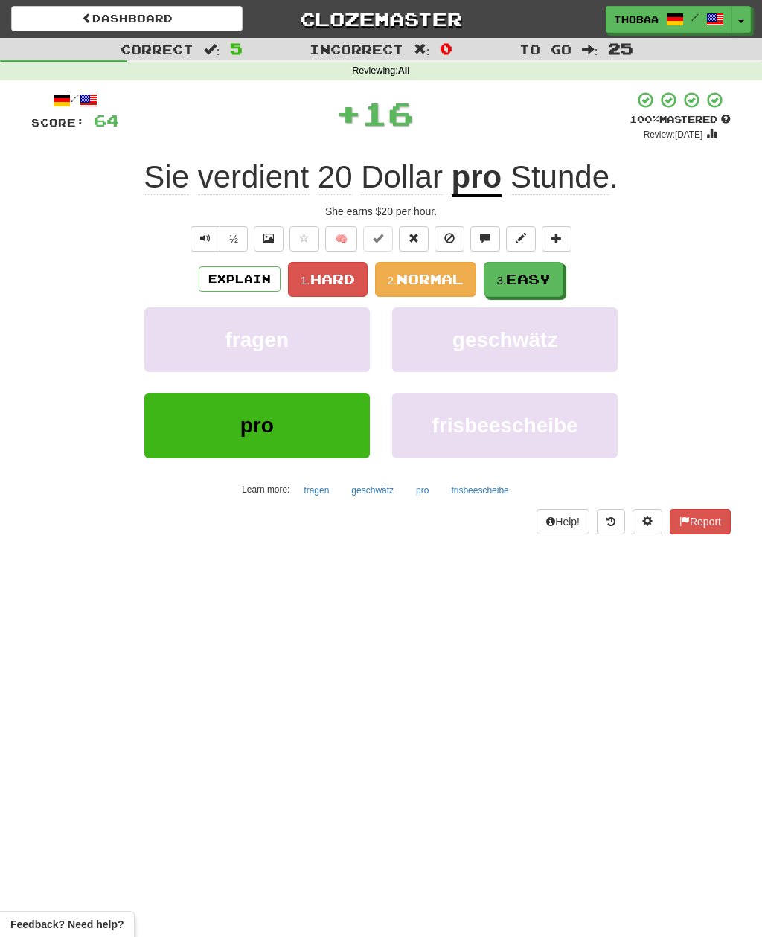
click at [550, 281] on span "Easy" at bounding box center [528, 279] width 45 height 16
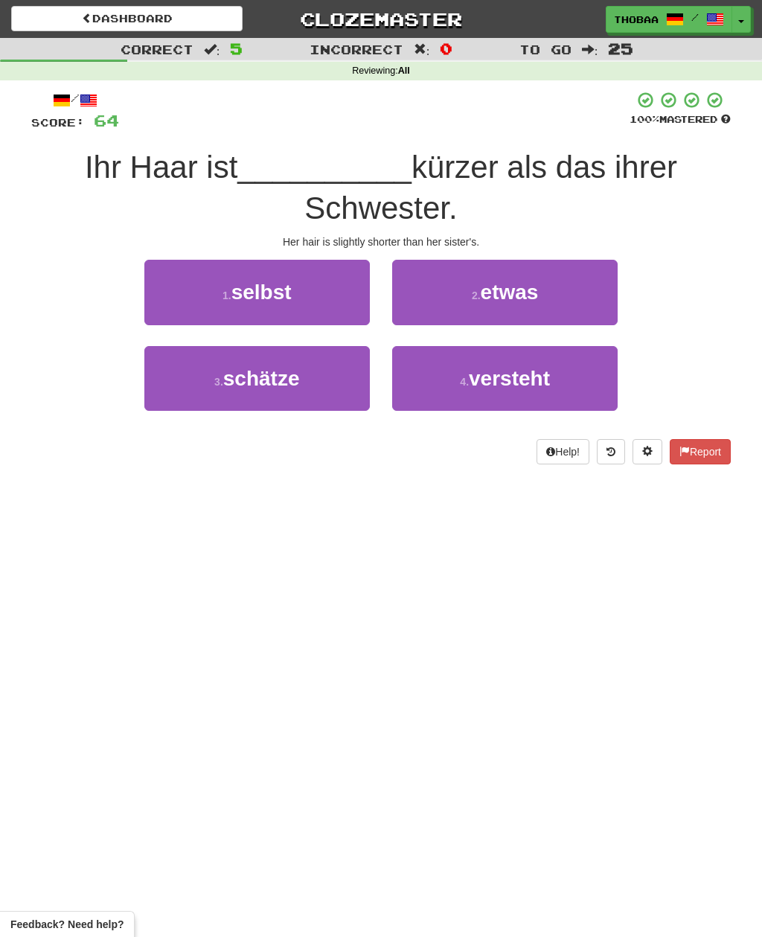
click at [585, 303] on button "2 . etwas" at bounding box center [504, 292] width 225 height 65
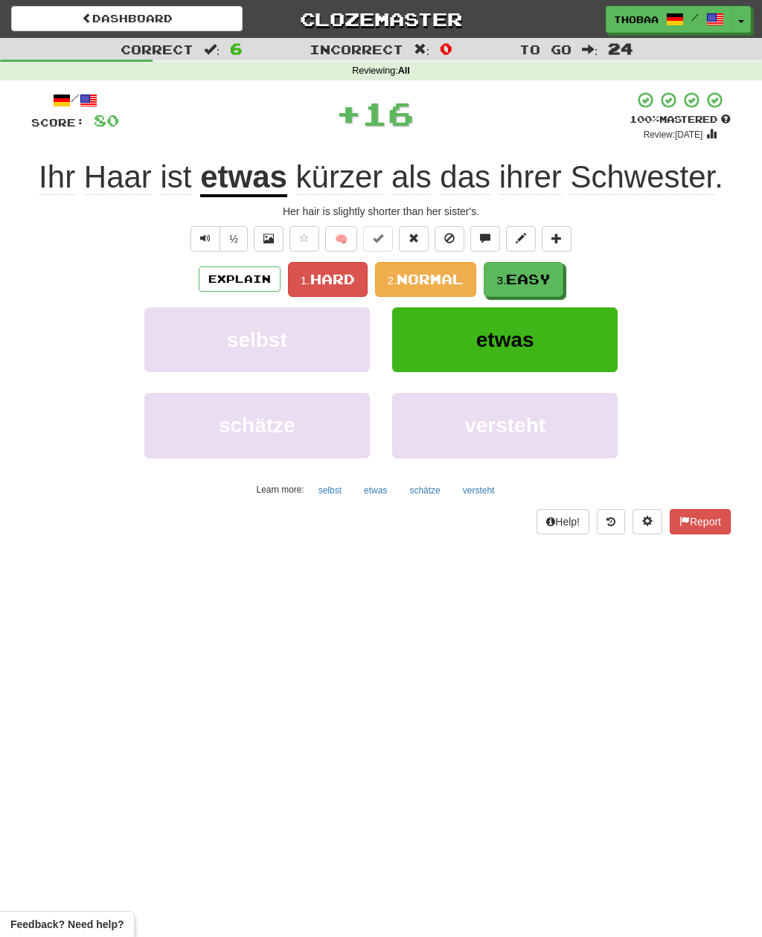
click at [557, 277] on button "3. Easy" at bounding box center [524, 279] width 80 height 35
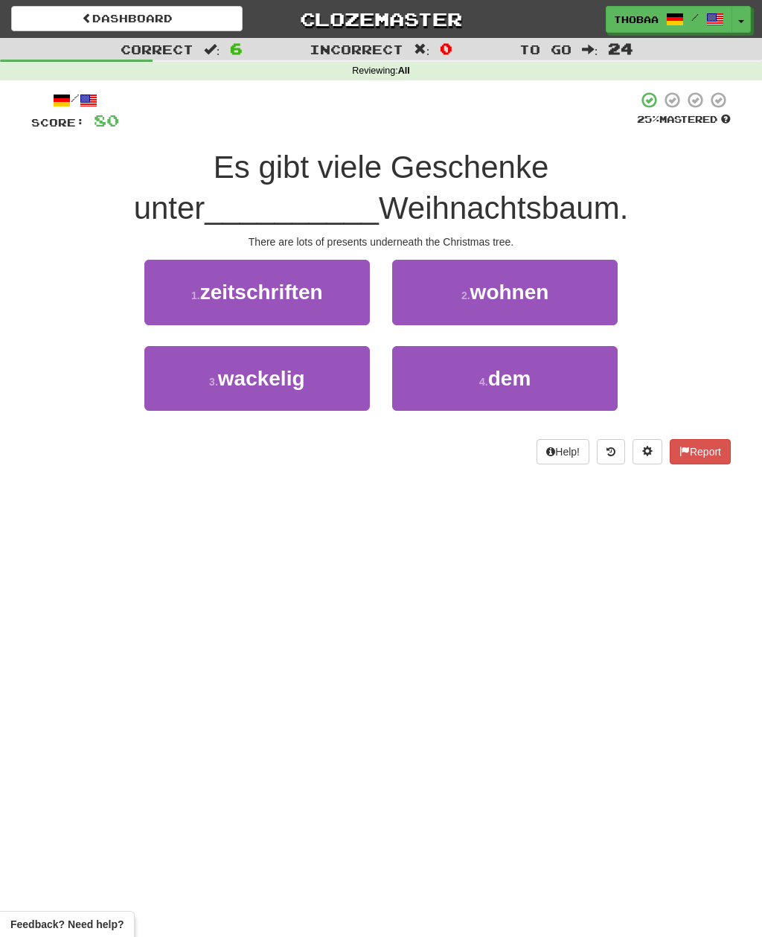
click at [583, 382] on button "4 . dem" at bounding box center [504, 378] width 225 height 65
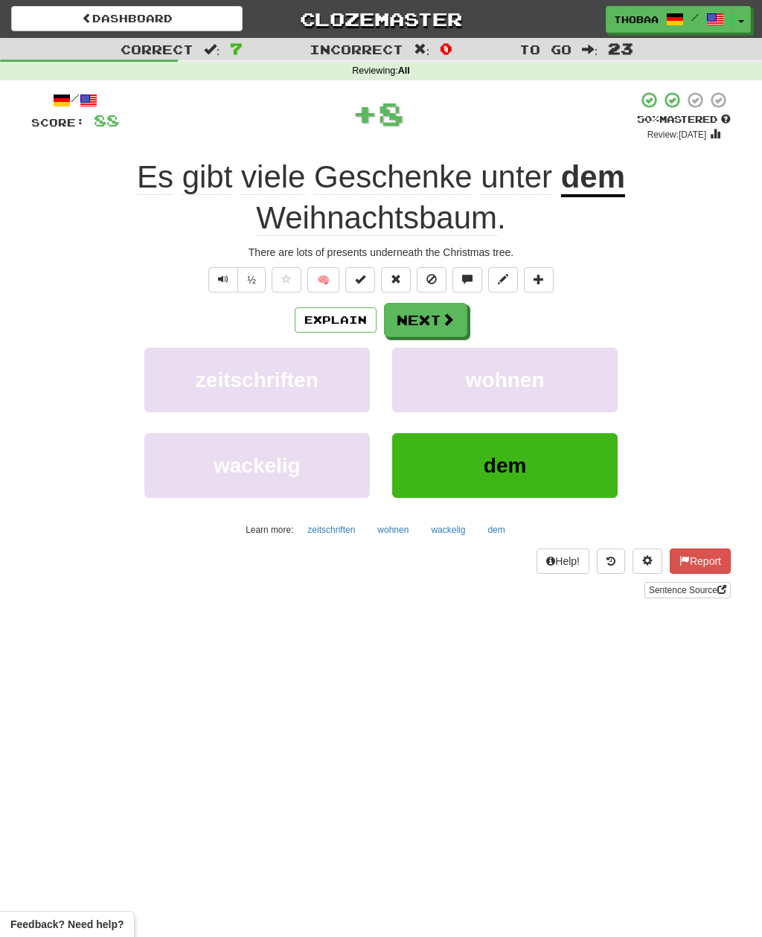
click at [583, 374] on button "wohnen" at bounding box center [504, 379] width 225 height 65
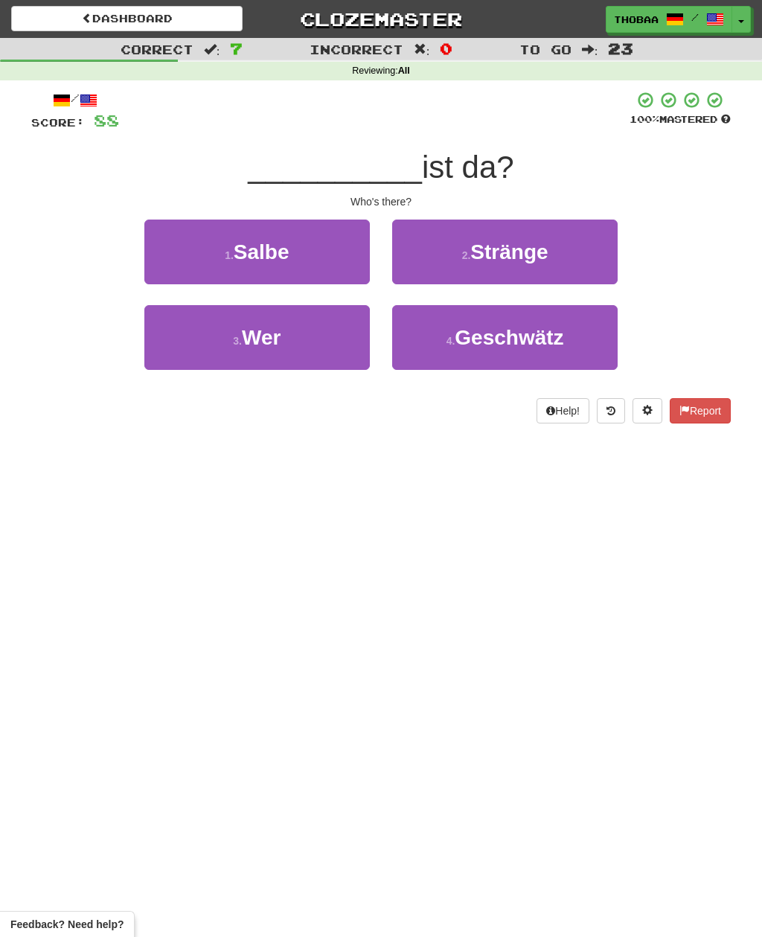
click at [196, 349] on button "3 . Wer" at bounding box center [256, 337] width 225 height 65
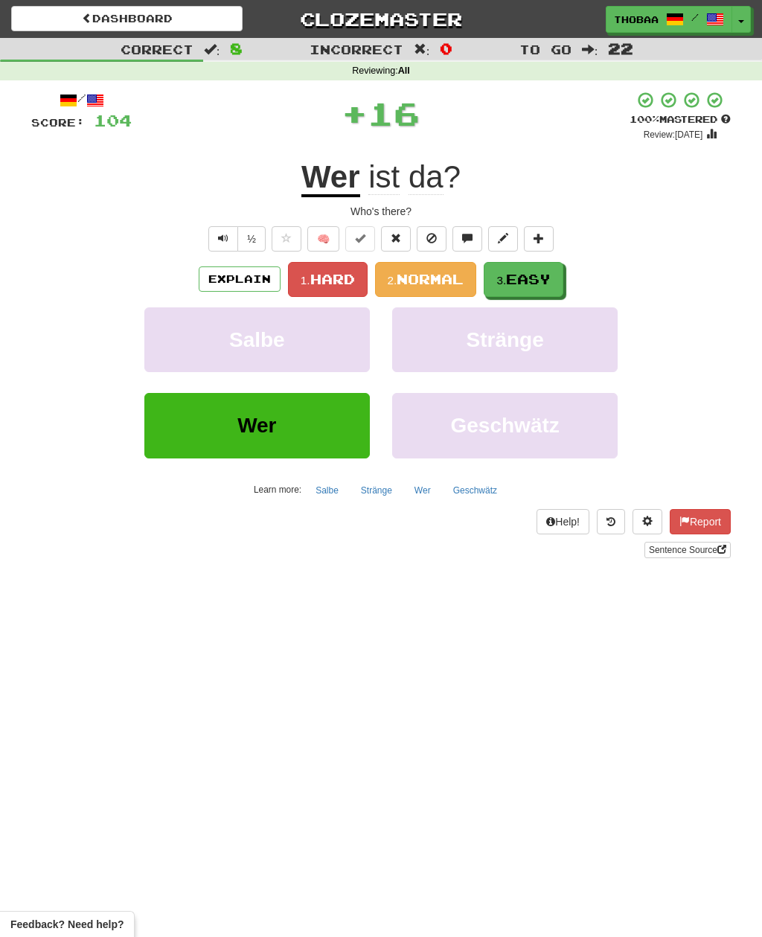
click at [556, 279] on button "3. Easy" at bounding box center [524, 279] width 80 height 35
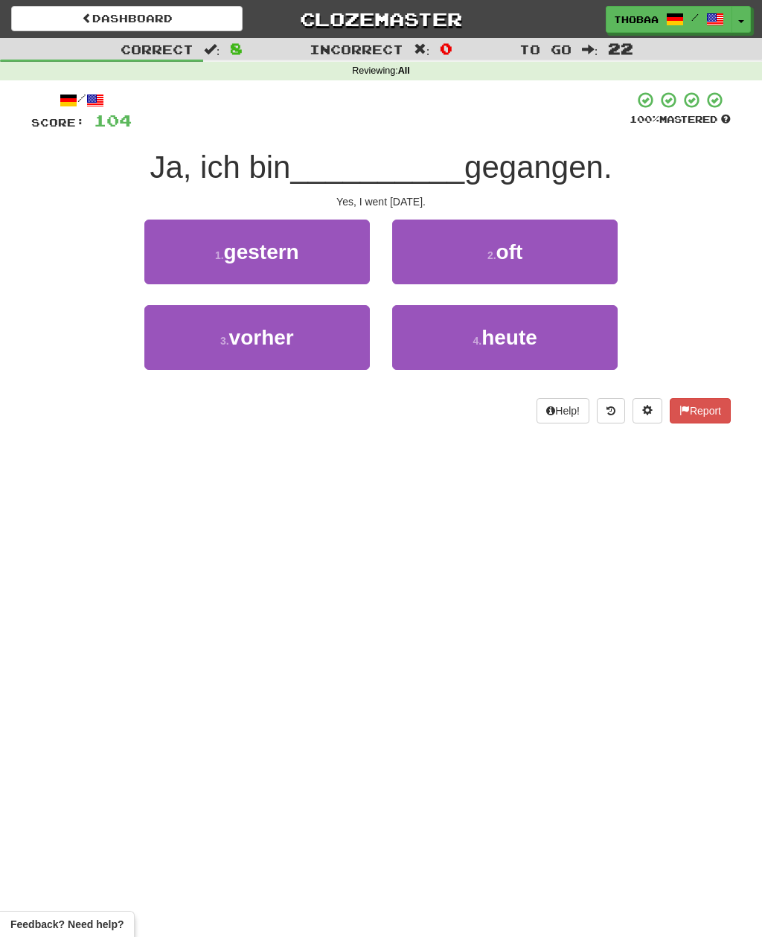
click at [591, 259] on button "2 . oft" at bounding box center [504, 251] width 225 height 65
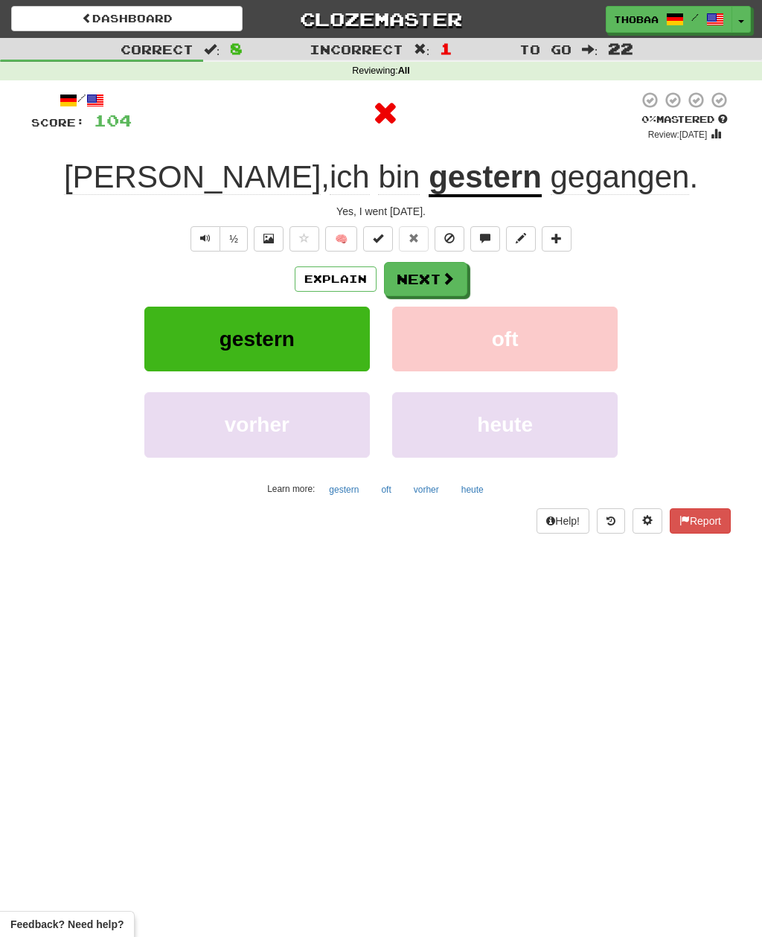
click at [591, 344] on button "oft" at bounding box center [504, 338] width 225 height 65
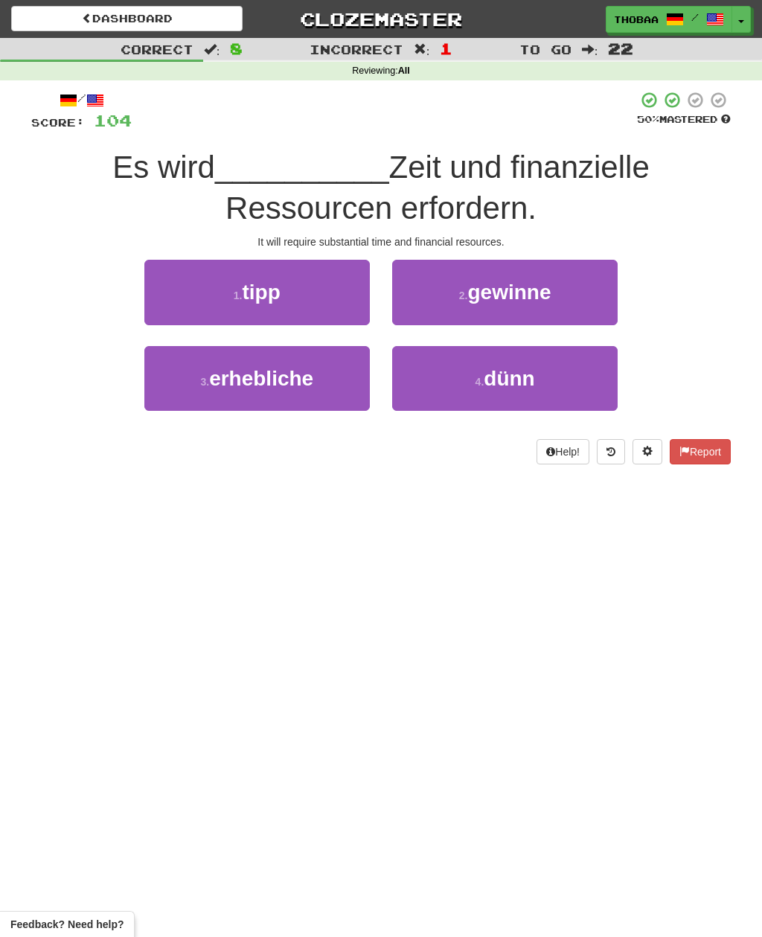
click at [603, 297] on button "2 . gewinne" at bounding box center [504, 292] width 225 height 65
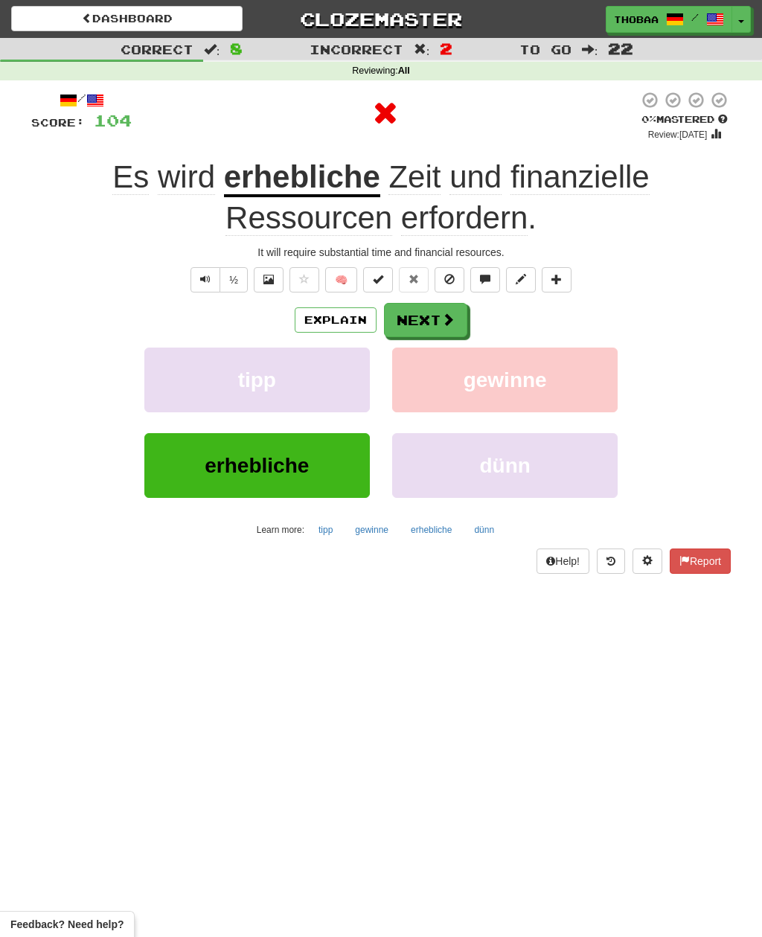
click at [591, 374] on button "gewinne" at bounding box center [504, 379] width 225 height 65
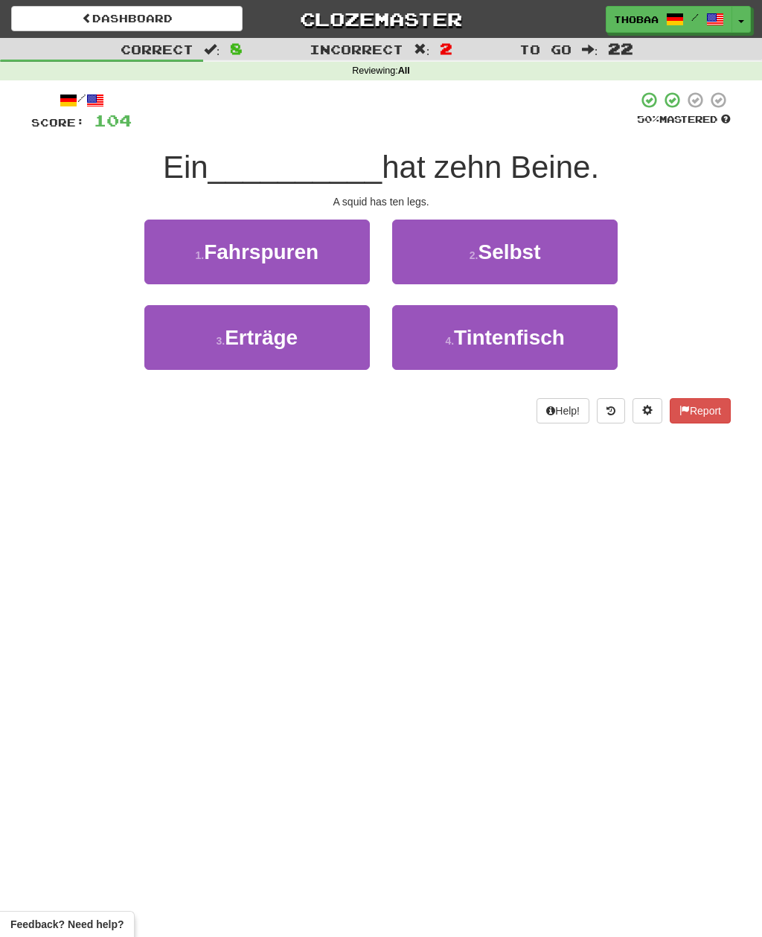
click at [594, 349] on button "4 . Tintenfisch" at bounding box center [504, 337] width 225 height 65
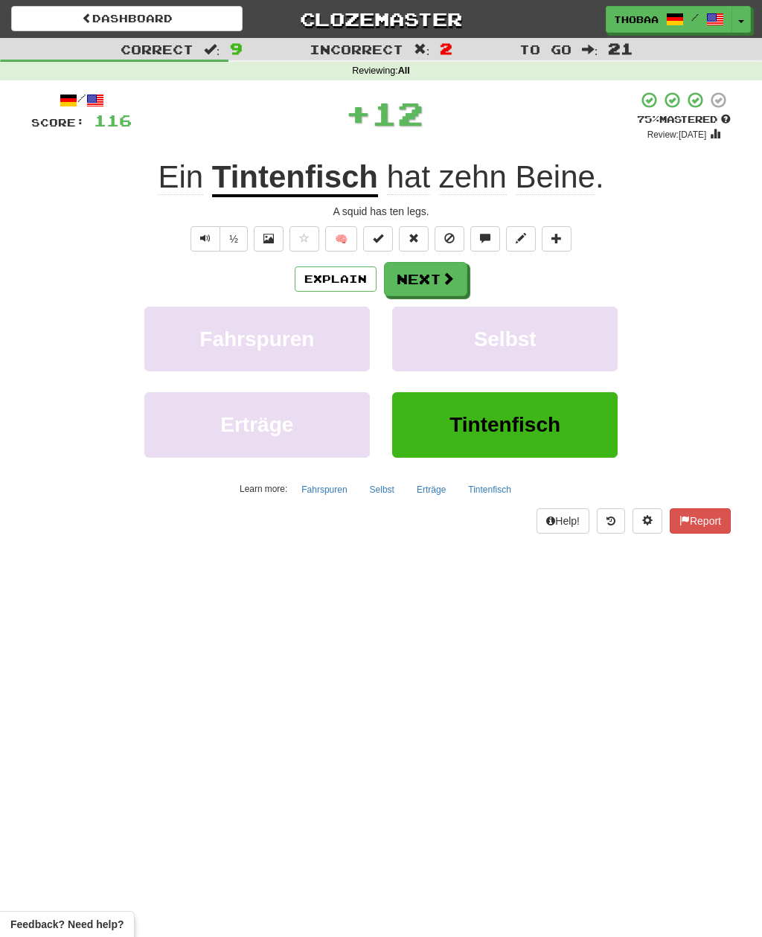
click at [591, 355] on button "Selbst" at bounding box center [504, 338] width 225 height 65
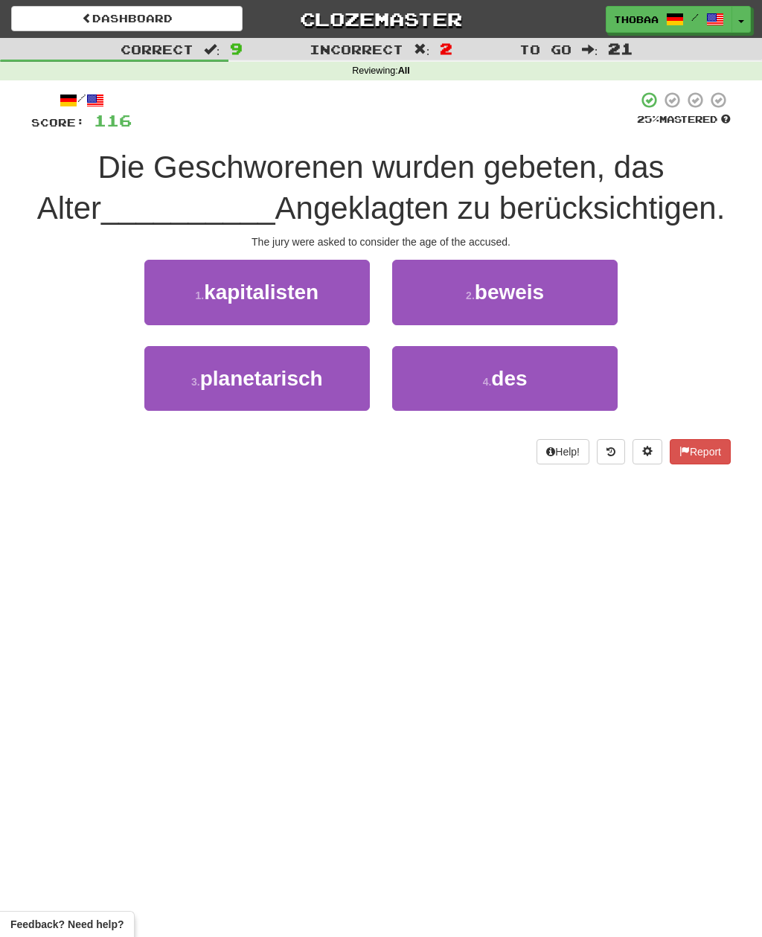
click at [590, 382] on button "4 . des" at bounding box center [504, 378] width 225 height 65
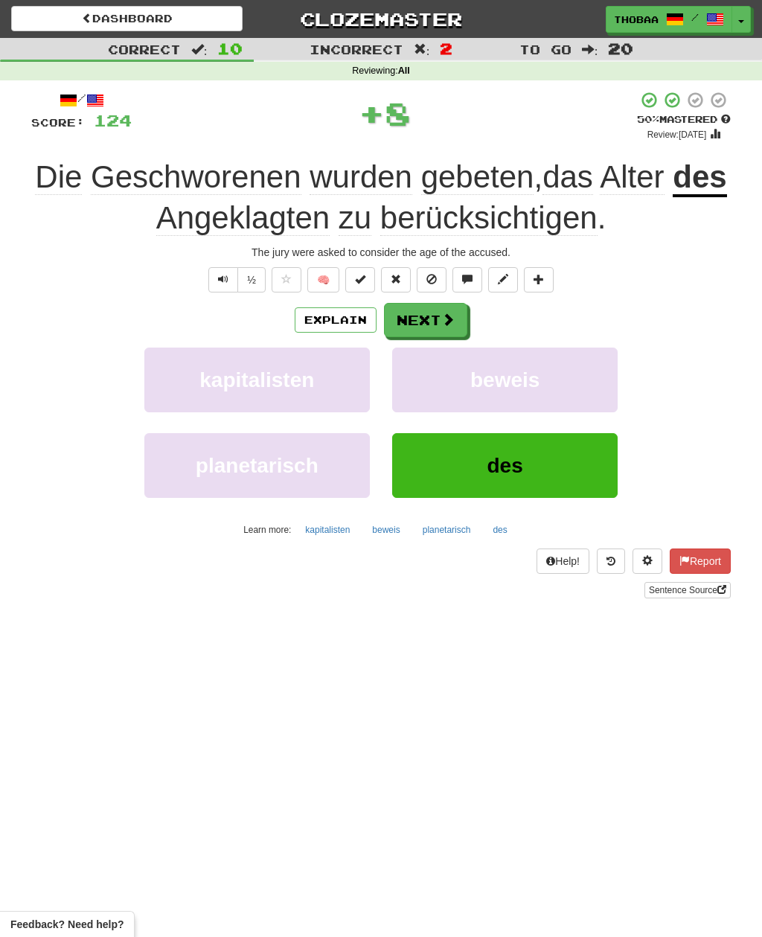
click at [598, 383] on button "beweis" at bounding box center [504, 379] width 225 height 65
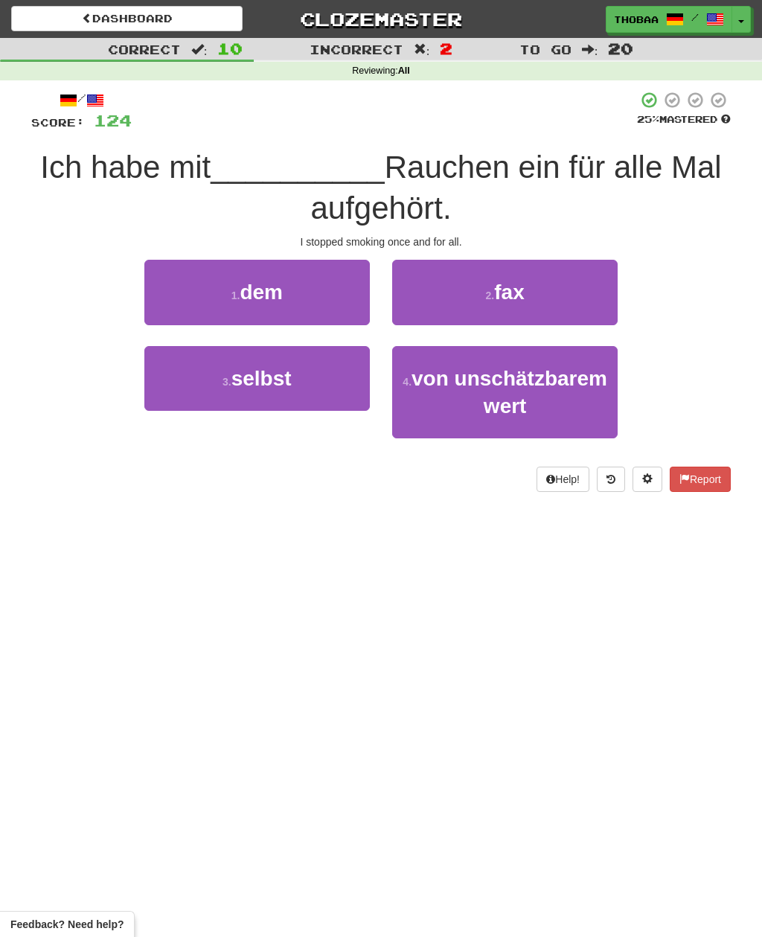
click at [179, 289] on button "1 . dem" at bounding box center [256, 292] width 225 height 65
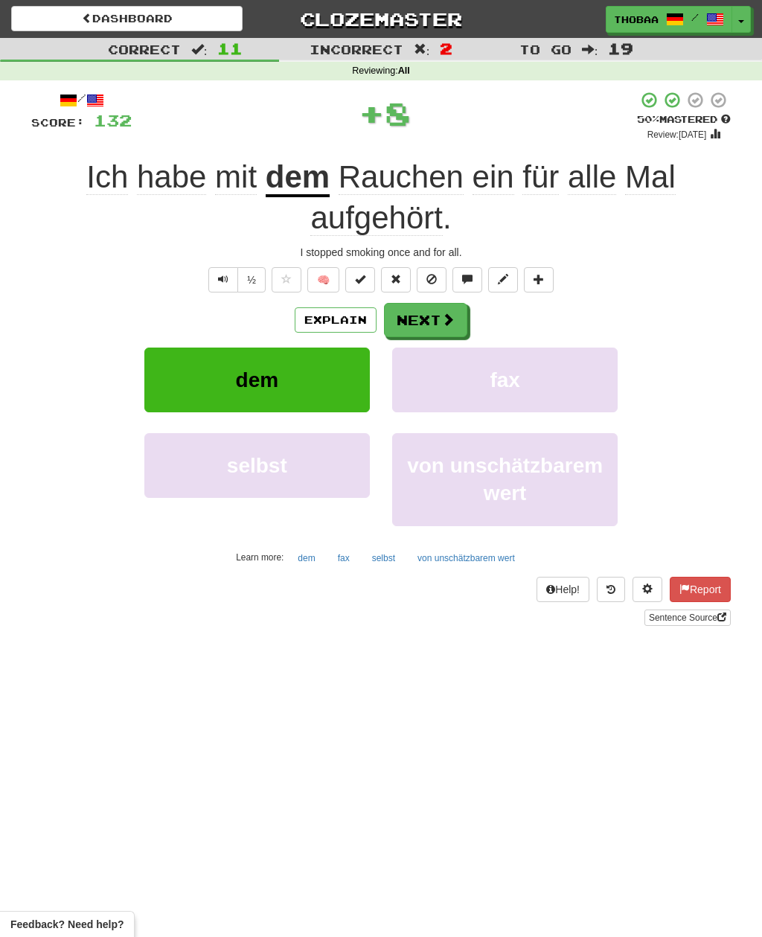
click at [591, 370] on button "fax" at bounding box center [504, 379] width 225 height 65
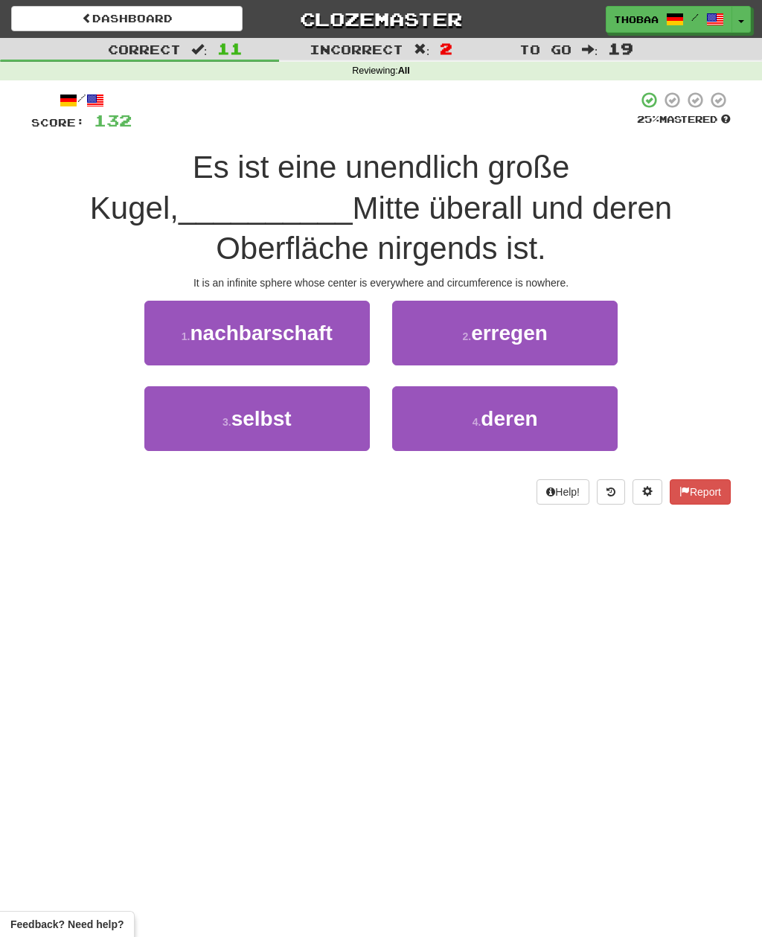
click at [550, 386] on button "4 . deren" at bounding box center [504, 418] width 225 height 65
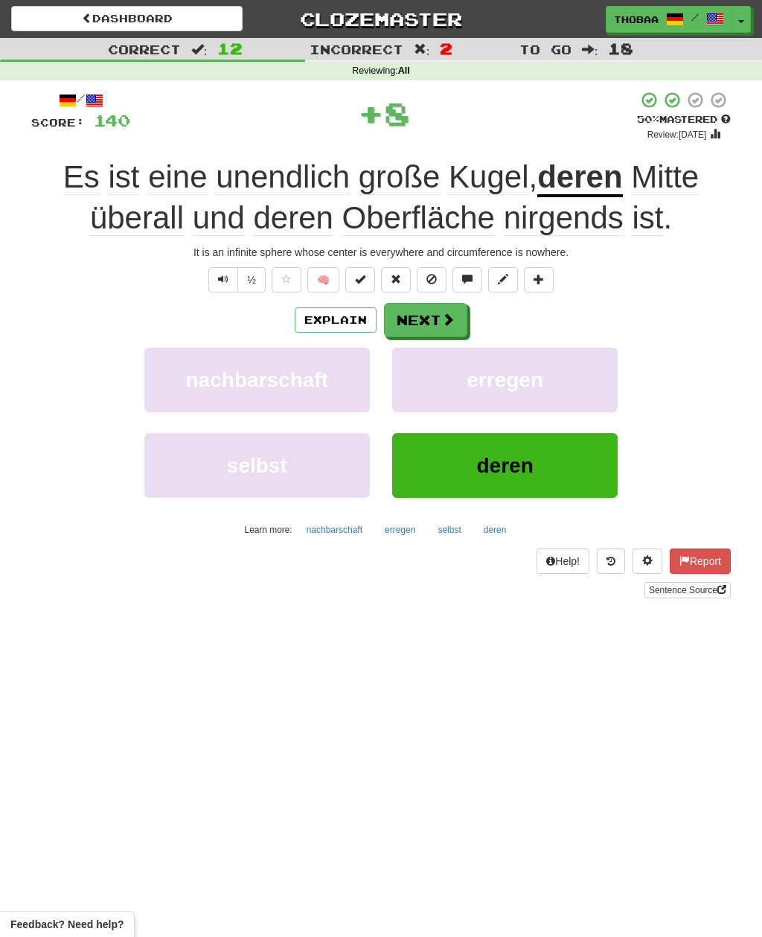
click at [562, 385] on button "erregen" at bounding box center [504, 379] width 225 height 65
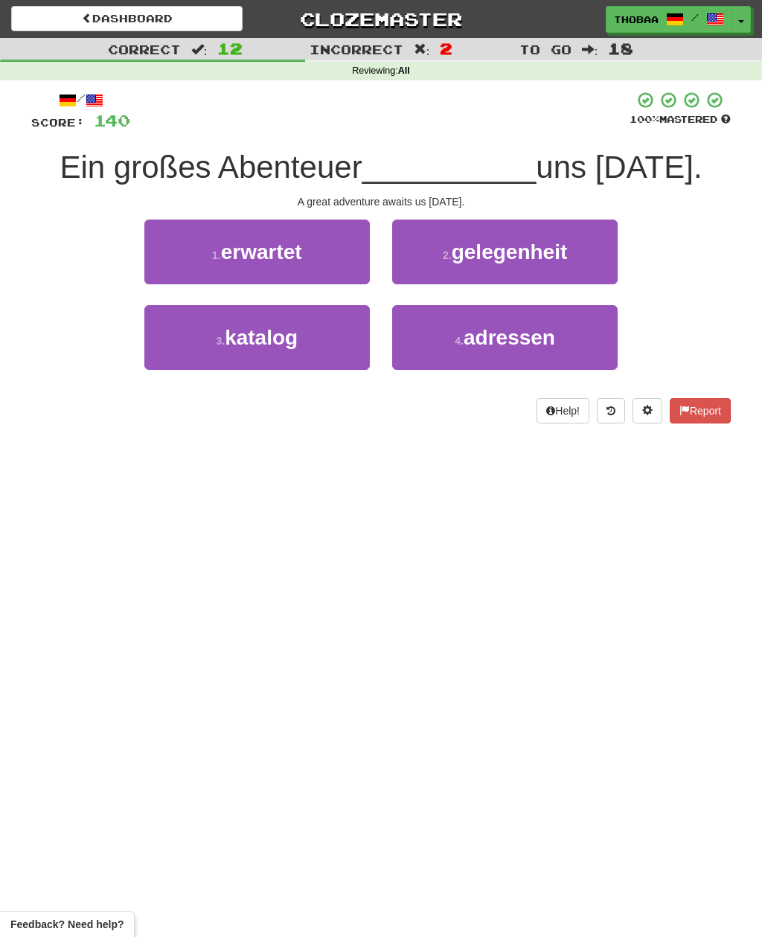
click at [618, 410] on button at bounding box center [611, 410] width 28 height 25
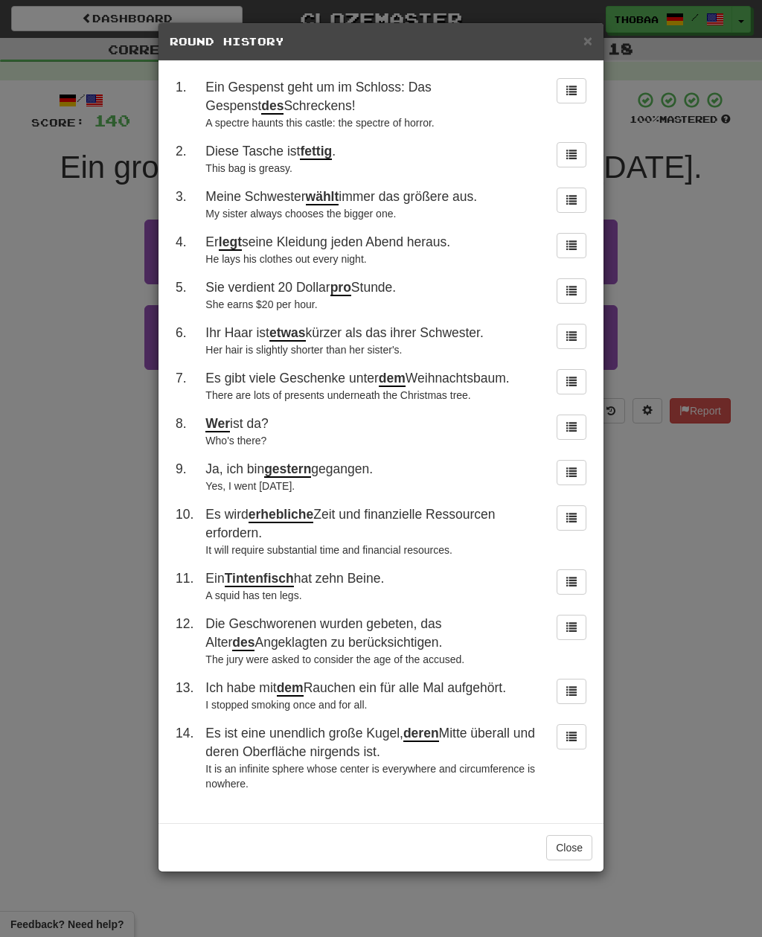
click at [22, 373] on div "× Round History 1 . Ein Gespenst geht um im Schloss: Das Gespenst des Schrecken…" at bounding box center [381, 468] width 762 height 937
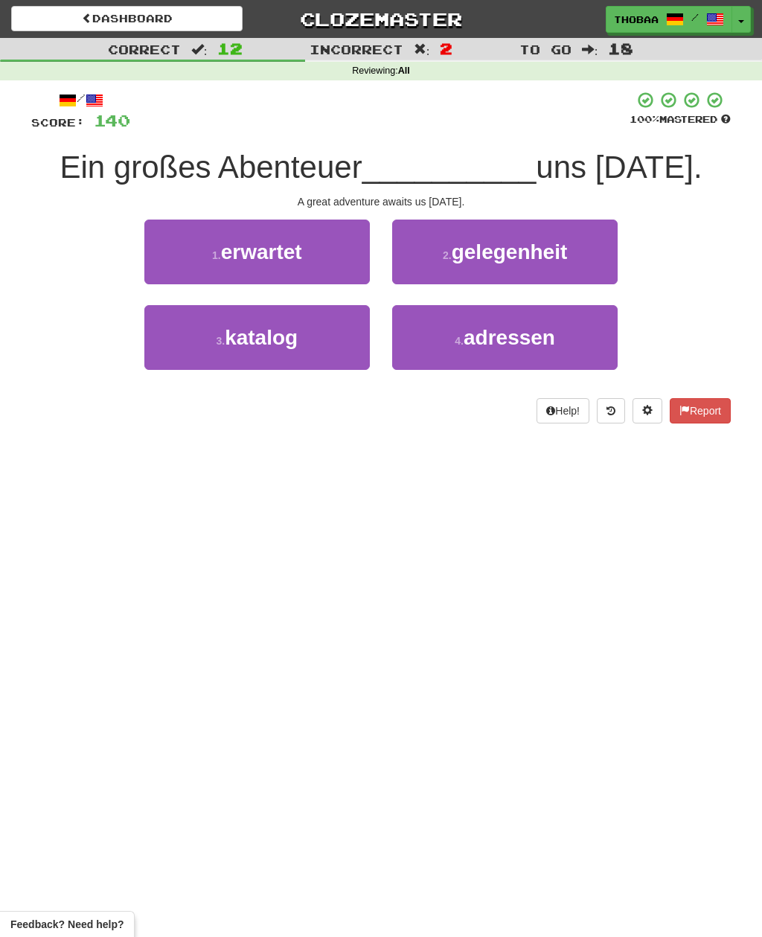
click at [36, 321] on div "3 . katalog 4 . adressen" at bounding box center [381, 348] width 744 height 86
click at [173, 271] on button "1 . erwartet" at bounding box center [256, 251] width 225 height 65
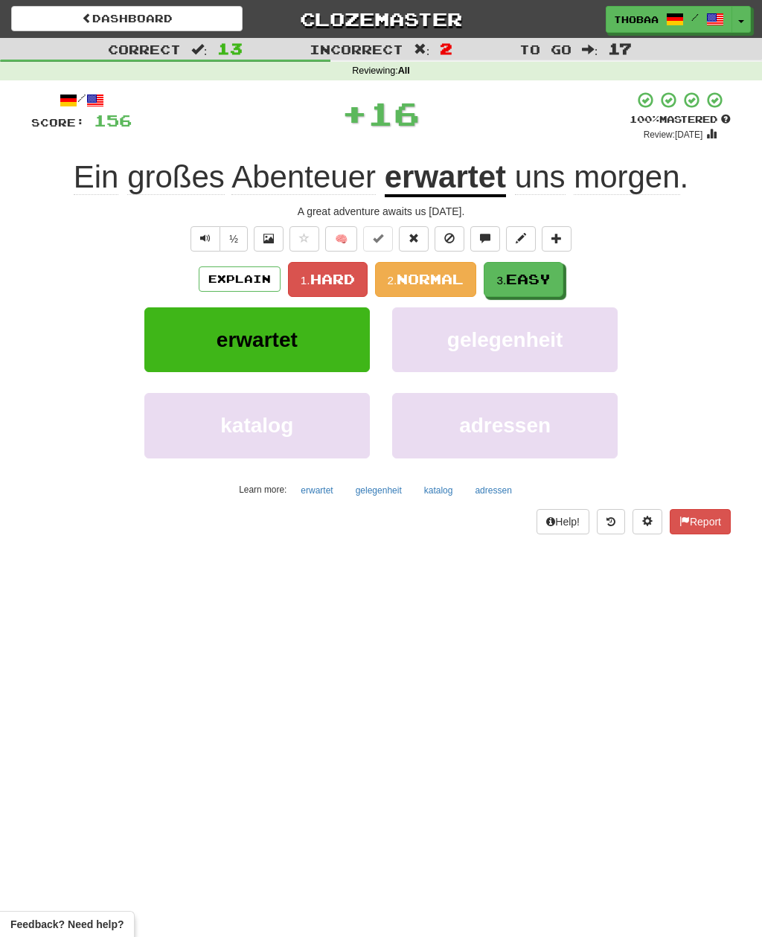
click at [591, 356] on button "gelegenheit" at bounding box center [504, 339] width 225 height 65
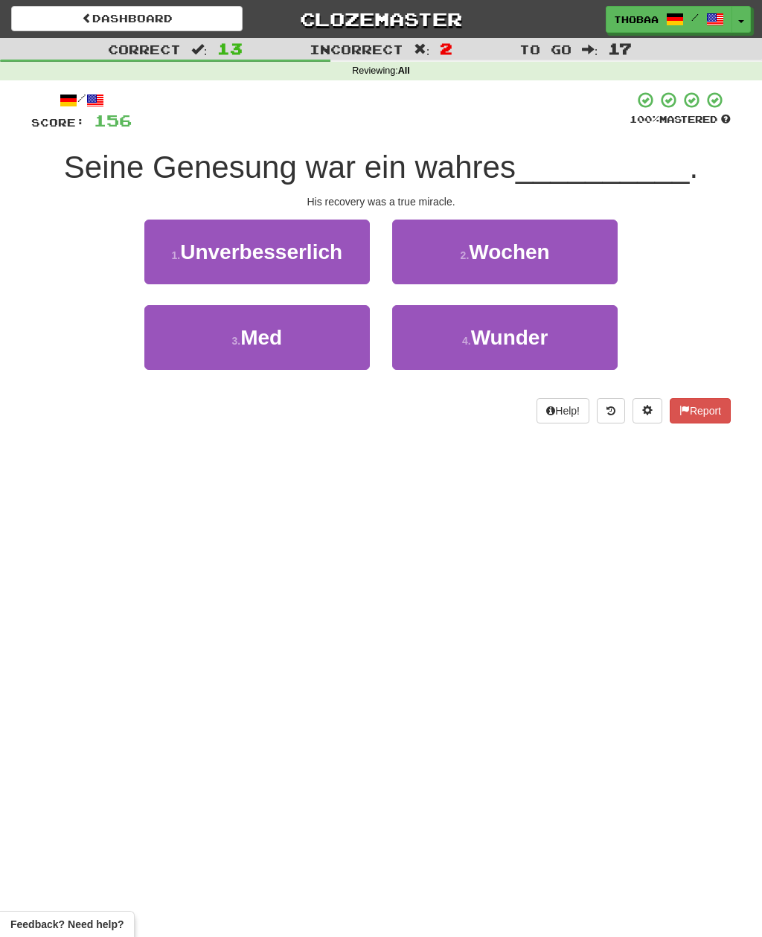
click at [585, 338] on button "4 . Wunder" at bounding box center [504, 337] width 225 height 65
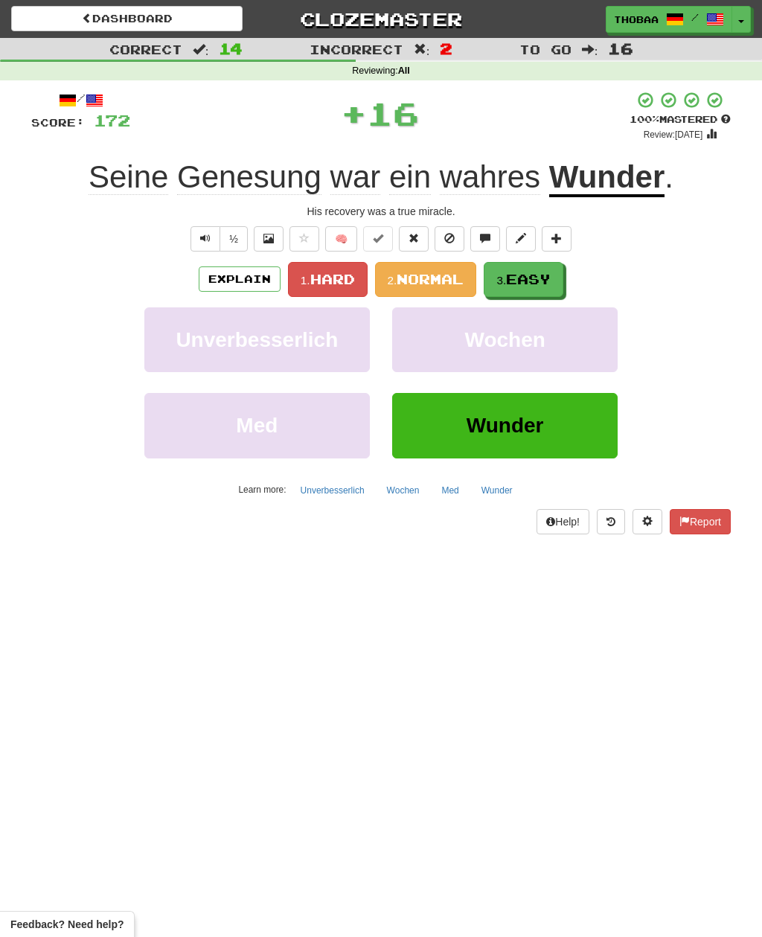
click at [547, 284] on span "Easy" at bounding box center [528, 279] width 45 height 16
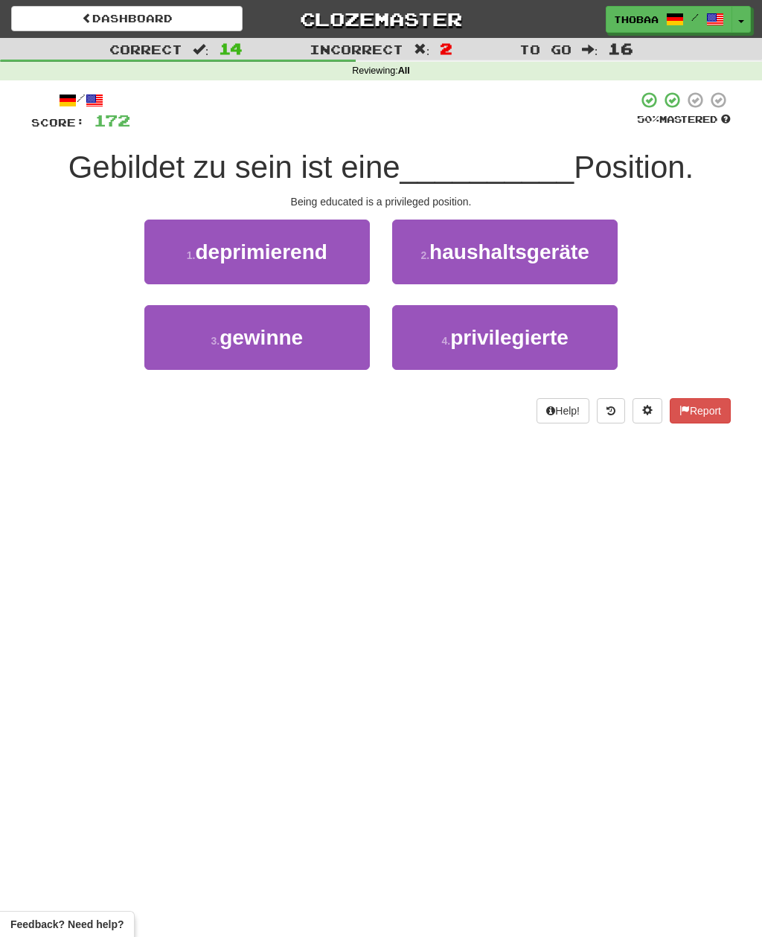
click at [582, 336] on button "4 . privilegierte" at bounding box center [504, 337] width 225 height 65
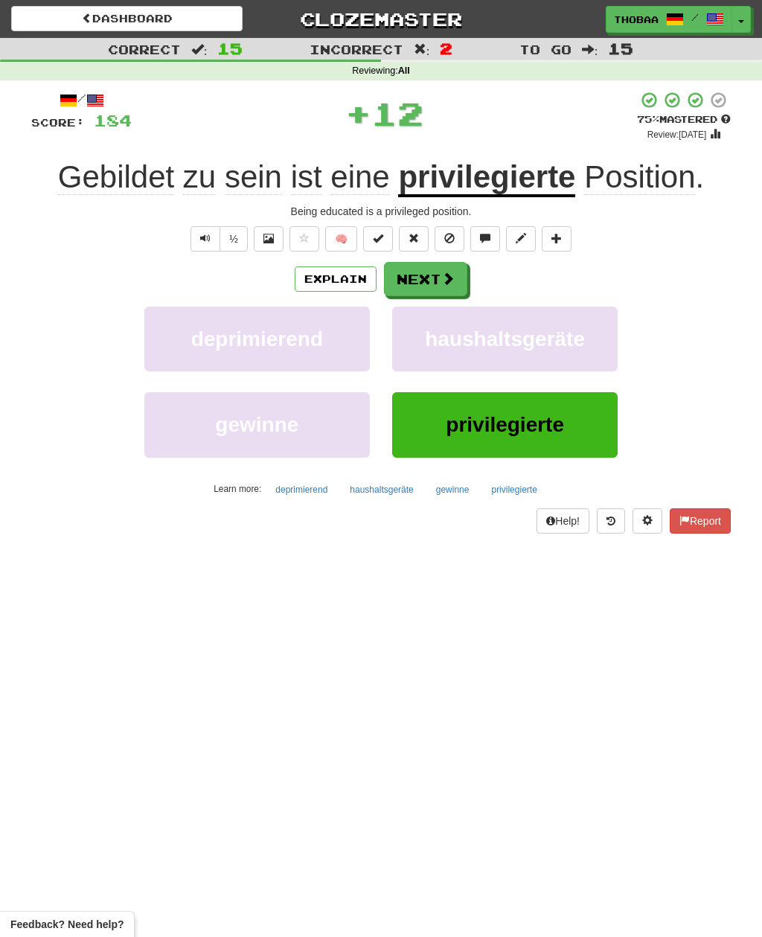
click at [578, 354] on button "haushaltsgeräte" at bounding box center [504, 338] width 225 height 65
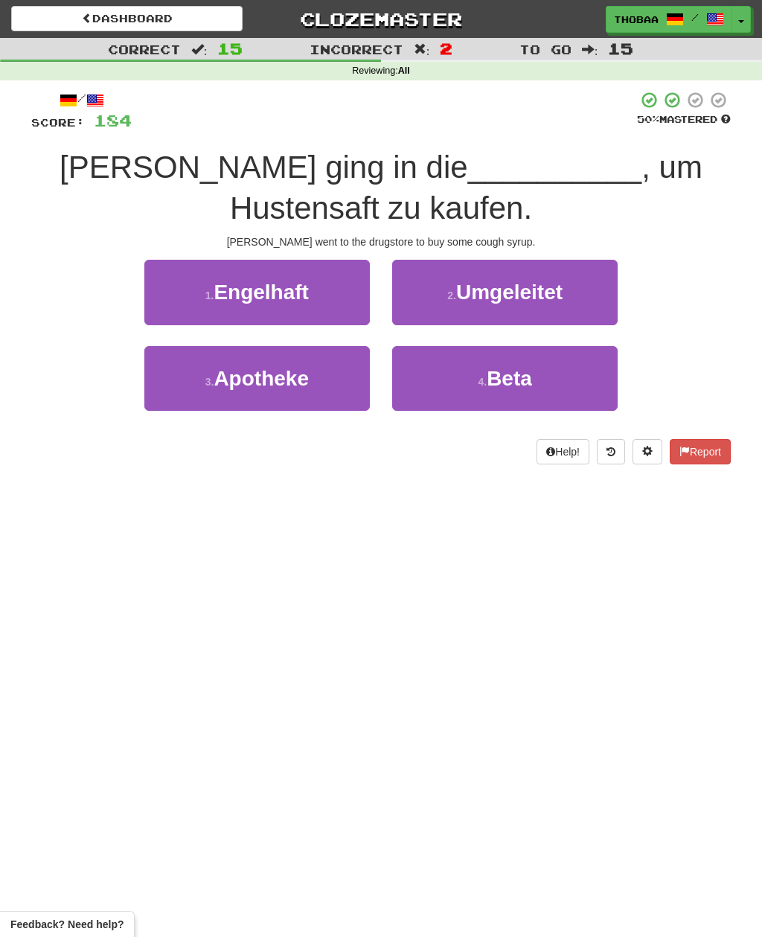
click at [181, 387] on button "3 . Apotheke" at bounding box center [256, 378] width 225 height 65
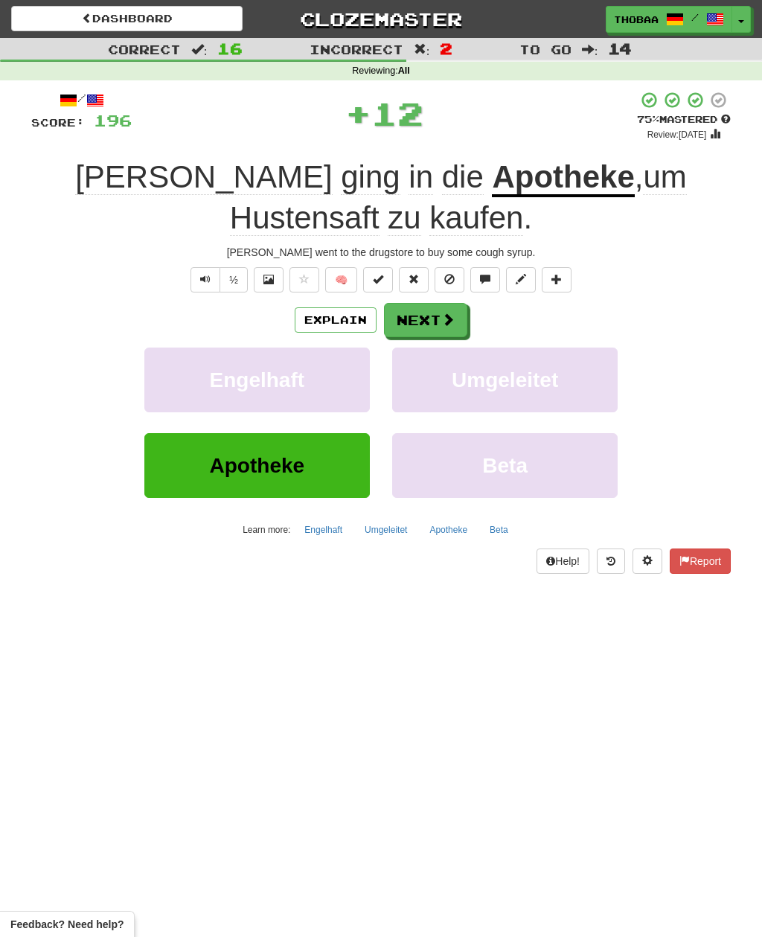
click at [587, 369] on button "Umgeleitet" at bounding box center [504, 379] width 225 height 65
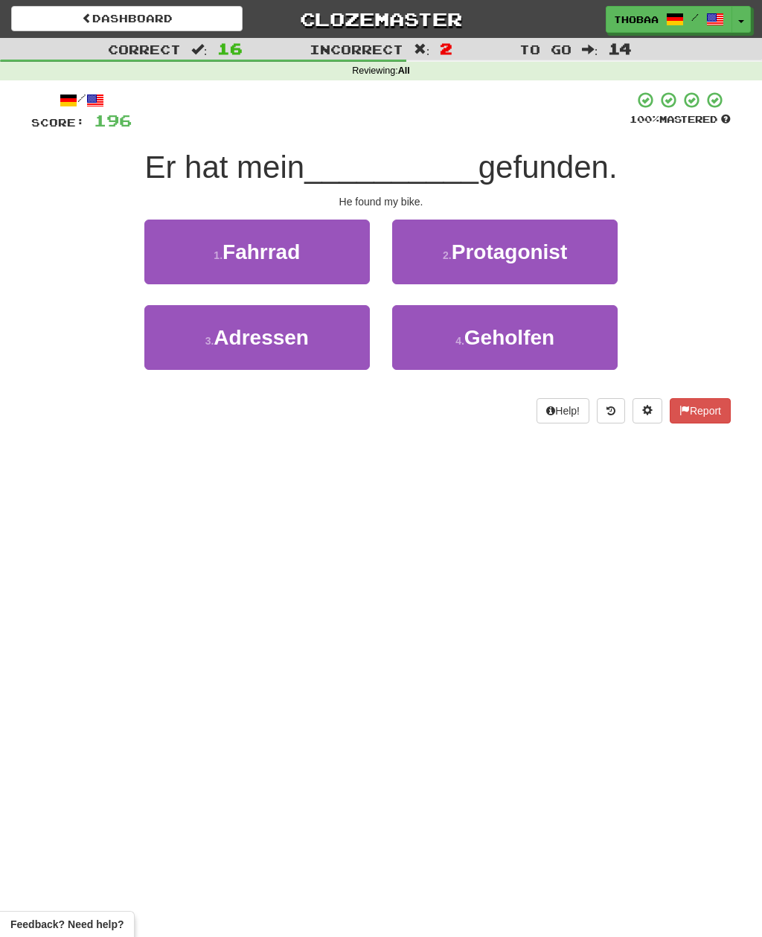
click at [171, 245] on button "1 . Fahrrad" at bounding box center [256, 251] width 225 height 65
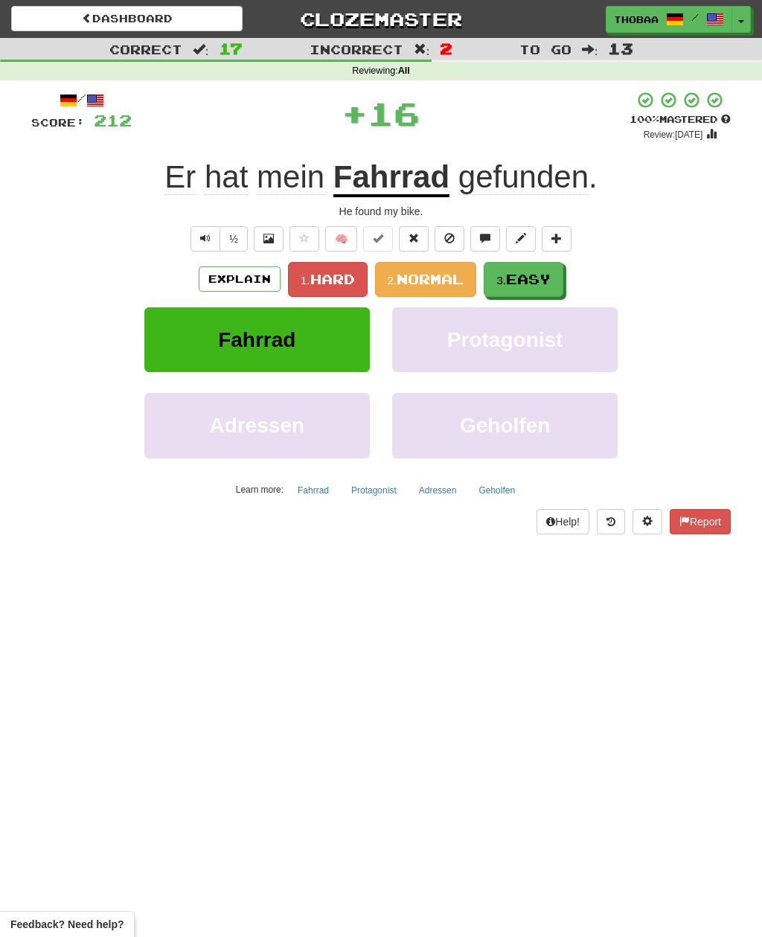
click at [550, 276] on span "Easy" at bounding box center [528, 279] width 45 height 16
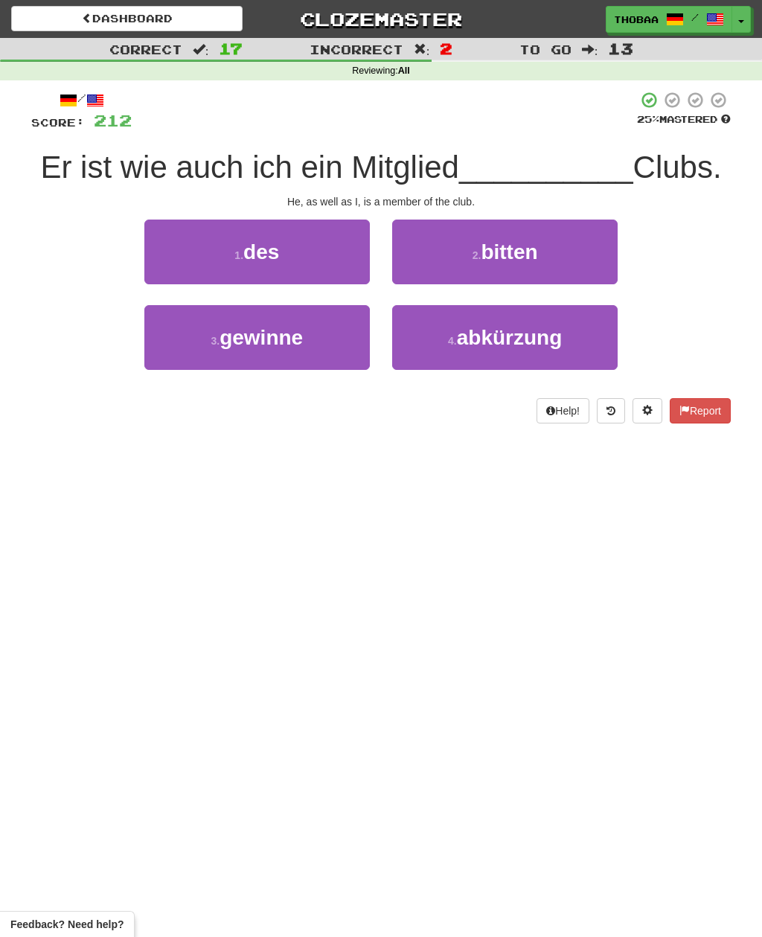
click at [179, 258] on button "1 . des" at bounding box center [256, 251] width 225 height 65
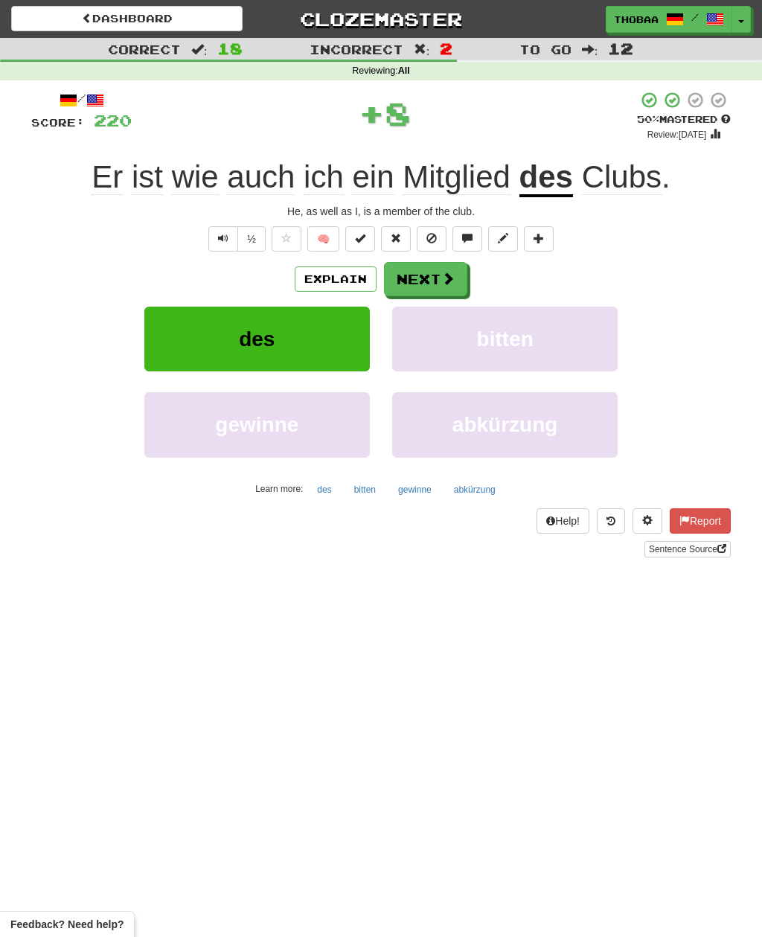
click at [562, 345] on button "bitten" at bounding box center [504, 338] width 225 height 65
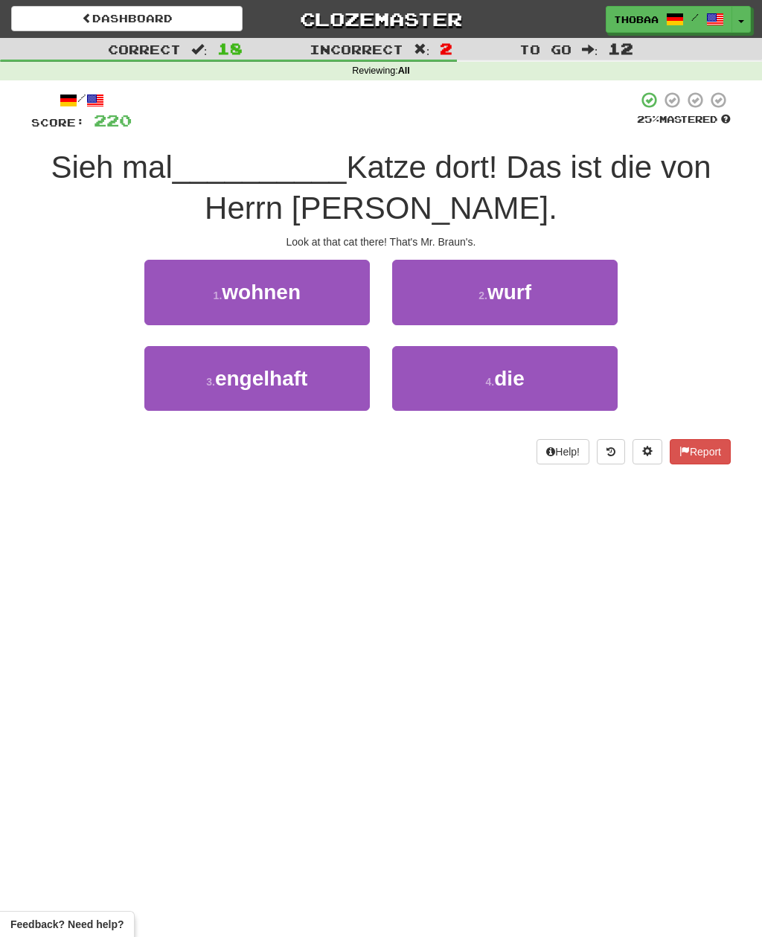
click at [558, 376] on button "4 . die" at bounding box center [504, 378] width 225 height 65
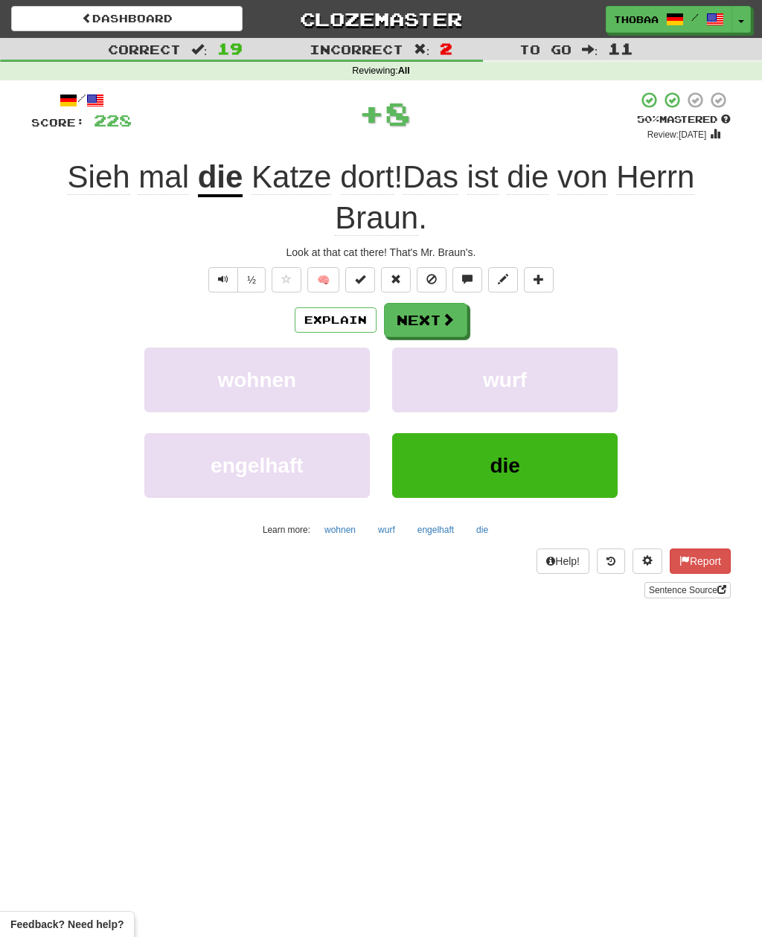
click at [596, 383] on button "wurf" at bounding box center [504, 379] width 225 height 65
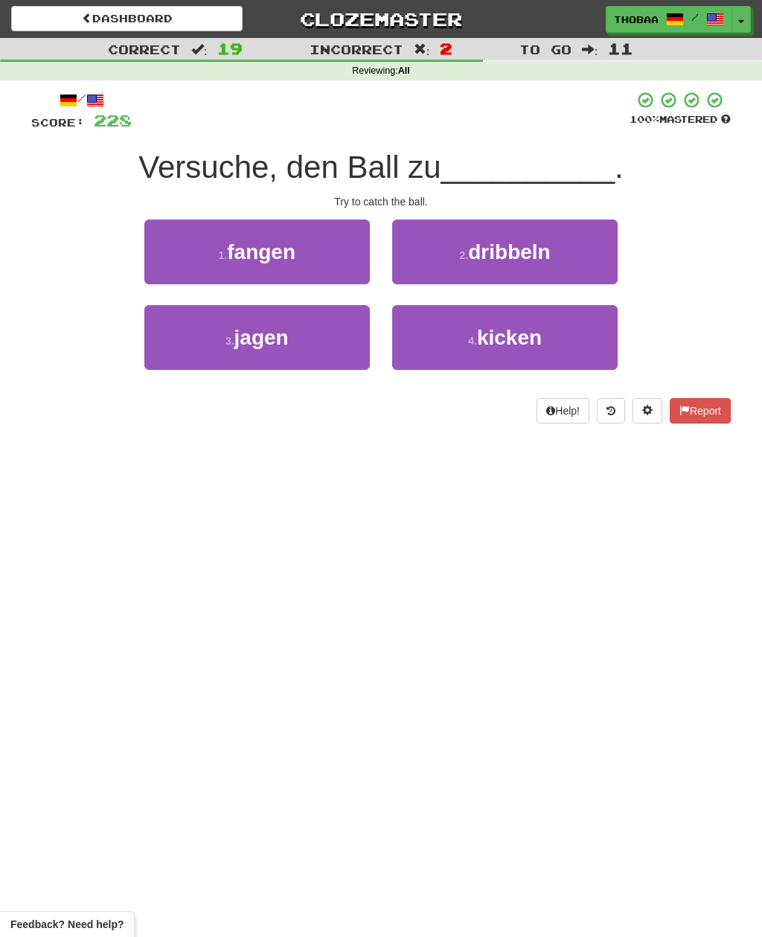
click at [157, 251] on button "1 . fangen" at bounding box center [256, 251] width 225 height 65
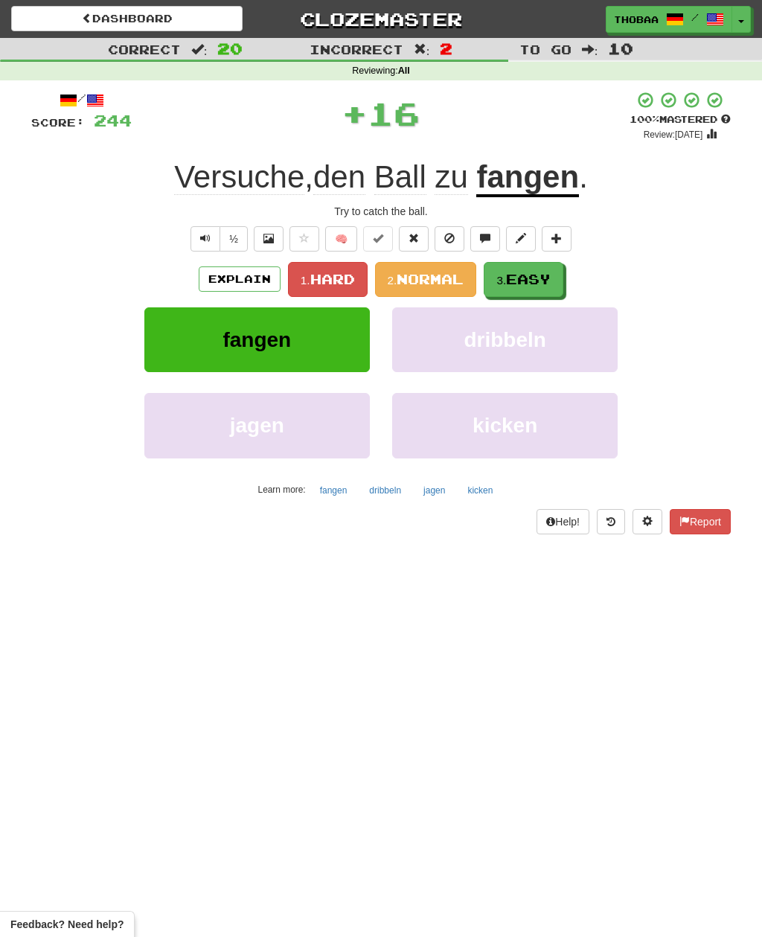
click at [556, 275] on button "3. Easy" at bounding box center [524, 279] width 80 height 35
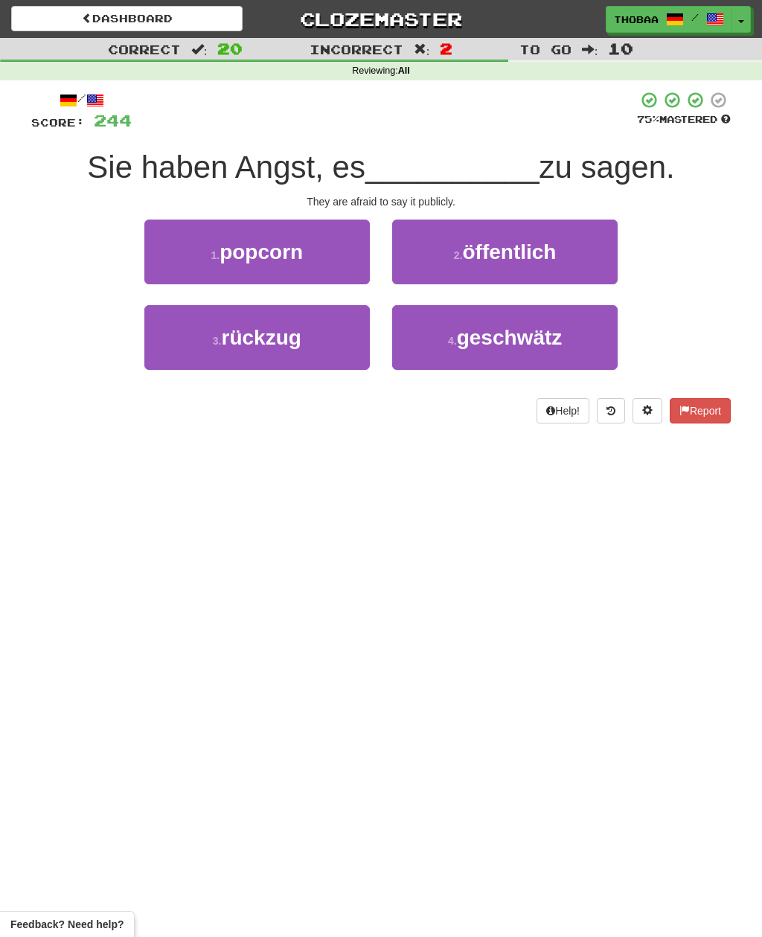
click at [583, 258] on button "2 . öffentlich" at bounding box center [504, 251] width 225 height 65
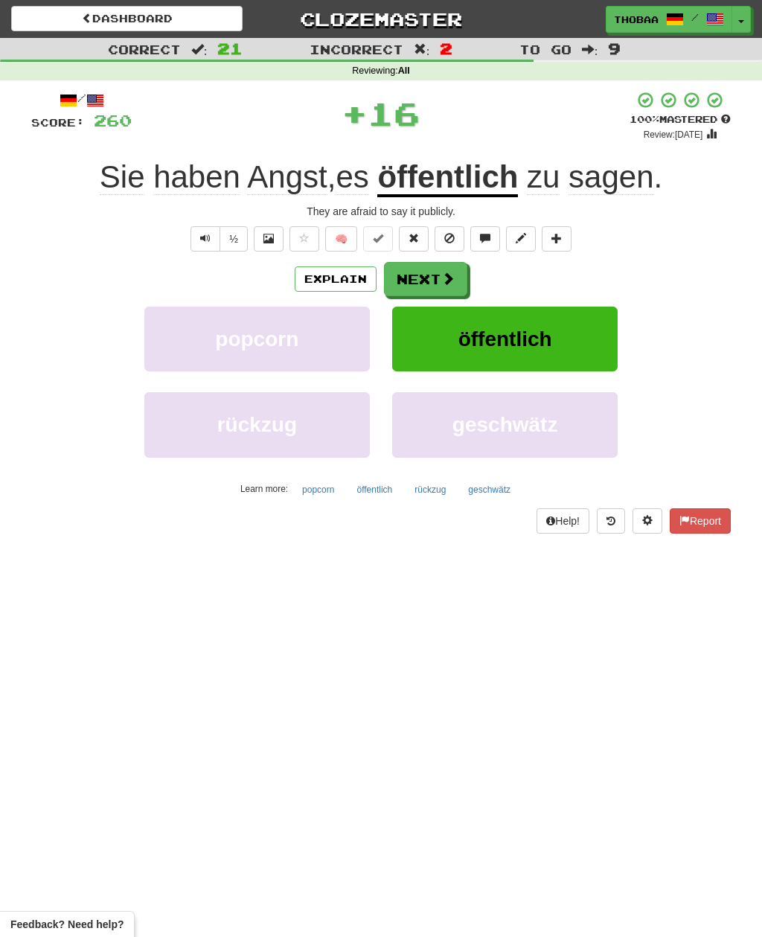
click at [570, 344] on button "öffentlich" at bounding box center [504, 338] width 225 height 65
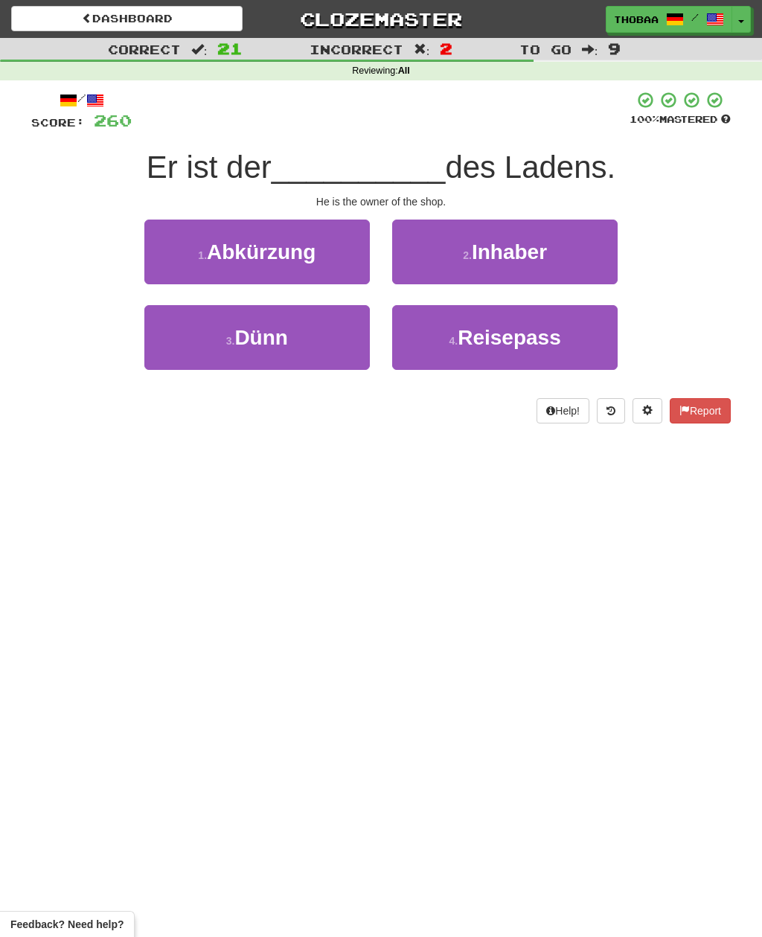
click at [589, 258] on button "2 . Inhaber" at bounding box center [504, 251] width 225 height 65
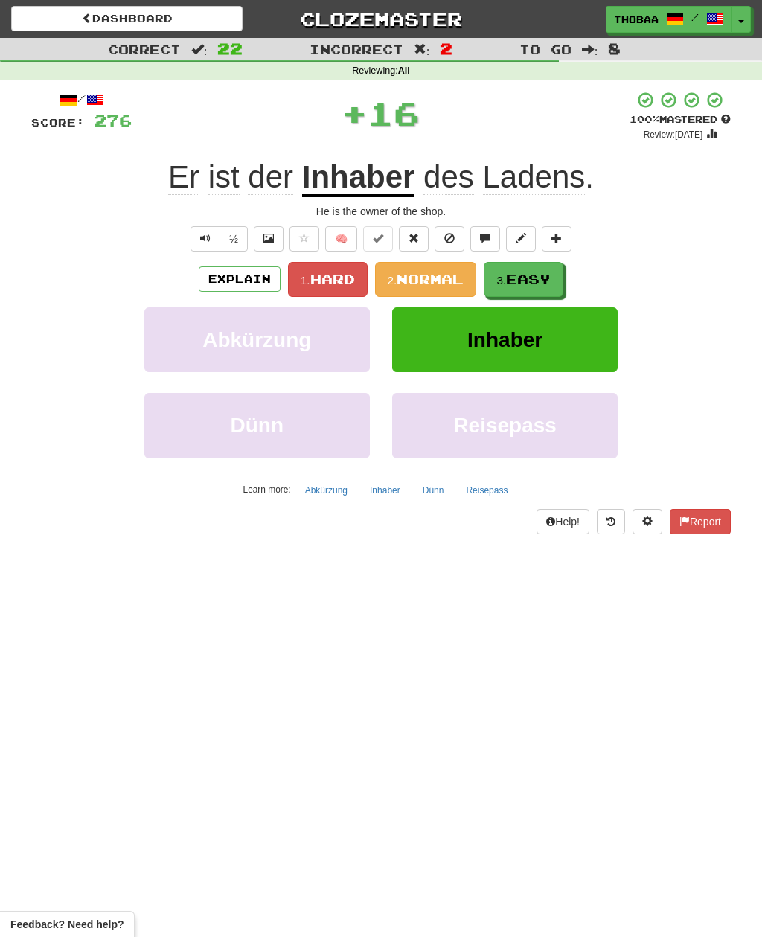
click at [548, 280] on span "Easy" at bounding box center [528, 279] width 45 height 16
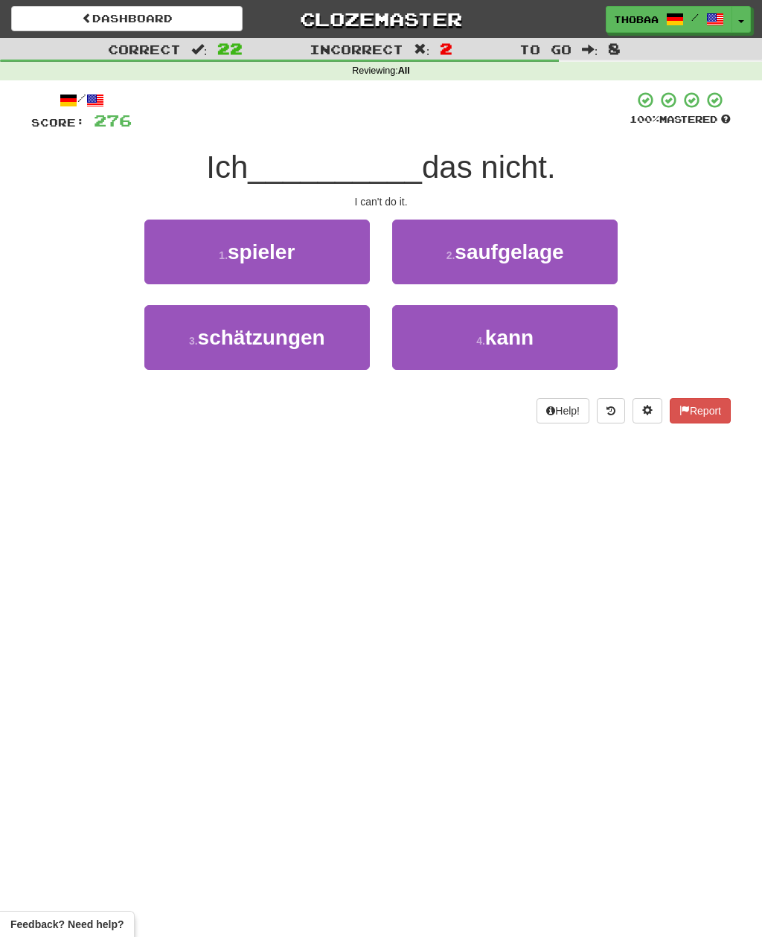
click at [583, 341] on button "4 . kann" at bounding box center [504, 337] width 225 height 65
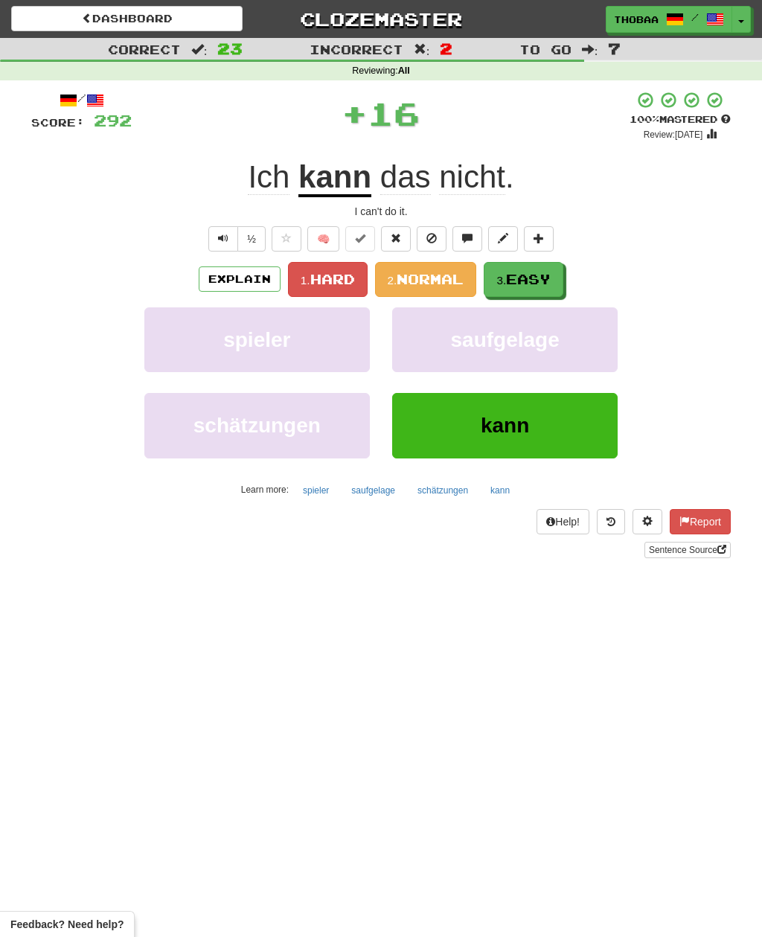
click at [556, 281] on button "3. Easy" at bounding box center [524, 279] width 80 height 35
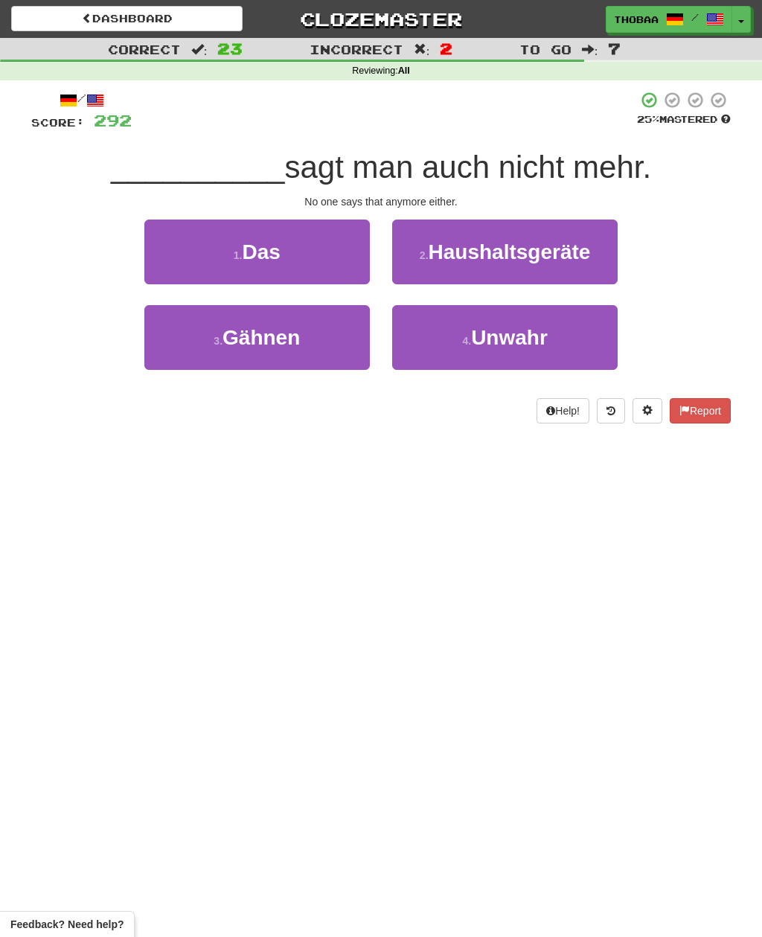
click at [178, 258] on button "1 . Das" at bounding box center [256, 251] width 225 height 65
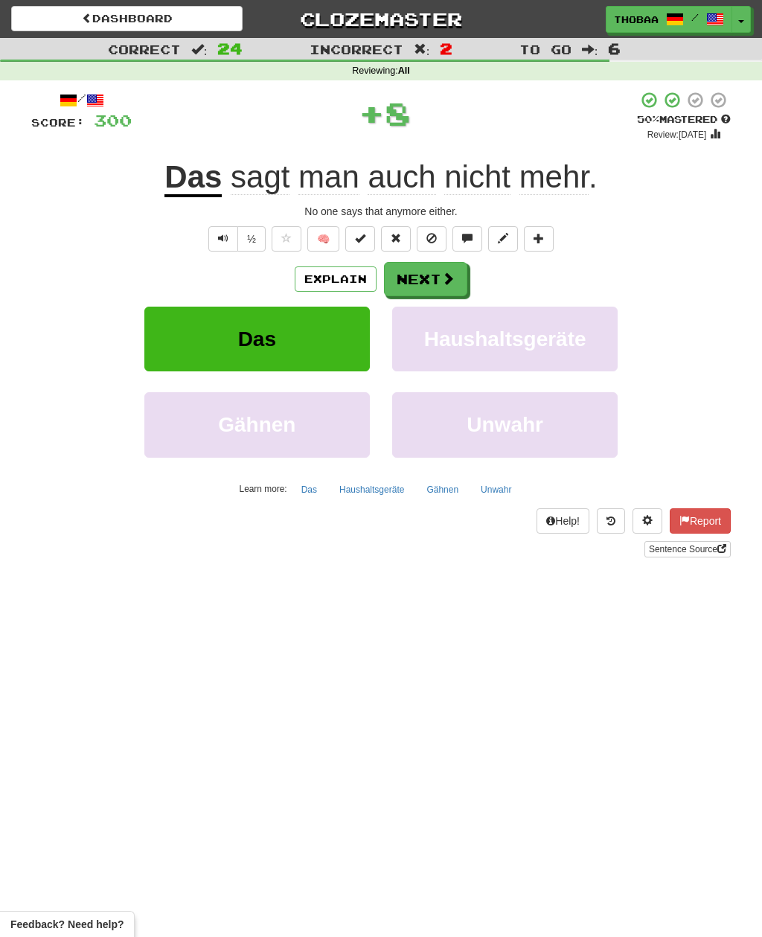
click at [558, 343] on span "Haushaltsgeräte" at bounding box center [505, 338] width 162 height 23
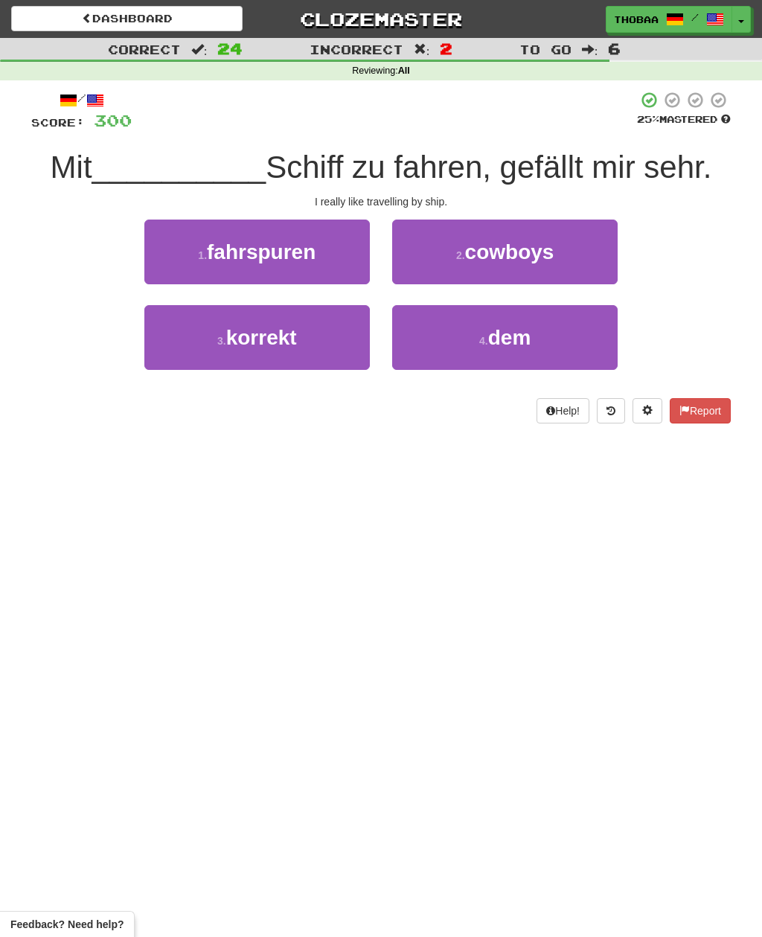
click at [571, 347] on button "4 . dem" at bounding box center [504, 337] width 225 height 65
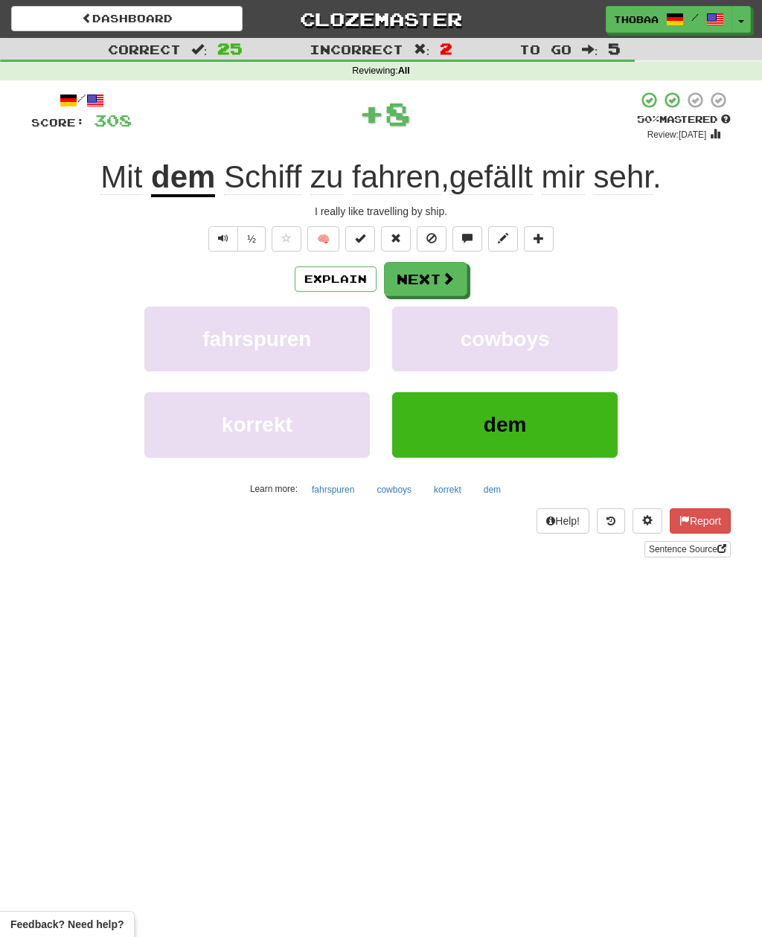
click at [571, 345] on button "cowboys" at bounding box center [504, 338] width 225 height 65
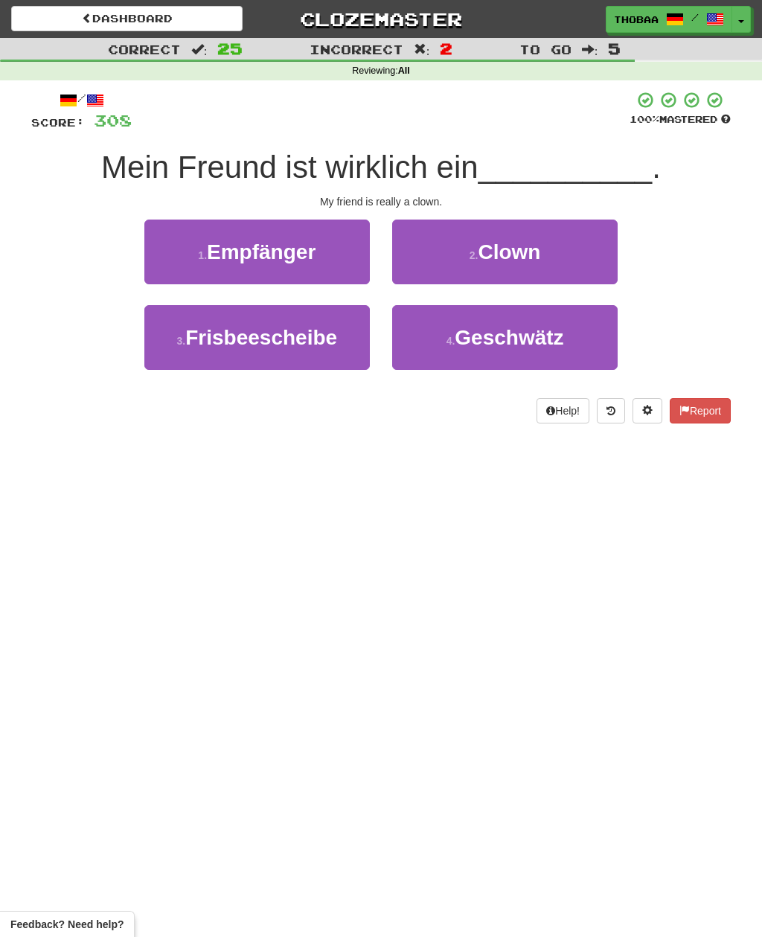
click at [594, 259] on button "2 . Clown" at bounding box center [504, 251] width 225 height 65
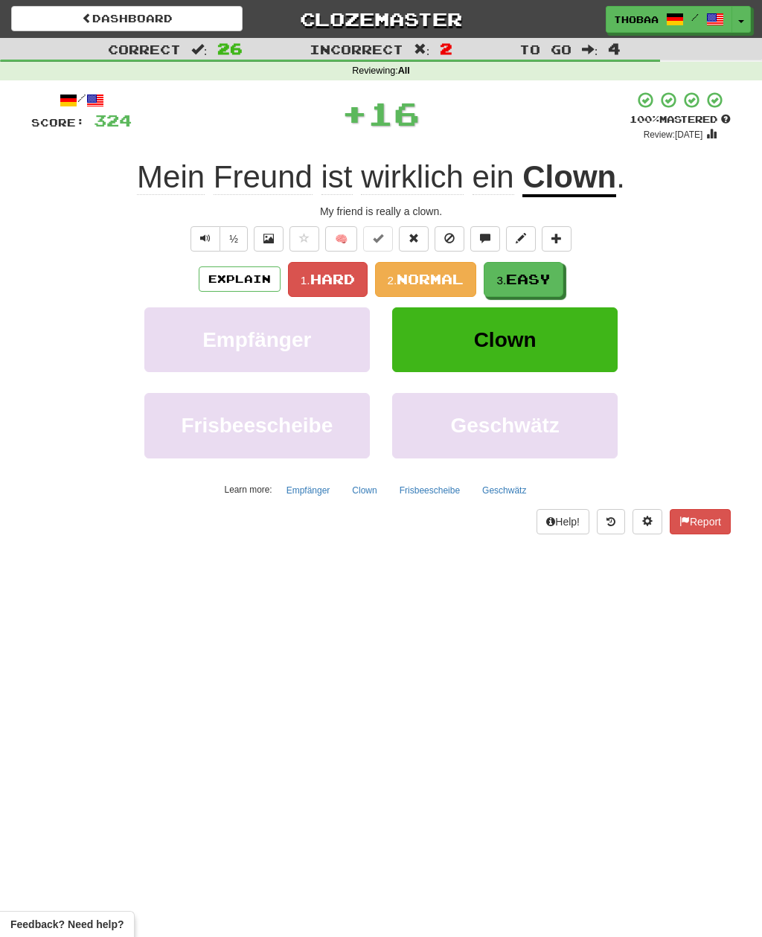
click at [550, 281] on span "Easy" at bounding box center [528, 279] width 45 height 16
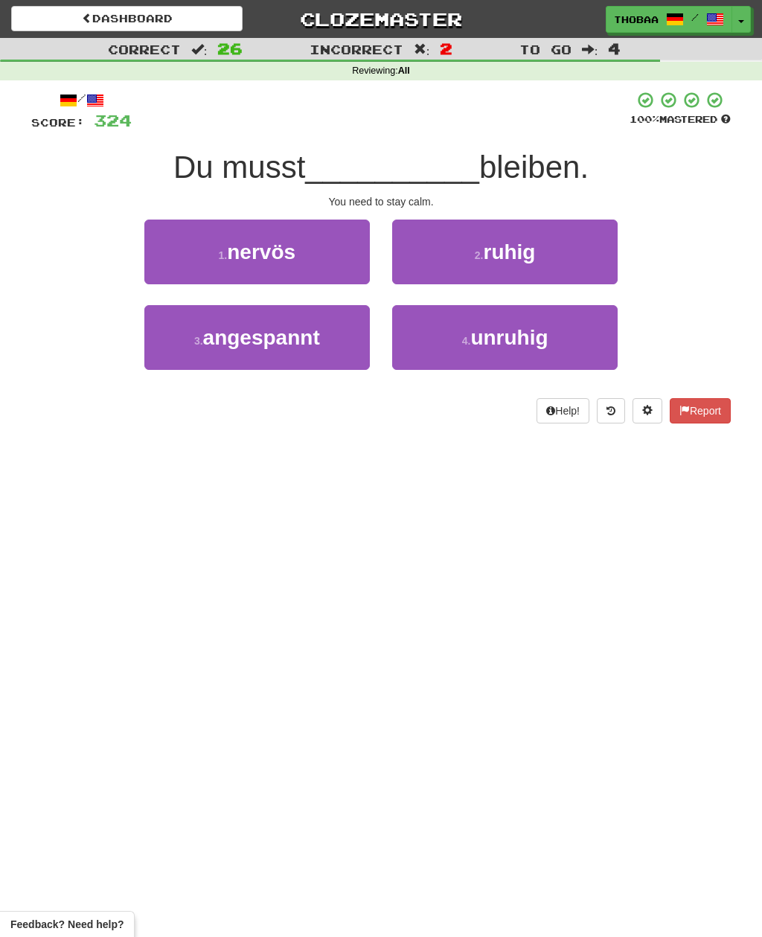
click at [595, 262] on button "2 . ruhig" at bounding box center [504, 251] width 225 height 65
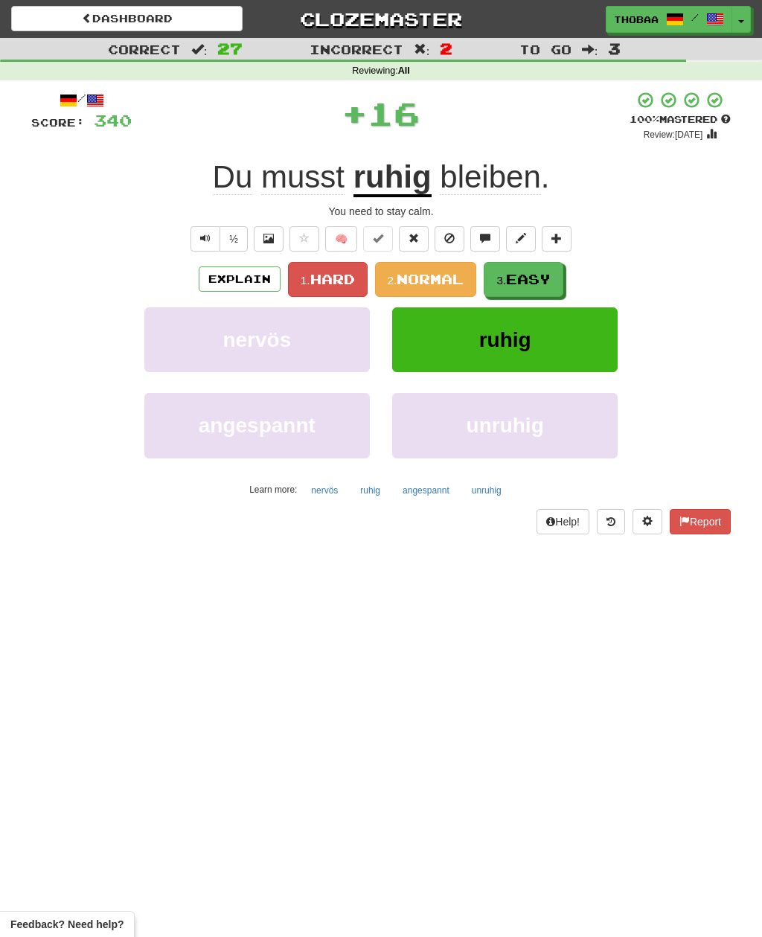
click at [559, 277] on button "3. Easy" at bounding box center [524, 279] width 80 height 35
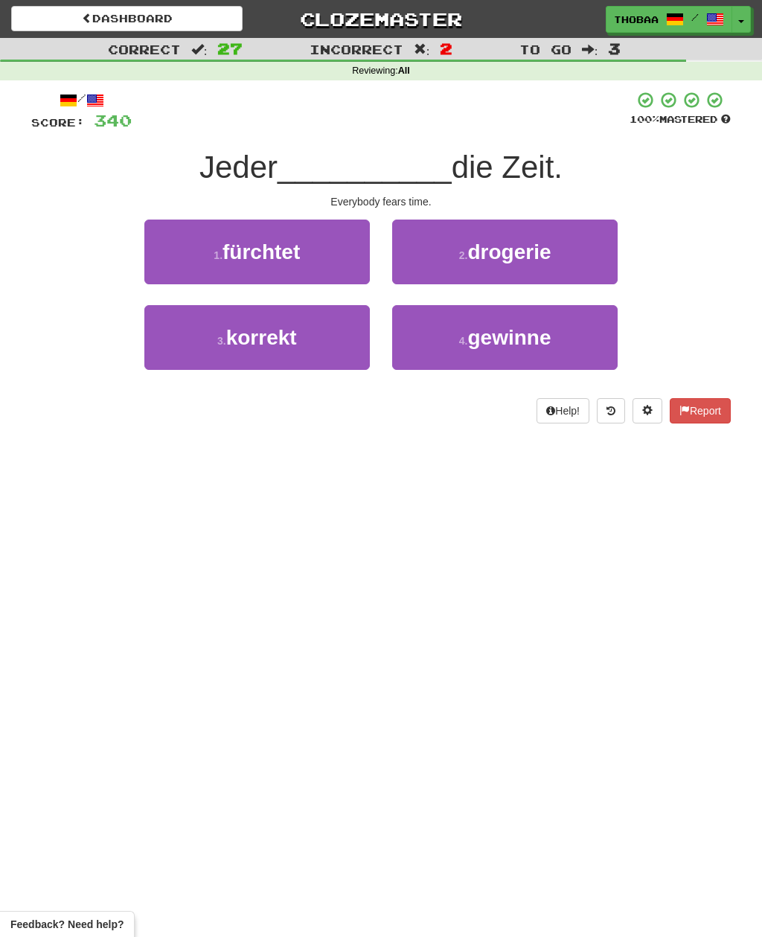
click at [179, 264] on button "1 . fürchtet" at bounding box center [256, 251] width 225 height 65
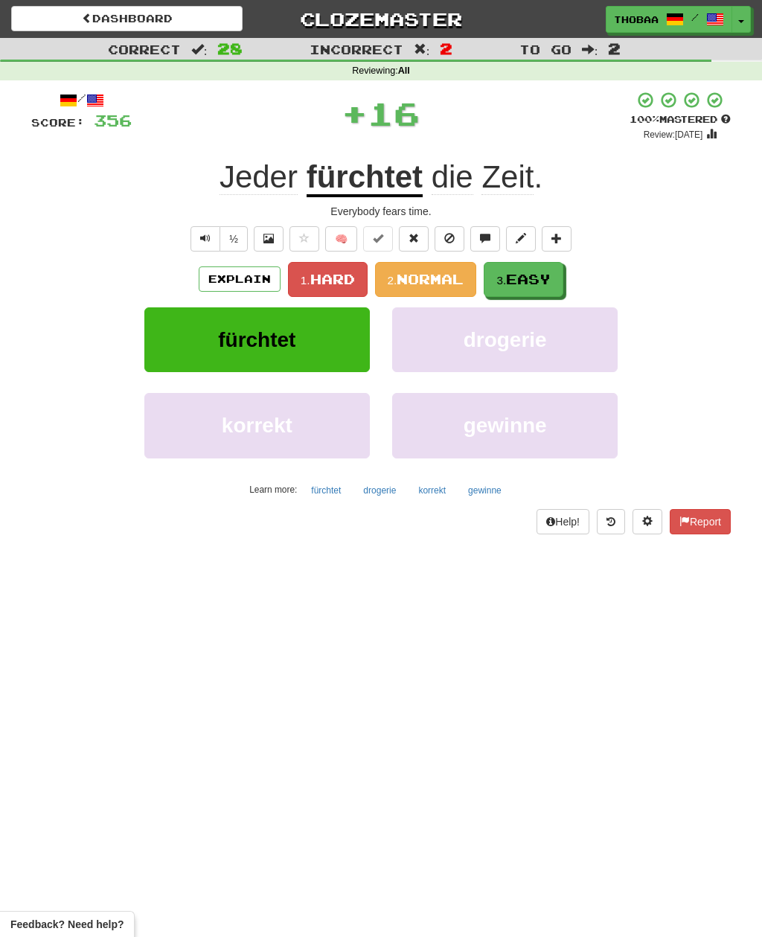
click at [556, 278] on button "3. Easy" at bounding box center [524, 279] width 80 height 35
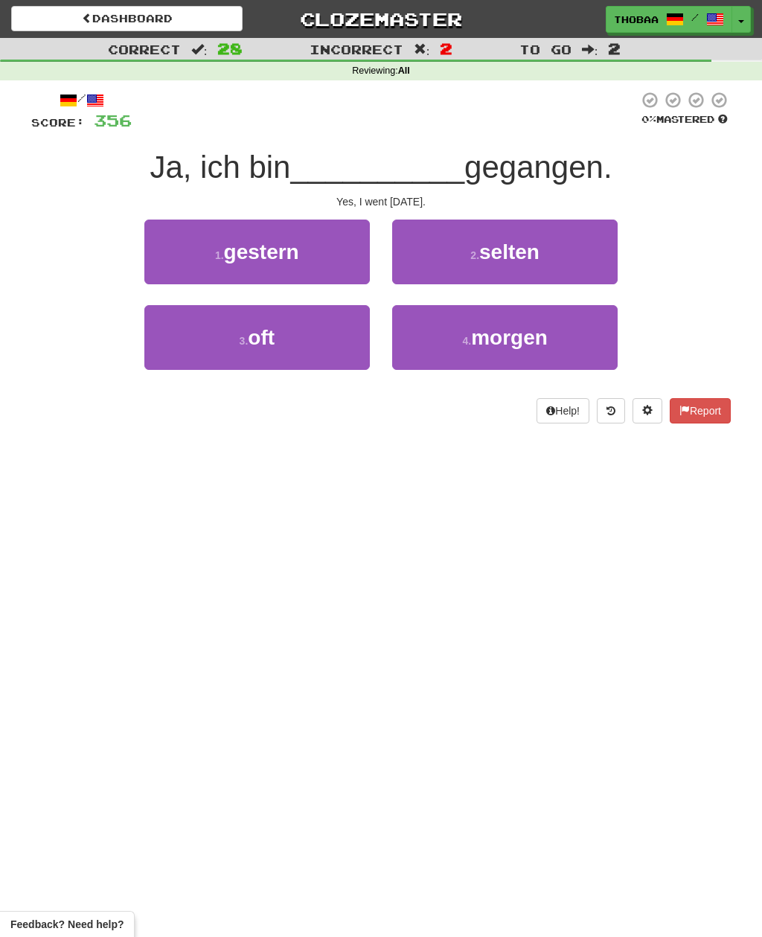
click at [168, 259] on button "1 . gestern" at bounding box center [256, 251] width 225 height 65
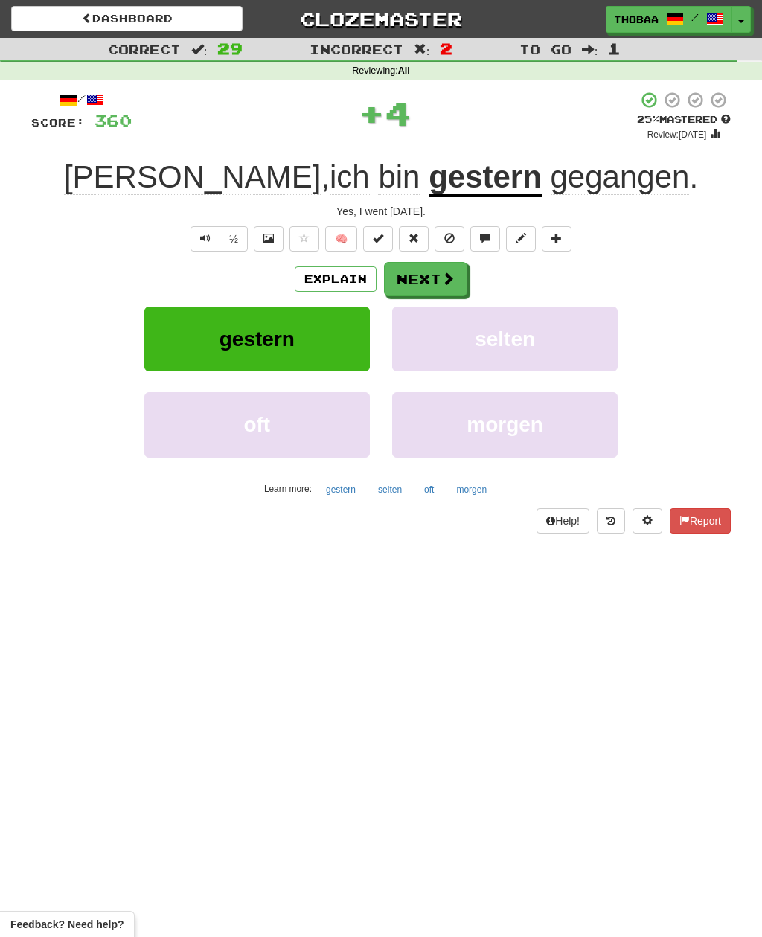
click at [577, 340] on button "selten" at bounding box center [504, 338] width 225 height 65
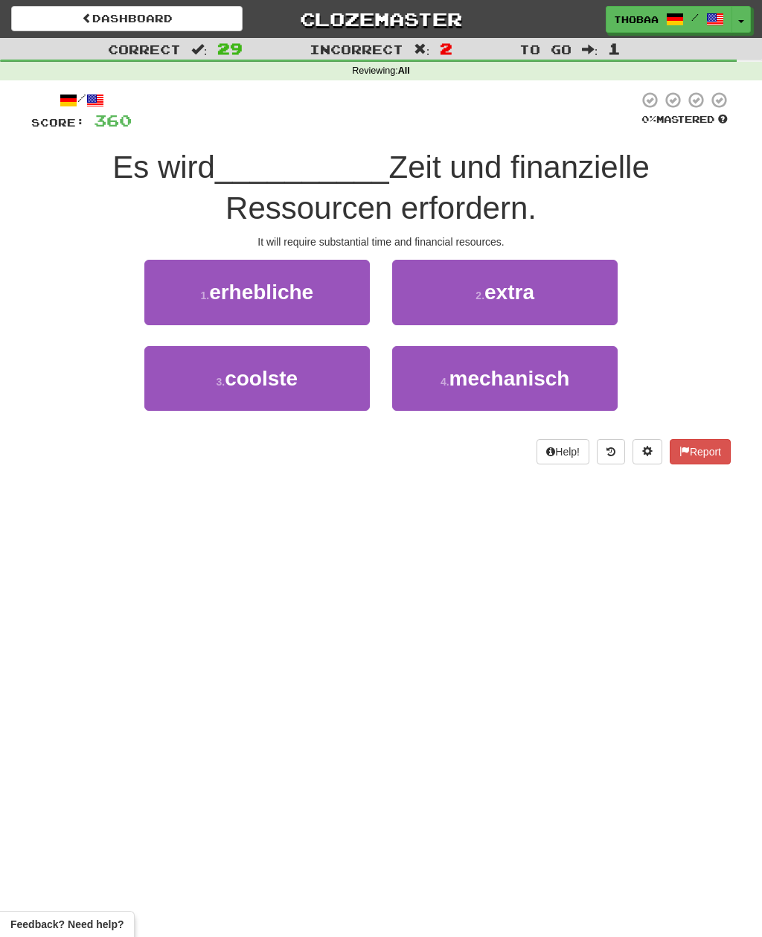
click at [172, 295] on button "1 . erhebliche" at bounding box center [256, 292] width 225 height 65
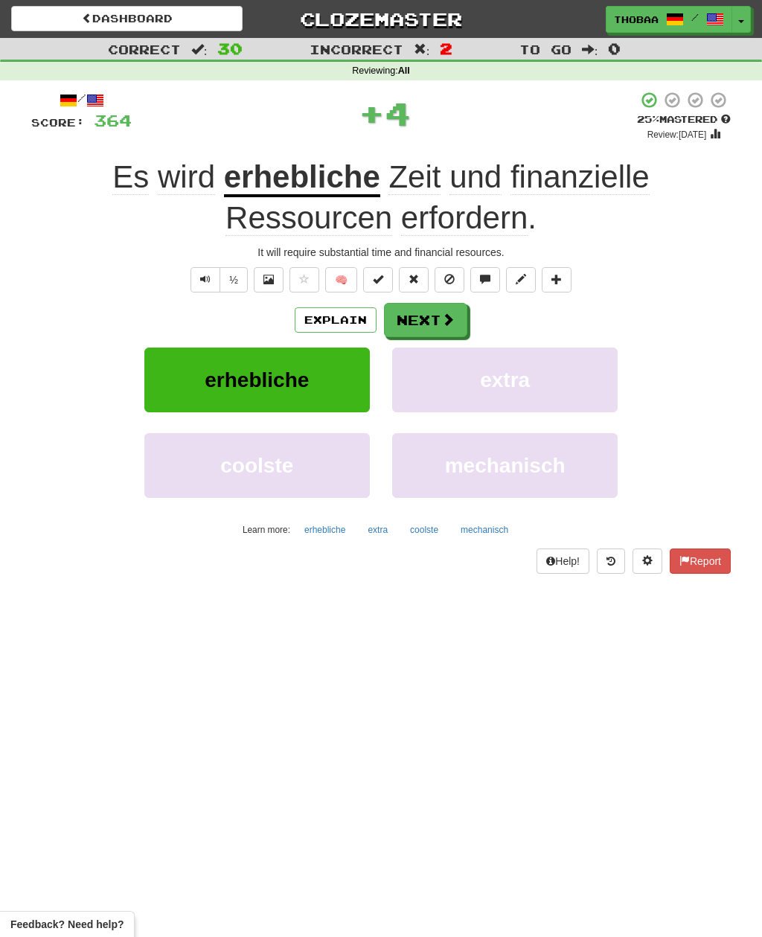
click at [588, 370] on button "extra" at bounding box center [504, 379] width 225 height 65
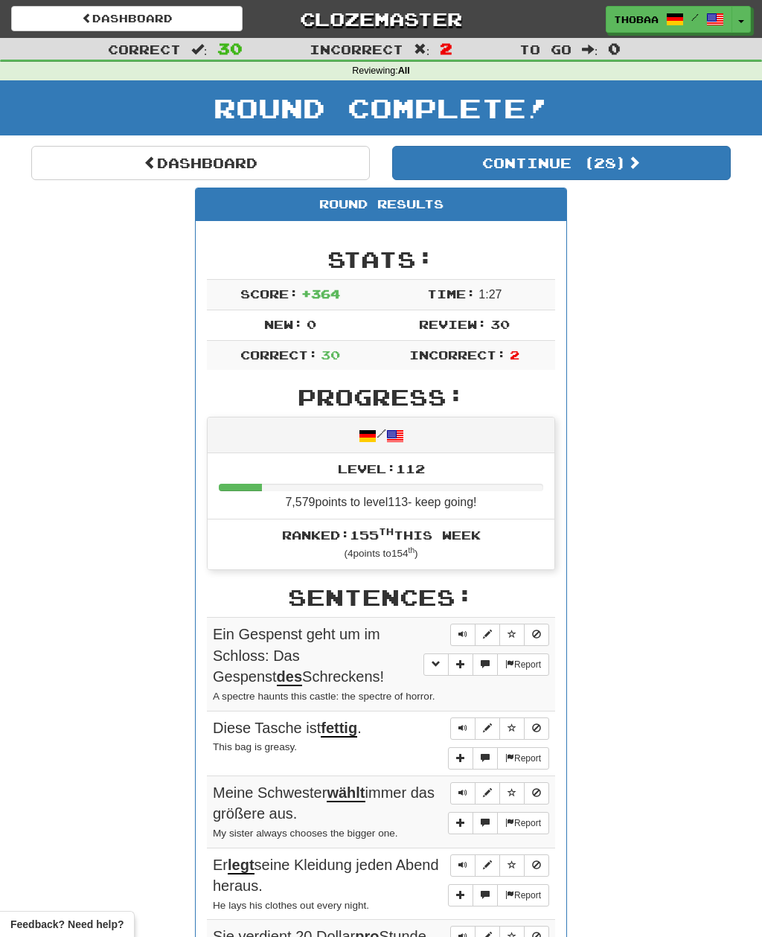
click at [62, 159] on link "Dashboard" at bounding box center [200, 163] width 338 height 34
